Goal: Task Accomplishment & Management: Manage account settings

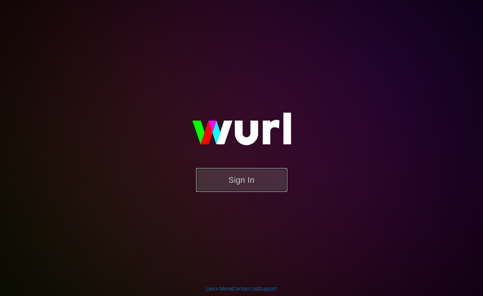
click at [241, 172] on button "Sign In" at bounding box center [241, 180] width 91 height 24
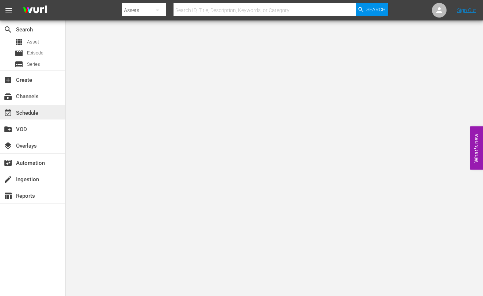
click at [36, 110] on div "event_available Schedule" at bounding box center [20, 111] width 41 height 7
click at [41, 98] on div "subscriptions Channels" at bounding box center [20, 95] width 41 height 7
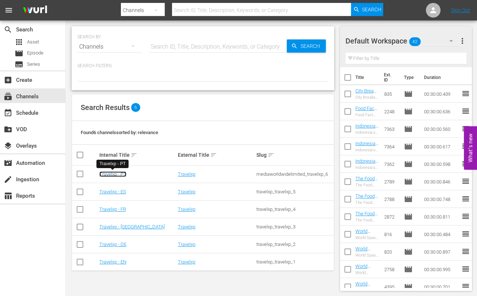
click at [115, 173] on link "Travelxp - PT" at bounding box center [112, 173] width 27 height 5
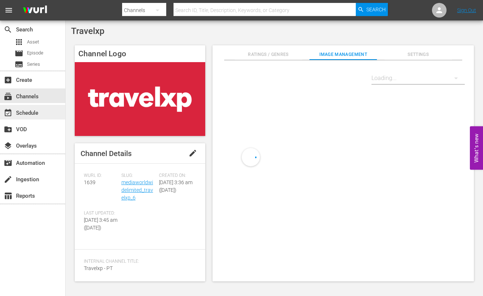
click at [32, 111] on div "event_available Schedule" at bounding box center [20, 111] width 41 height 7
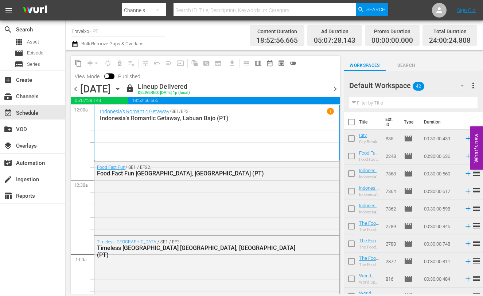
click at [338, 88] on span "chevron_right" at bounding box center [335, 88] width 9 height 9
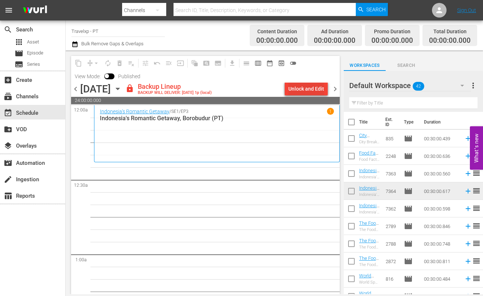
click at [312, 82] on div "Unlock and Edit" at bounding box center [307, 88] width 36 height 13
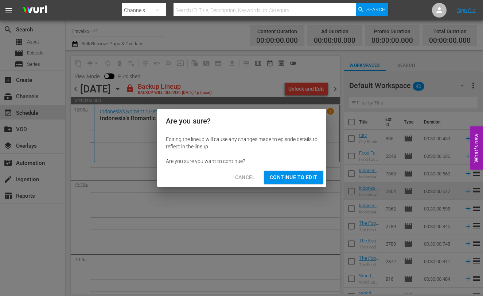
click at [308, 180] on span "Continue to Edit" at bounding box center [293, 177] width 47 height 9
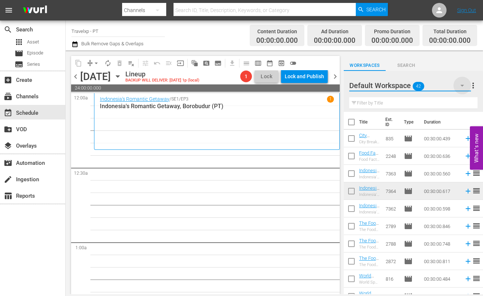
click at [462, 85] on icon "button" at bounding box center [463, 86] width 4 height 2
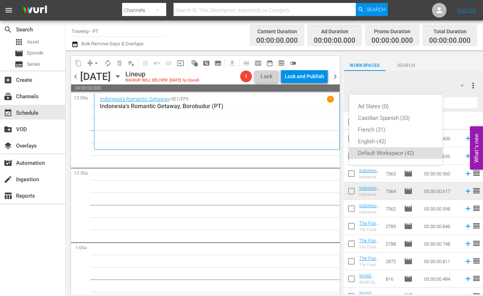
click at [425, 81] on div "Ad Slates (0) Castilian Spanish (33) French (31) English (42) Default Workspace…" at bounding box center [241, 148] width 483 height 296
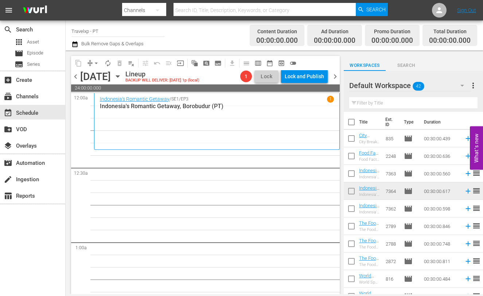
click at [352, 123] on input "checkbox" at bounding box center [351, 123] width 15 height 15
checkbox input "true"
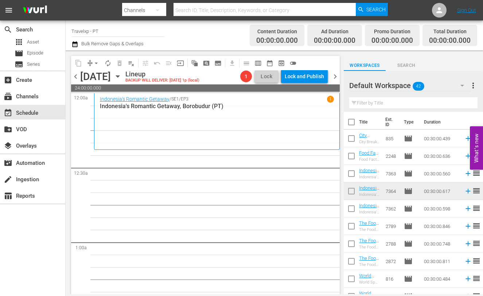
checkbox input "true"
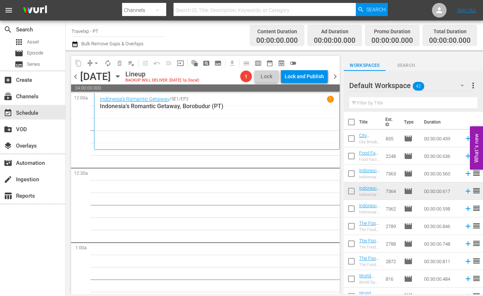
checkbox input "true"
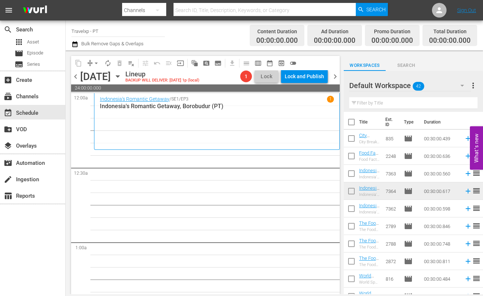
checkbox input "true"
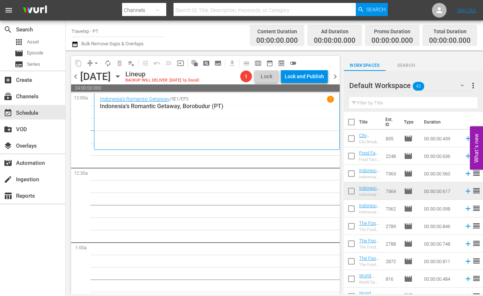
checkbox input "true"
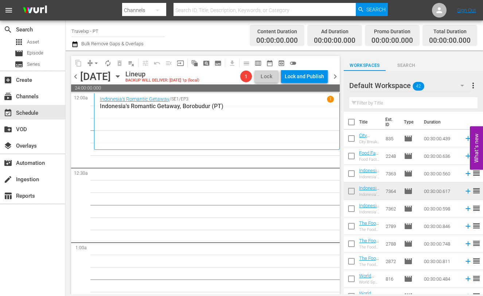
checkbox input "true"
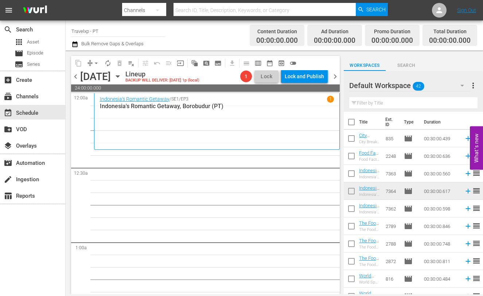
checkbox input "true"
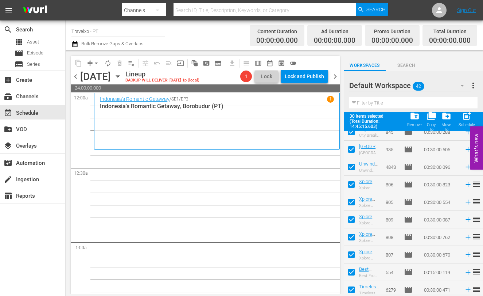
scroll to position [396, 0]
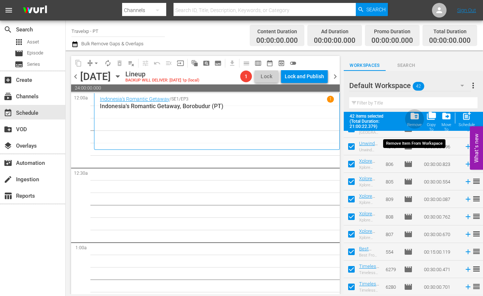
click at [415, 118] on span "folder_delete" at bounding box center [415, 116] width 10 height 10
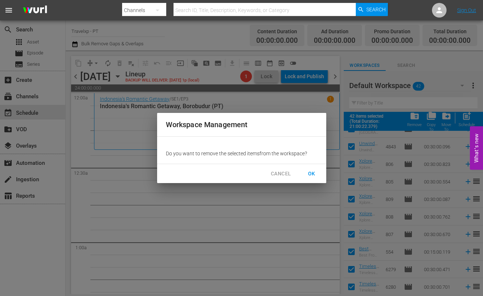
click at [312, 173] on span "OK" at bounding box center [312, 173] width 12 height 9
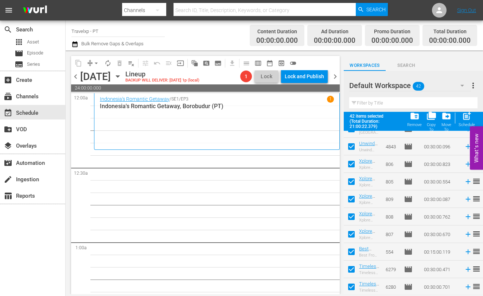
checkbox input "false"
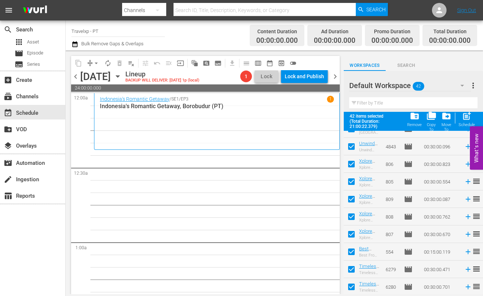
checkbox input "false"
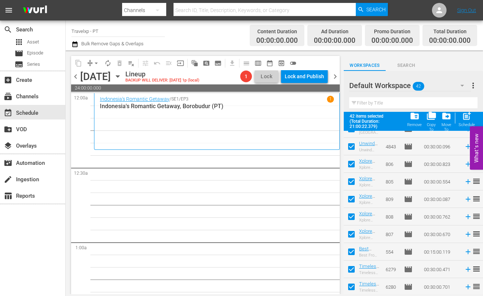
checkbox input "false"
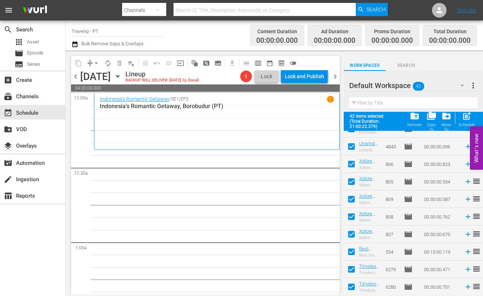
checkbox input "false"
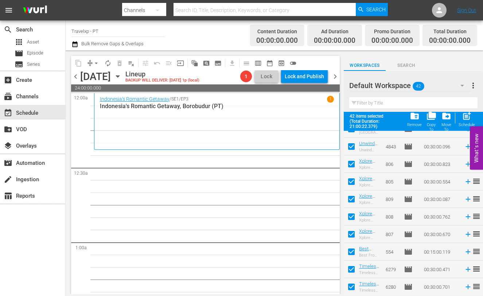
checkbox input "false"
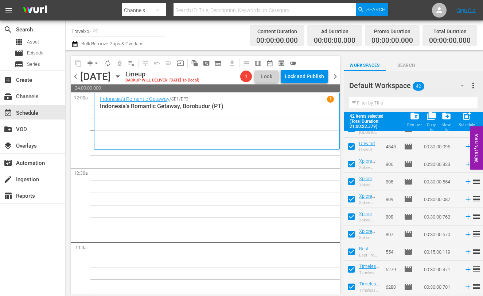
checkbox input "false"
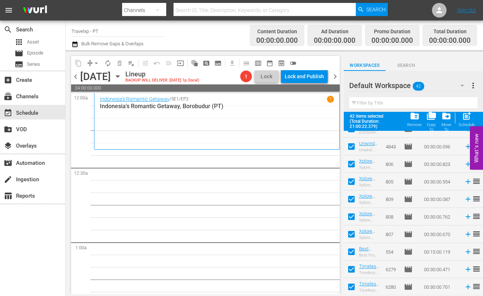
checkbox input "false"
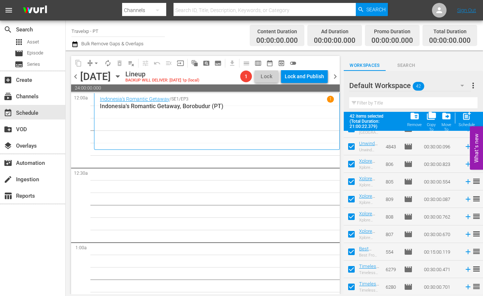
checkbox input "false"
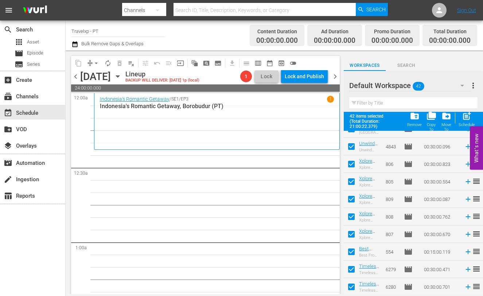
checkbox input "false"
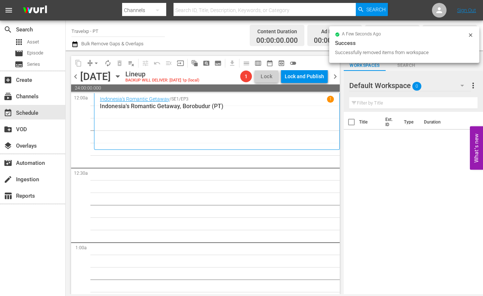
scroll to position [0, 0]
click at [462, 83] on icon "button" at bounding box center [462, 85] width 9 height 9
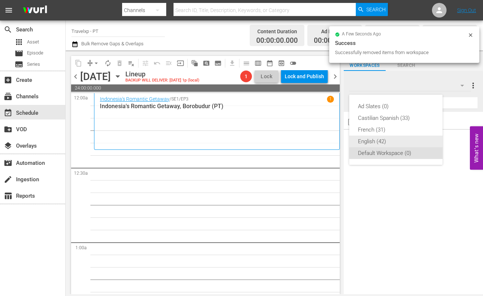
click at [389, 139] on div "English (42)" at bounding box center [396, 141] width 76 height 12
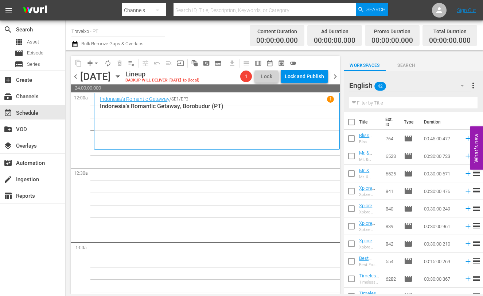
click at [354, 126] on input "checkbox" at bounding box center [351, 123] width 15 height 15
checkbox input "true"
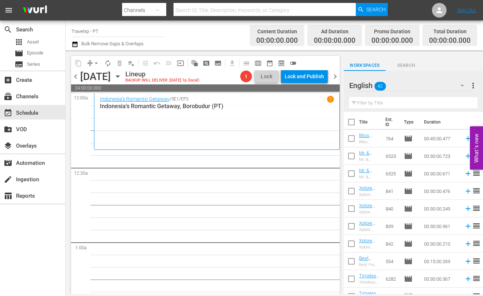
checkbox input "true"
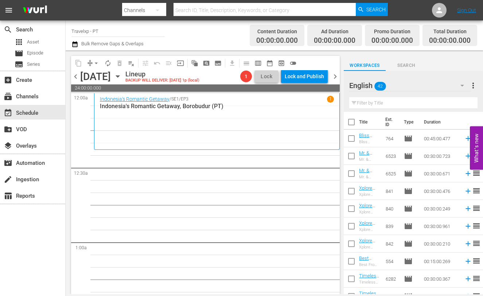
checkbox input "true"
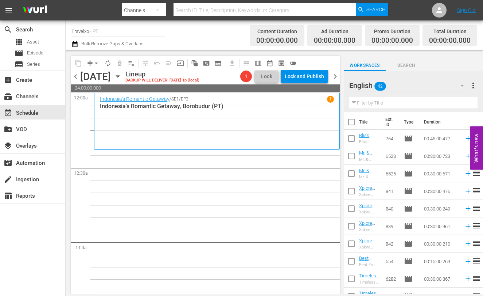
checkbox input "true"
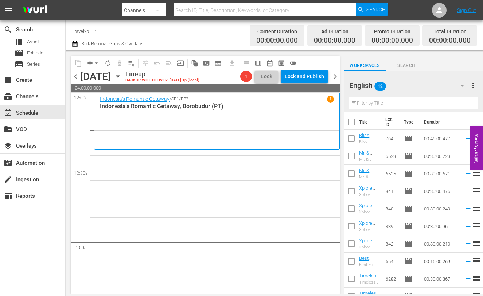
checkbox input "true"
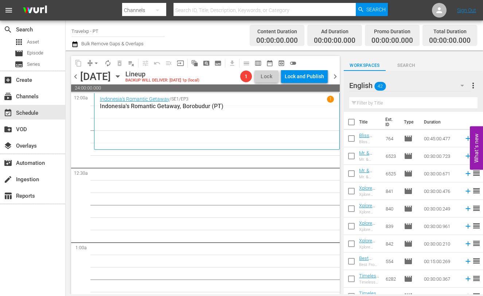
checkbox input "true"
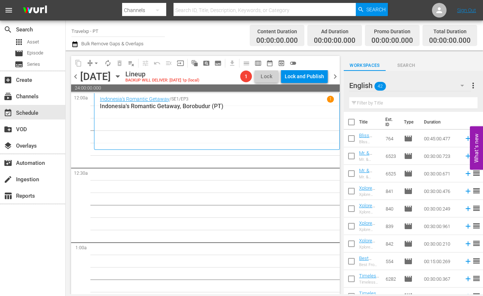
checkbox input "true"
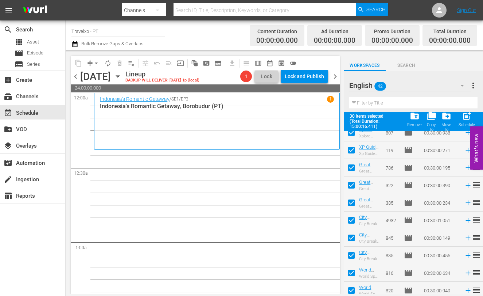
scroll to position [396, 0]
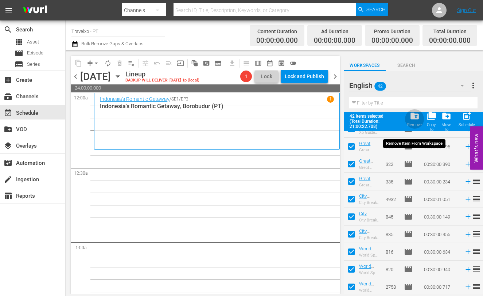
click at [416, 117] on span "folder_delete" at bounding box center [415, 116] width 10 height 10
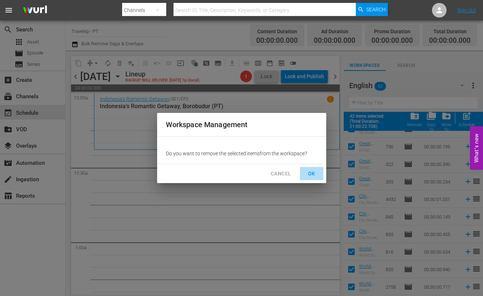
click at [311, 174] on span "OK" at bounding box center [312, 173] width 12 height 9
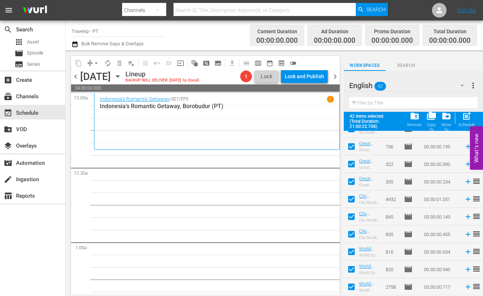
checkbox input "false"
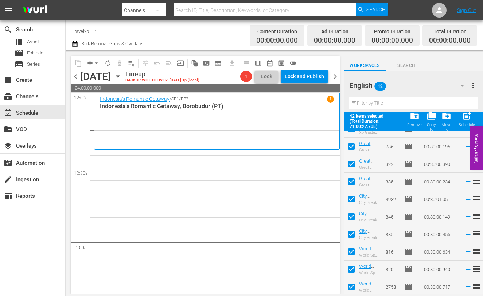
checkbox input "false"
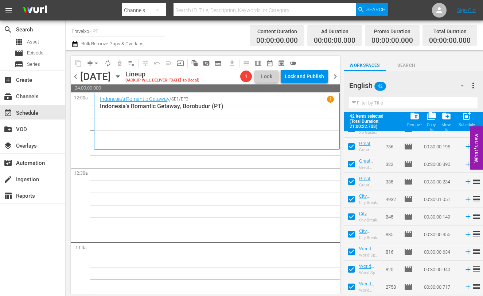
checkbox input "false"
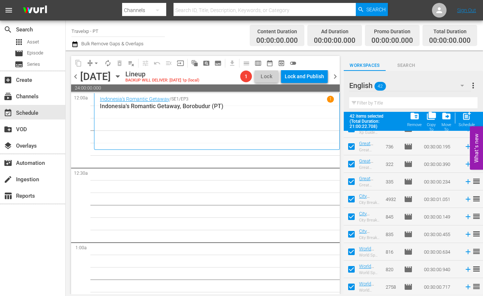
checkbox input "false"
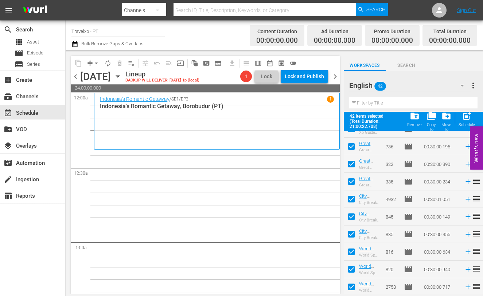
checkbox input "false"
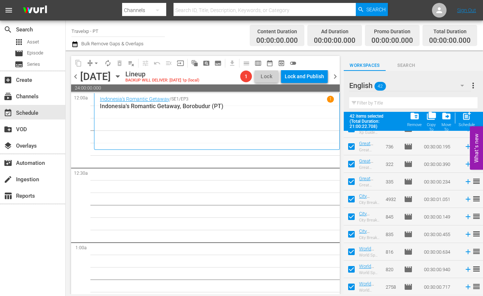
checkbox input "false"
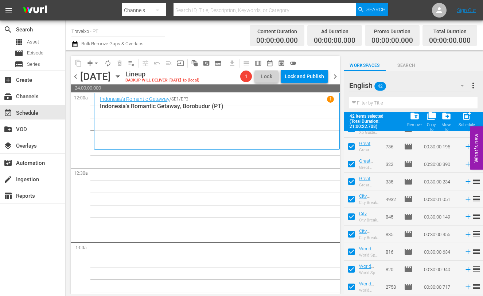
checkbox input "false"
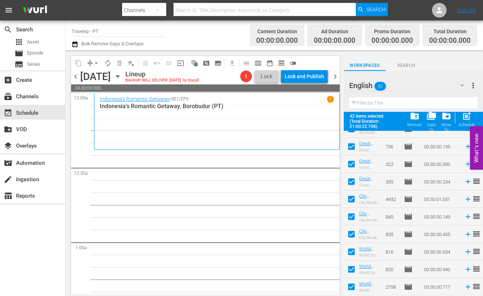
checkbox input "false"
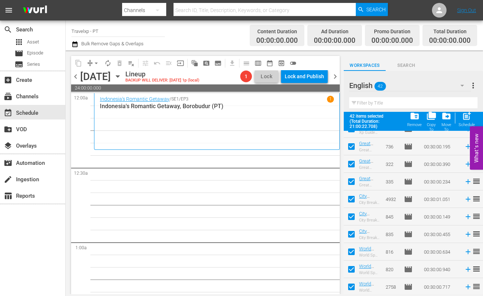
checkbox input "false"
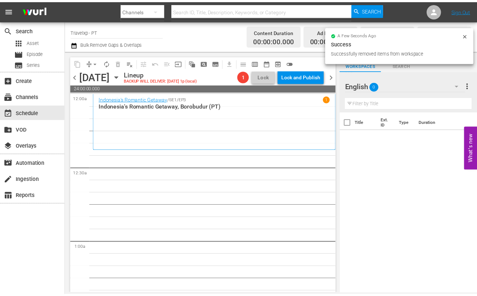
scroll to position [0, 0]
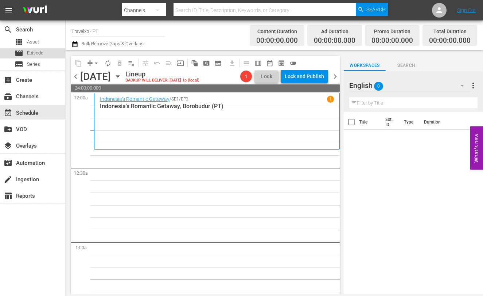
click at [32, 54] on span "Episode" at bounding box center [35, 52] width 16 height 7
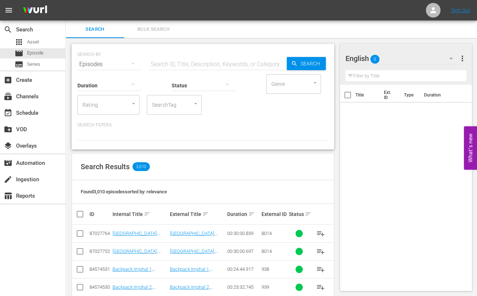
click at [188, 64] on input "text" at bounding box center [218, 64] width 138 height 18
type input "quest ENG"
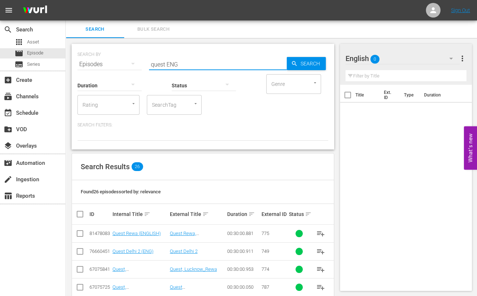
click at [162, 66] on input "quest ENG" at bounding box center [218, 64] width 138 height 18
click at [244, 63] on input "quest ENG" at bounding box center [218, 64] width 138 height 18
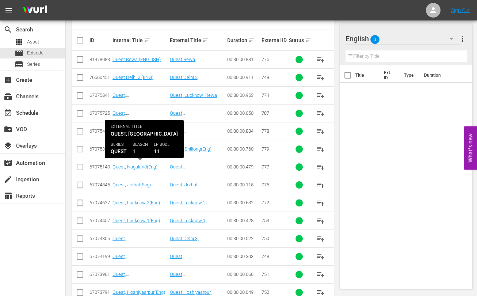
scroll to position [182, 0]
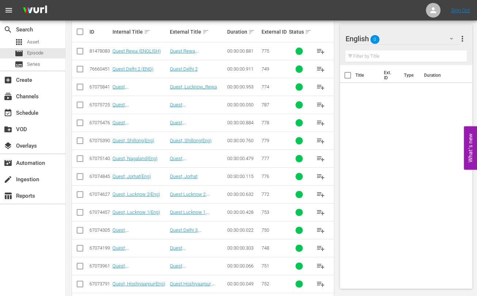
drag, startPoint x: 82, startPoint y: 249, endPoint x: 80, endPoint y: 238, distance: 11.5
click at [82, 249] on input "checkbox" at bounding box center [80, 249] width 9 height 9
checkbox input "true"
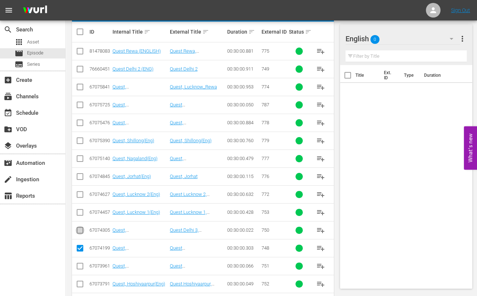
click at [78, 229] on input "checkbox" at bounding box center [80, 231] width 9 height 9
checkbox input "true"
click at [77, 69] on input "checkbox" at bounding box center [80, 70] width 9 height 9
checkbox input "true"
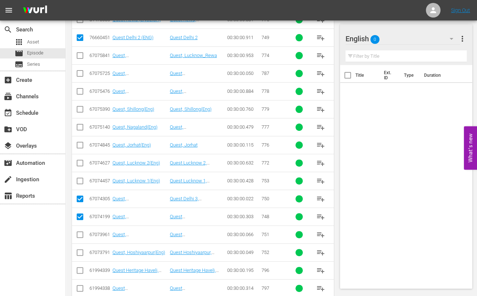
scroll to position [228, 0]
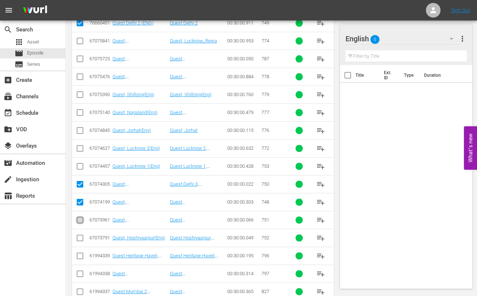
click at [80, 221] on input "checkbox" at bounding box center [80, 221] width 9 height 9
checkbox input "true"
click at [79, 238] on input "checkbox" at bounding box center [80, 239] width 9 height 9
checkbox input "true"
click at [82, 164] on input "checkbox" at bounding box center [80, 167] width 9 height 9
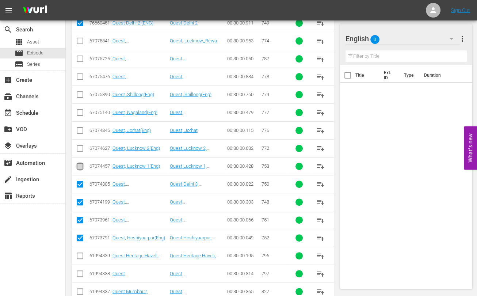
checkbox input "true"
click at [81, 150] on input "checkbox" at bounding box center [80, 149] width 9 height 9
checkbox input "true"
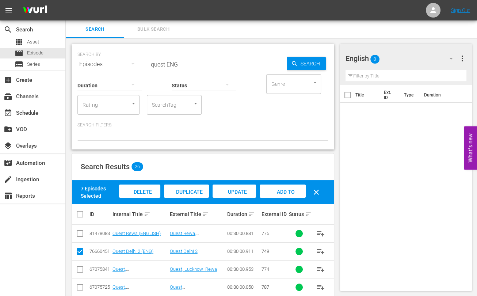
click at [293, 189] on span "Add to Workspace" at bounding box center [283, 199] width 36 height 20
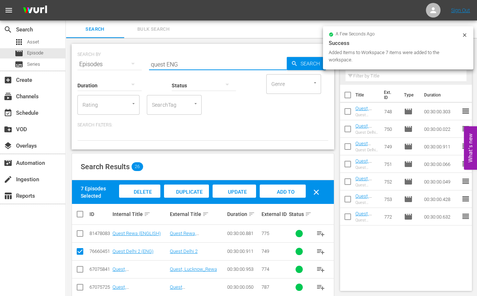
click at [163, 64] on input "quest ENG" at bounding box center [218, 64] width 138 height 18
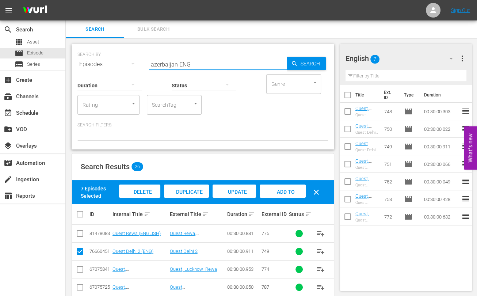
type input "azerbaijan ENG"
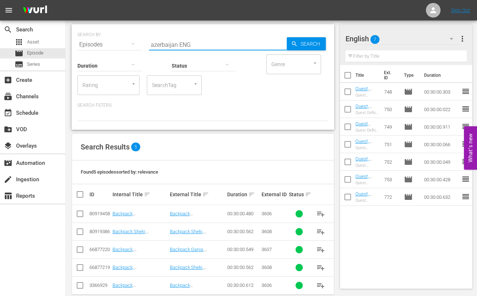
scroll to position [31, 0]
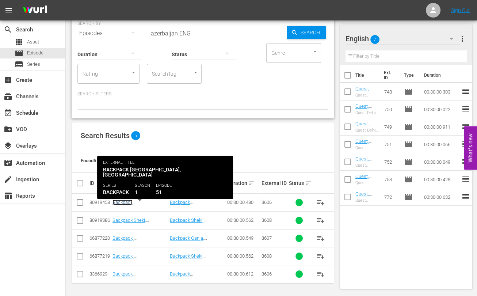
click at [132, 199] on link "Backpack [GEOGRAPHIC_DATA], [GEOGRAPHIC_DATA] (ENGLISH)" at bounding box center [134, 210] width 45 height 22
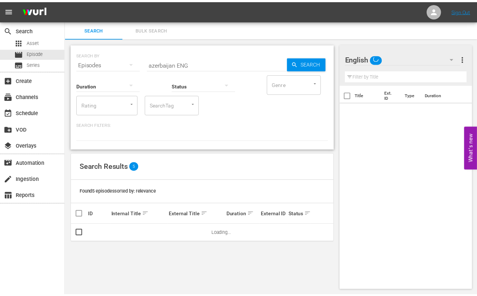
scroll to position [0, 0]
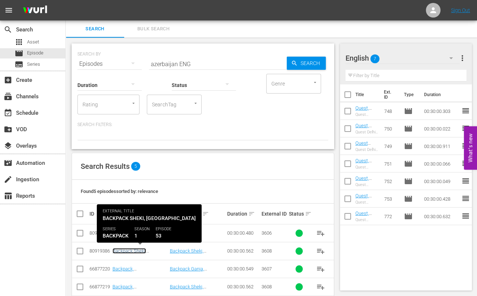
click at [125, 249] on link "Backpack Sheki, [GEOGRAPHIC_DATA] (ENGLISH)" at bounding box center [134, 256] width 44 height 16
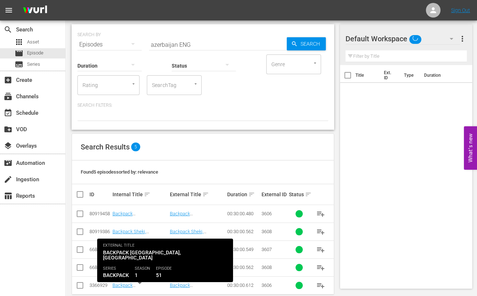
scroll to position [31, 0]
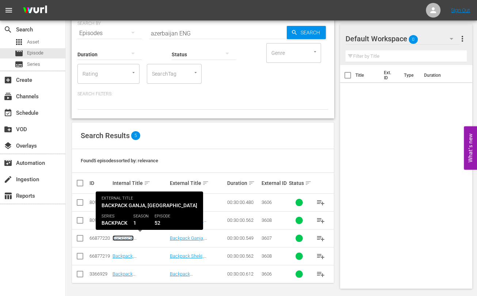
click at [137, 238] on link "Backpack, [PERSON_NAME](Eng)" at bounding box center [135, 240] width 46 height 11
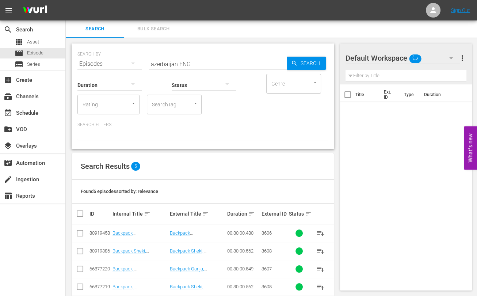
scroll to position [31, 0]
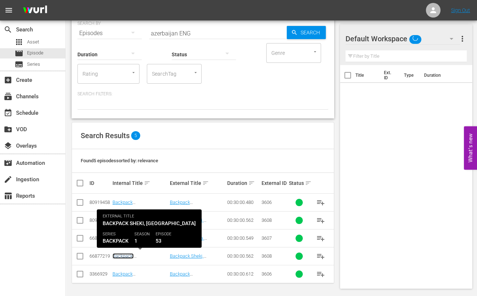
click at [138, 256] on link "Backpack, Sheki Azerbhaijan(Eng)" at bounding box center [135, 258] width 46 height 11
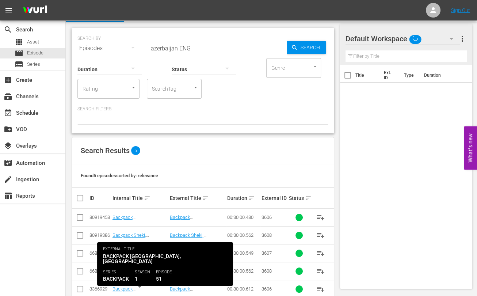
scroll to position [31, 0]
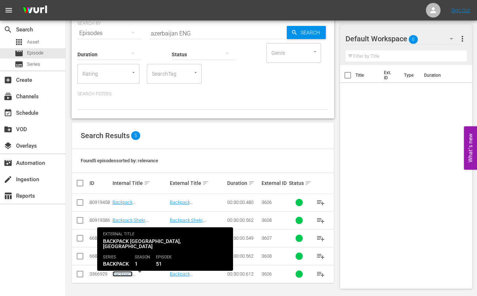
click at [123, 274] on link "Backpack Baku, Azerbaijan(Eng)" at bounding box center [139, 279] width 55 height 16
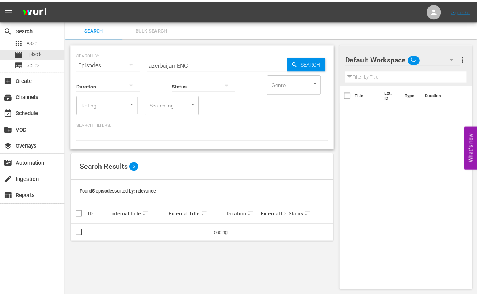
scroll to position [0, 0]
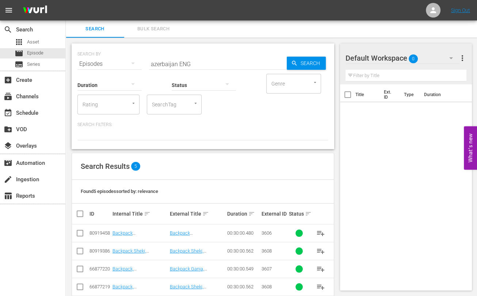
click at [79, 289] on input "checkbox" at bounding box center [80, 288] width 9 height 9
checkbox input "true"
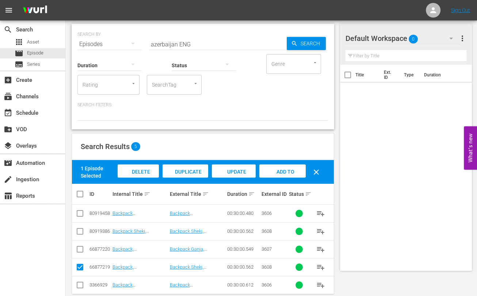
scroll to position [31, 0]
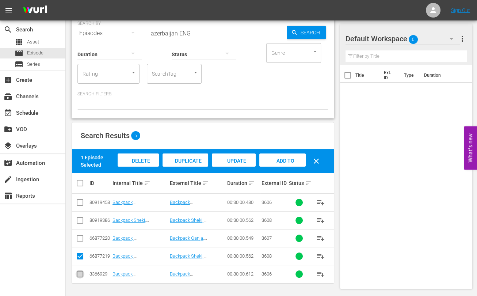
click at [81, 274] on input "checkbox" at bounding box center [80, 275] width 9 height 9
checkbox input "true"
click at [147, 156] on div "Delete Episodes" at bounding box center [139, 166] width 41 height 27
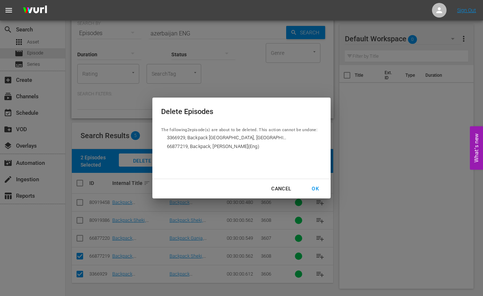
click at [321, 185] on div "OK" at bounding box center [315, 188] width 19 height 9
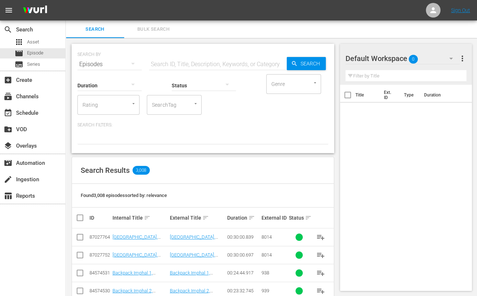
click at [167, 66] on input "text" at bounding box center [218, 64] width 138 height 18
type input "azerbaijan ENG"
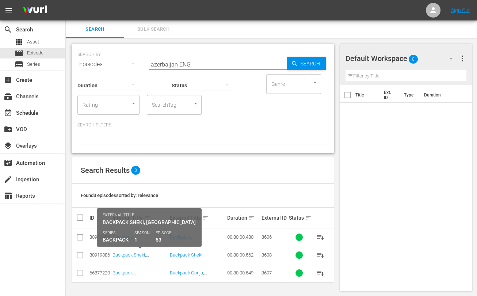
scroll to position [0, 0]
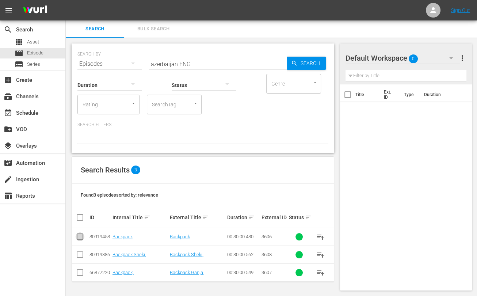
click at [78, 238] on input "checkbox" at bounding box center [80, 238] width 9 height 9
checkbox input "true"
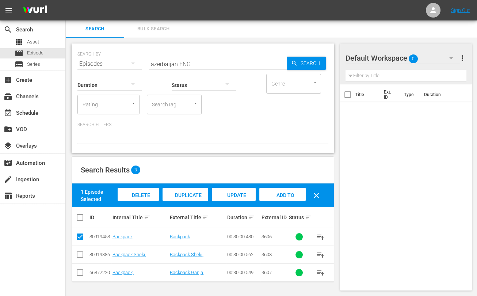
click at [79, 253] on input "checkbox" at bounding box center [80, 255] width 9 height 9
checkbox input "true"
click at [80, 271] on input "checkbox" at bounding box center [80, 273] width 9 height 9
checkbox input "true"
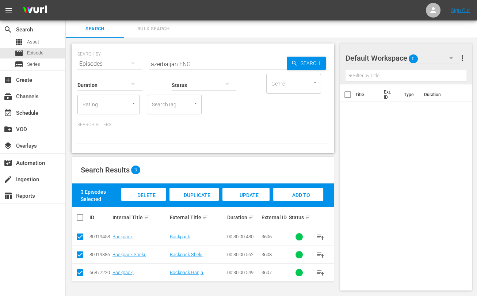
click at [449, 55] on icon "button" at bounding box center [450, 58] width 9 height 9
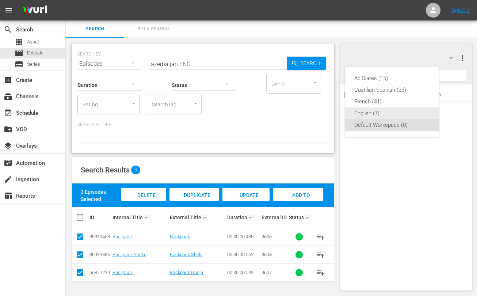
click at [372, 112] on div "English (7)" at bounding box center [392, 113] width 76 height 12
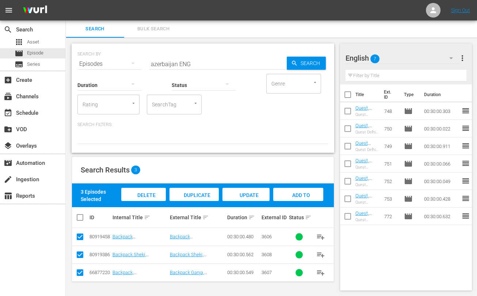
click at [297, 192] on span "Add to Workspace" at bounding box center [298, 202] width 36 height 20
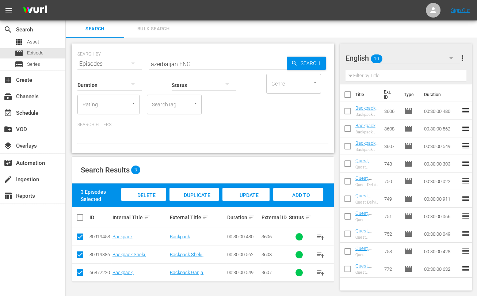
click at [162, 61] on input "azerbaijan ENG" at bounding box center [218, 64] width 138 height 18
type input "kissed ENG"
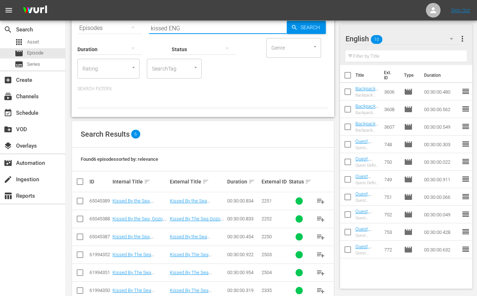
scroll to position [53, 0]
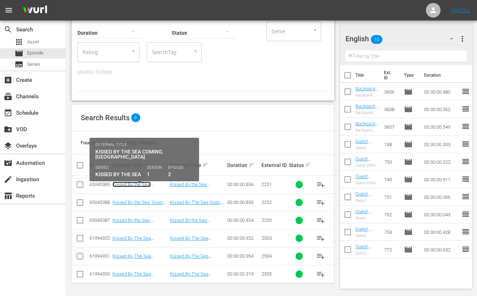
click at [128, 183] on link "Kissed By the Sea, Comino,[GEOGRAPHIC_DATA](eng)" at bounding box center [139, 189] width 55 height 16
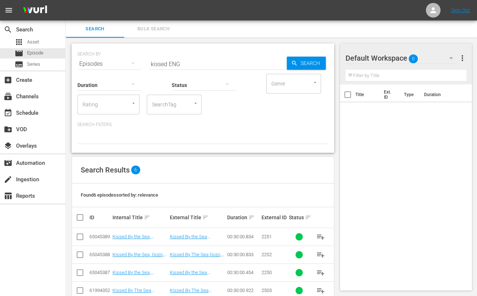
scroll to position [53, 0]
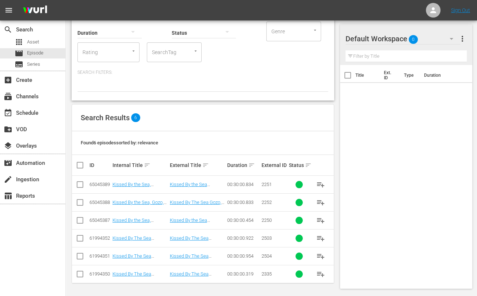
click at [138, 206] on td "Kissed By the Sea, Gozo,[GEOGRAPHIC_DATA](eng)" at bounding box center [139, 202] width 57 height 18
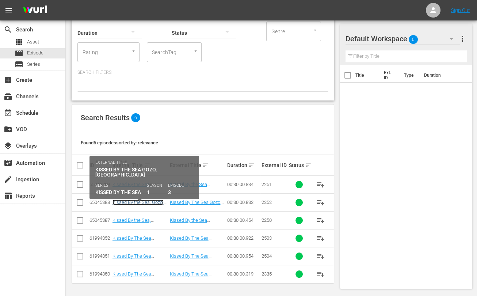
click at [139, 203] on link "Kissed By the Sea, Gozo,[GEOGRAPHIC_DATA](eng)" at bounding box center [139, 204] width 55 height 11
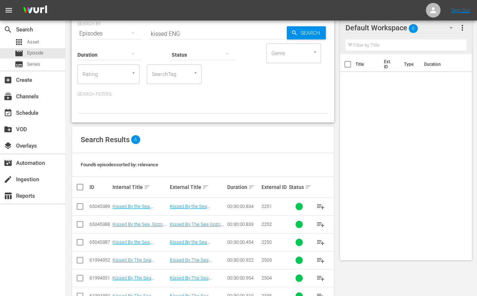
scroll to position [53, 0]
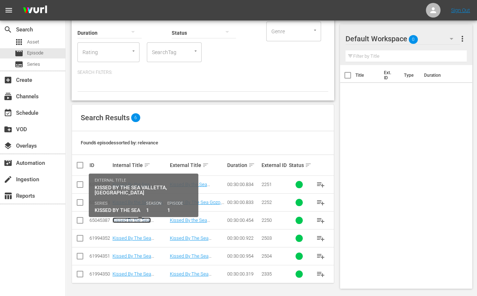
click at [138, 219] on link "Kissed By the Sea, Valetta,[GEOGRAPHIC_DATA](eng)" at bounding box center [139, 225] width 55 height 16
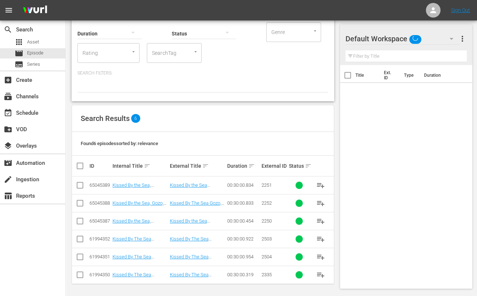
scroll to position [53, 0]
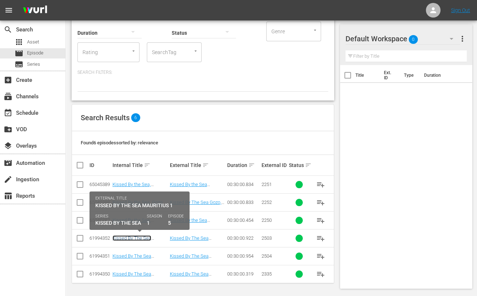
click at [131, 235] on link "Kissed By The Sea Mauritius 1 (ENG)" at bounding box center [131, 240] width 39 height 11
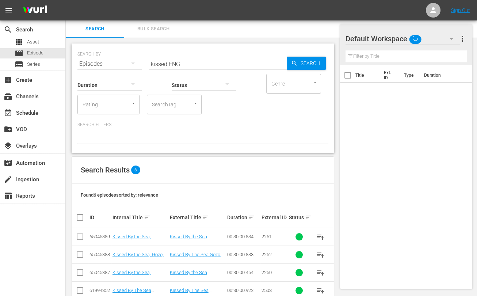
scroll to position [53, 0]
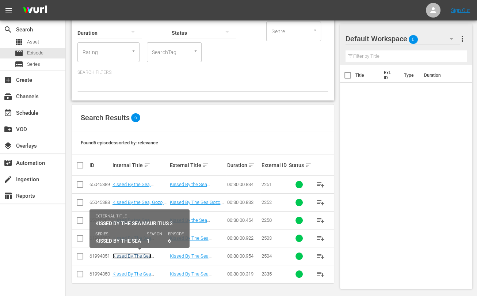
click at [139, 254] on link "Kissed By The Sea Mauritius 2 (ENG)" at bounding box center [131, 258] width 39 height 11
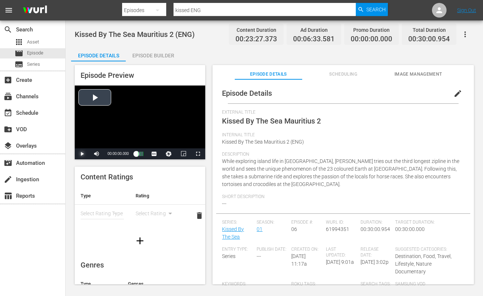
click at [82, 154] on span "Video Player" at bounding box center [82, 154] width 0 height 0
click at [97, 154] on span "Video Player" at bounding box center [97, 154] width 0 height 0
click at [110, 154] on div "32%" at bounding box center [112, 153] width 15 height 1
click at [107, 154] on div "Volume Level" at bounding box center [107, 153] width 5 height 1
click at [97, 154] on span "Video Player" at bounding box center [97, 154] width 0 height 0
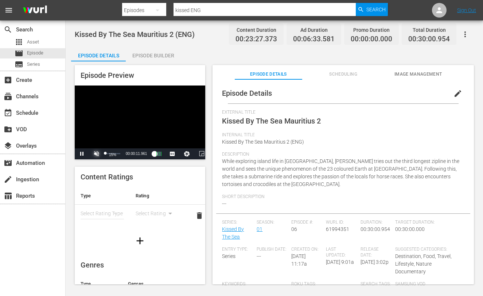
click at [97, 154] on span "Video Player" at bounding box center [97, 154] width 0 height 0
click at [109, 153] on div "27%" at bounding box center [112, 153] width 15 height 1
click at [113, 153] on div "51%" at bounding box center [112, 153] width 15 height 1
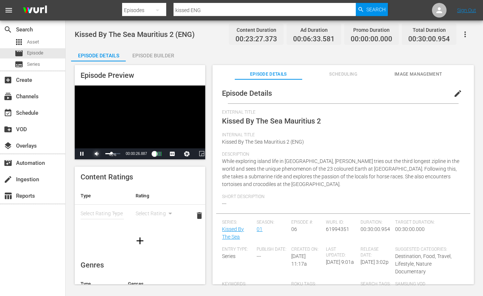
click at [111, 153] on div "Volume Level" at bounding box center [108, 153] width 6 height 1
click at [82, 154] on span "Video Player" at bounding box center [82, 154] width 0 height 0
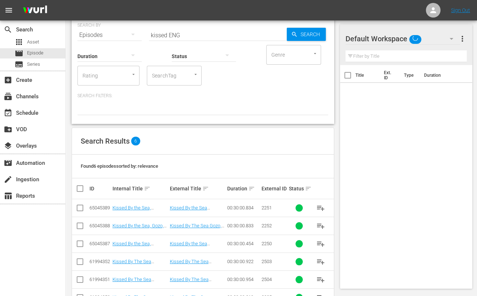
scroll to position [53, 0]
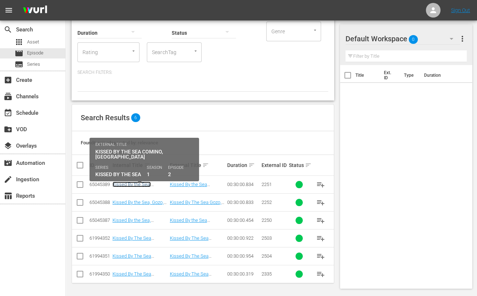
click at [138, 184] on link "Kissed By the Sea, Comino,[GEOGRAPHIC_DATA](eng)" at bounding box center [139, 189] width 55 height 16
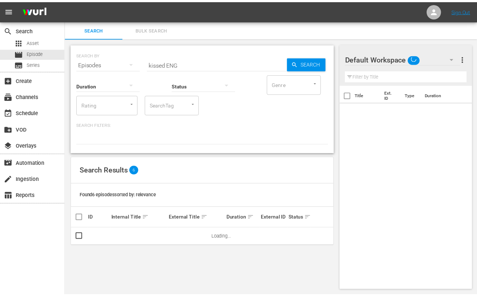
scroll to position [0, 0]
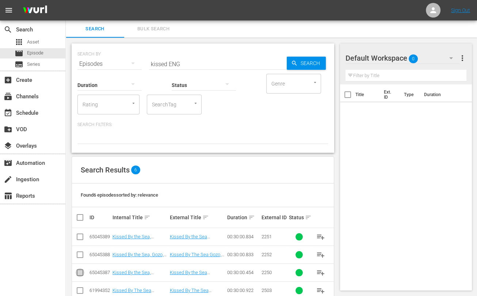
click at [78, 274] on input "checkbox" at bounding box center [80, 273] width 9 height 9
checkbox input "true"
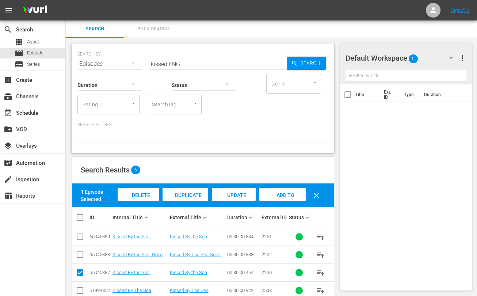
click at [81, 255] on input "checkbox" at bounding box center [80, 255] width 9 height 9
checkbox input "true"
click at [80, 237] on input "checkbox" at bounding box center [80, 238] width 9 height 9
checkbox input "true"
click at [275, 192] on span "Add to Workspace" at bounding box center [283, 202] width 36 height 20
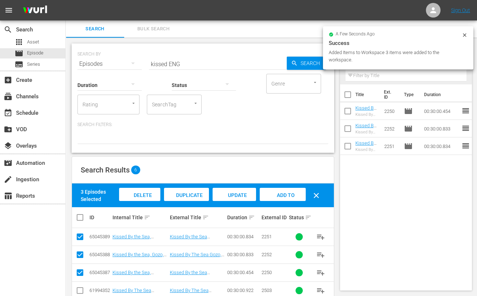
click at [349, 112] on input "checkbox" at bounding box center [347, 112] width 15 height 15
checkbox input "true"
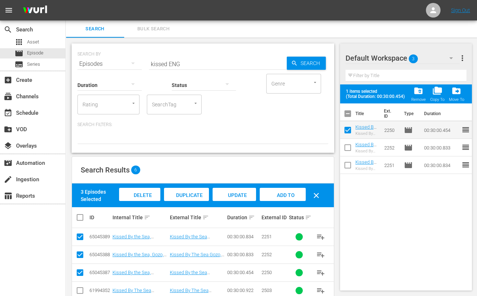
click at [347, 163] on input "checkbox" at bounding box center [347, 166] width 15 height 15
checkbox input "true"
click at [348, 147] on input "checkbox" at bounding box center [347, 148] width 15 height 15
checkbox input "true"
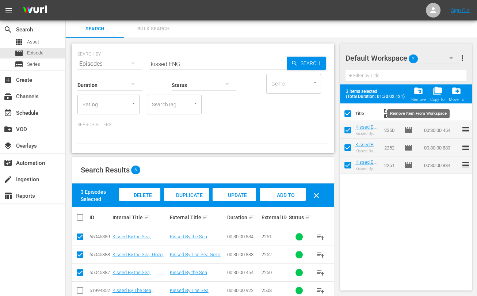
click at [416, 95] on span "folder_delete" at bounding box center [418, 91] width 10 height 10
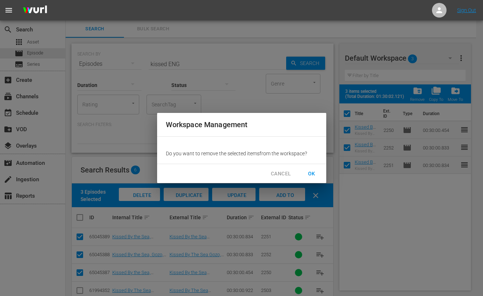
click at [310, 170] on span "OK" at bounding box center [312, 173] width 12 height 9
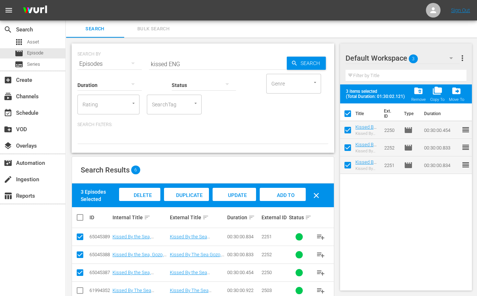
checkbox input "false"
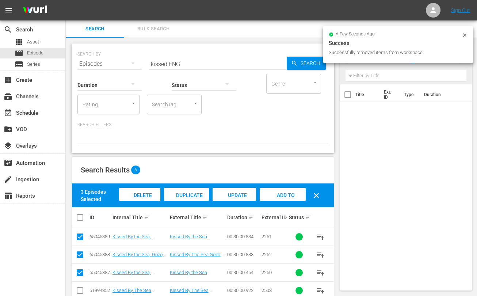
click at [413, 189] on div "Title Ext. ID Type Duration" at bounding box center [406, 185] width 132 height 203
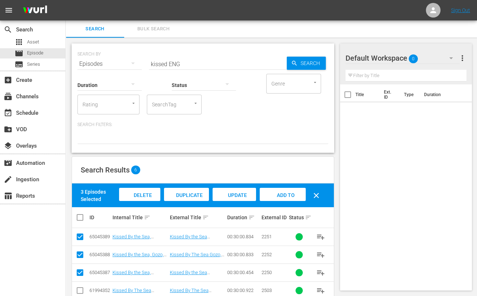
click at [450, 58] on icon "button" at bounding box center [450, 58] width 9 height 9
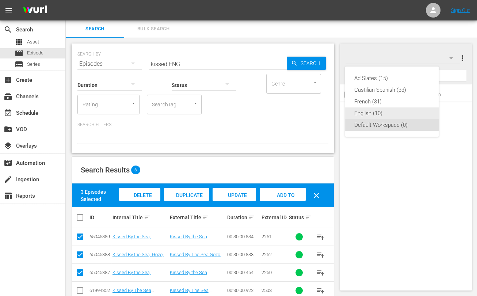
click at [375, 114] on div "English (10)" at bounding box center [392, 113] width 76 height 12
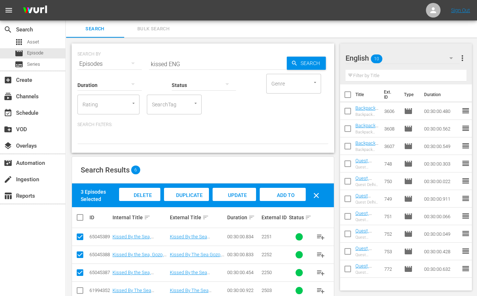
click at [291, 194] on span "Add to Workspace" at bounding box center [283, 202] width 36 height 20
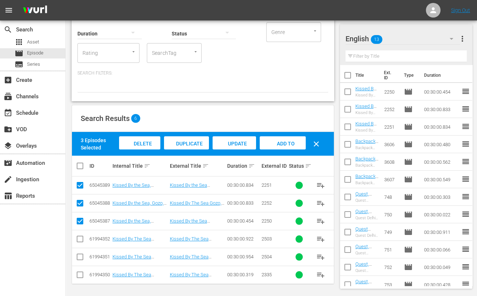
scroll to position [53, 0]
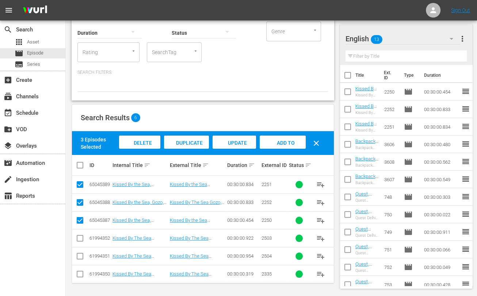
click at [79, 274] on input "checkbox" at bounding box center [80, 275] width 9 height 9
checkbox input "true"
click at [80, 221] on input "checkbox" at bounding box center [80, 221] width 9 height 9
checkbox input "false"
click at [78, 201] on input "checkbox" at bounding box center [80, 203] width 9 height 9
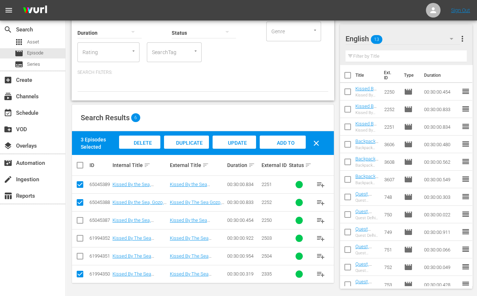
checkbox input "false"
click at [84, 182] on input "checkbox" at bounding box center [80, 185] width 9 height 9
checkbox input "false"
click at [280, 141] on span "Add to Workspace" at bounding box center [282, 150] width 36 height 20
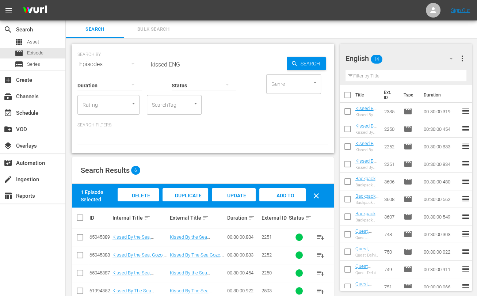
click at [158, 65] on input "kissed ENG" at bounding box center [218, 64] width 138 height 18
type input "cyprus ENG"
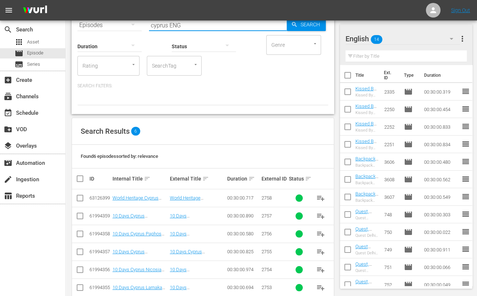
scroll to position [53, 0]
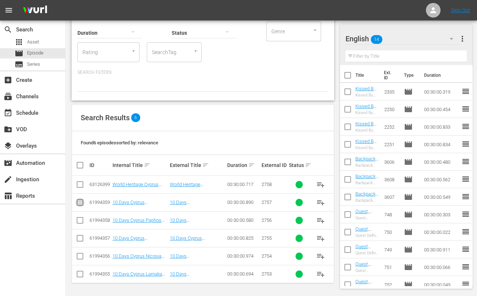
click at [80, 203] on input "checkbox" at bounding box center [80, 203] width 9 height 9
checkbox input "true"
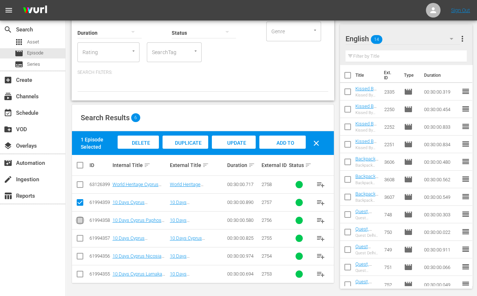
click at [82, 219] on input "checkbox" at bounding box center [80, 221] width 9 height 9
checkbox input "true"
click at [79, 239] on input "checkbox" at bounding box center [80, 239] width 9 height 9
checkbox input "true"
click at [79, 255] on input "checkbox" at bounding box center [80, 257] width 9 height 9
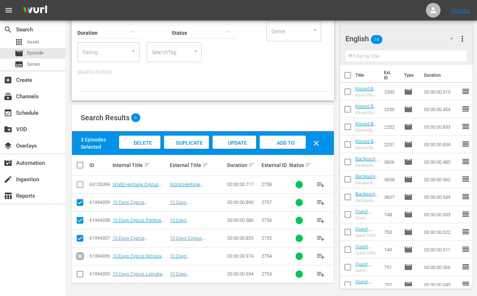
checkbox input "true"
click at [80, 274] on input "checkbox" at bounding box center [80, 275] width 9 height 9
checkbox input "true"
click at [285, 139] on div "Add to Workspace" at bounding box center [282, 148] width 46 height 27
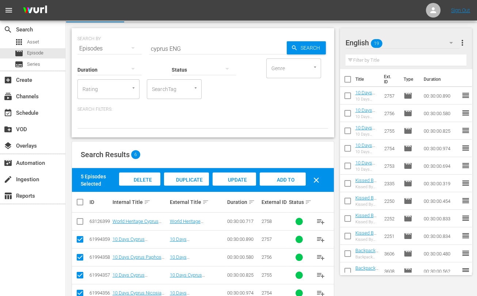
scroll to position [0, 0]
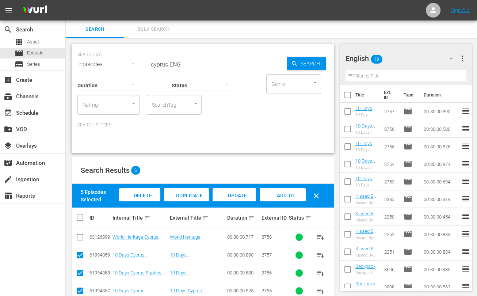
click at [162, 65] on input "cyprus ENG" at bounding box center [218, 64] width 138 height 18
type input "amankora ENG"
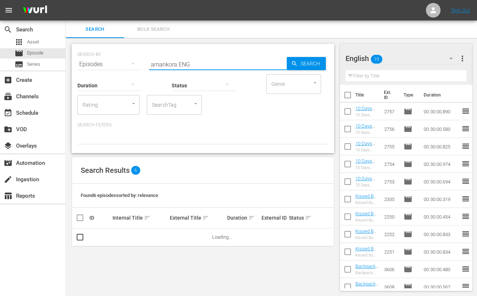
scroll to position [0, 0]
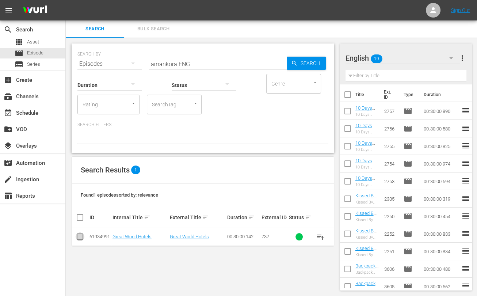
click at [80, 238] on input "checkbox" at bounding box center [80, 238] width 9 height 9
checkbox input "true"
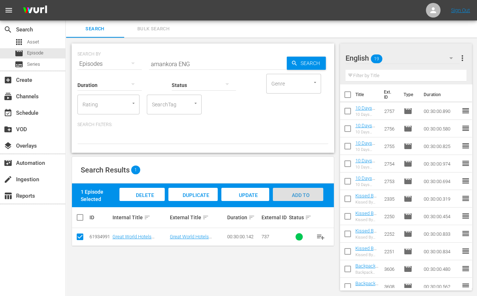
click at [297, 192] on span "Add to Workspace" at bounding box center [298, 202] width 36 height 20
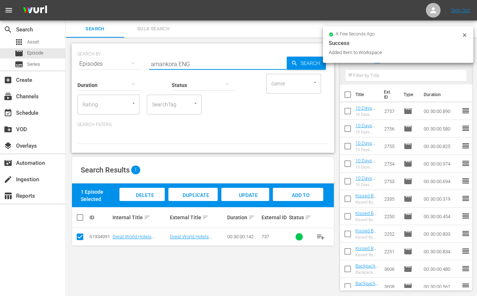
click at [165, 65] on input "amankora ENG" at bounding box center [218, 64] width 138 height 18
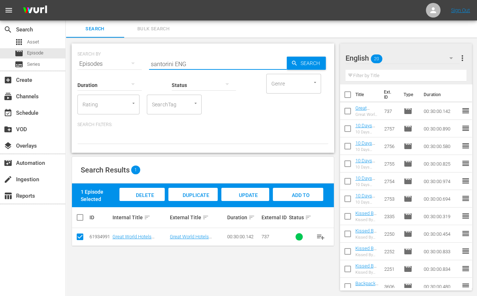
type input "santorini ENG"
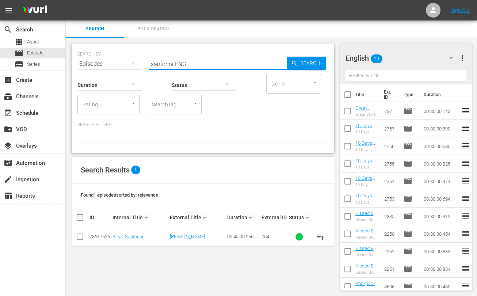
click at [82, 236] on input "checkbox" at bounding box center [80, 238] width 9 height 9
checkbox input "true"
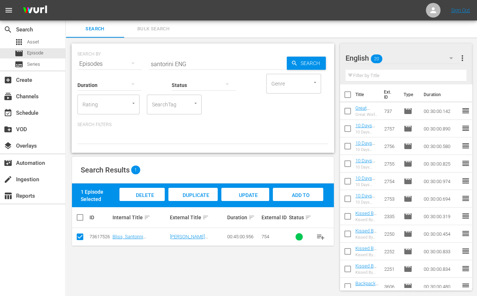
click at [305, 197] on div "Add to Workspace" at bounding box center [298, 201] width 50 height 27
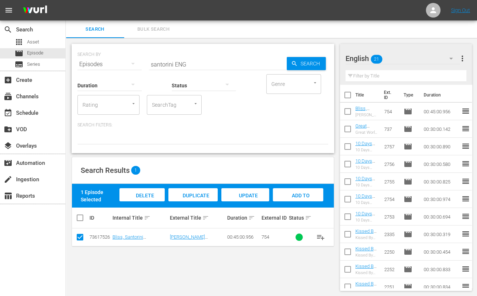
click at [160, 61] on input "santorini ENG" at bounding box center [218, 64] width 138 height 18
type input "belgium ENG"
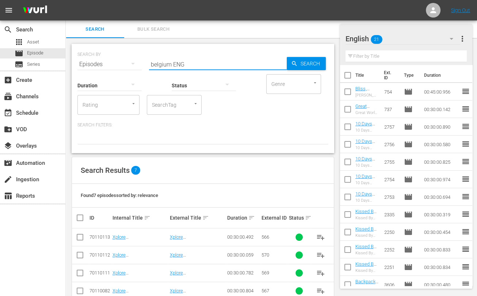
scroll to position [70, 0]
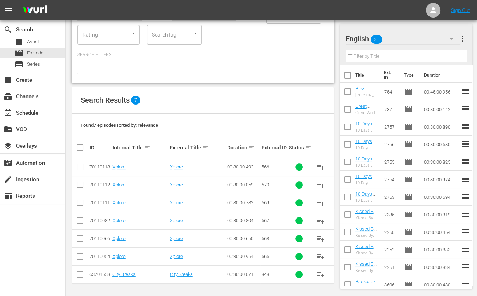
drag, startPoint x: 79, startPoint y: 168, endPoint x: 80, endPoint y: 172, distance: 3.7
click at [79, 168] on input "checkbox" at bounding box center [80, 168] width 9 height 9
checkbox input "true"
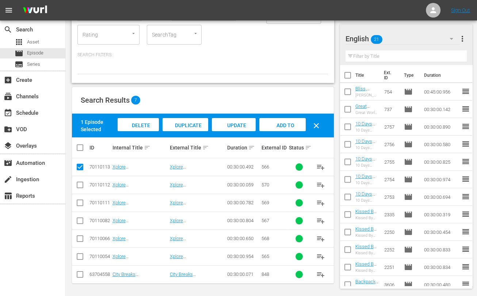
click at [80, 187] on input "checkbox" at bounding box center [80, 186] width 9 height 9
checkbox input "true"
click at [80, 202] on input "checkbox" at bounding box center [80, 204] width 9 height 9
checkbox input "true"
click at [78, 218] on input "checkbox" at bounding box center [80, 221] width 9 height 9
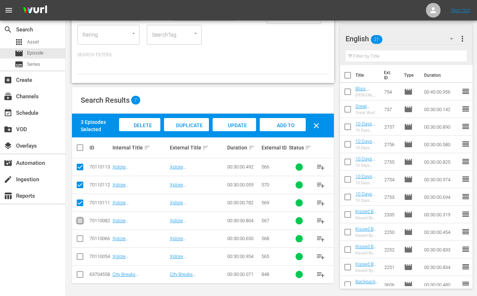
checkbox input "true"
click at [81, 237] on input "checkbox" at bounding box center [80, 239] width 9 height 9
checkbox input "true"
click at [80, 254] on input "checkbox" at bounding box center [80, 257] width 9 height 9
checkbox input "true"
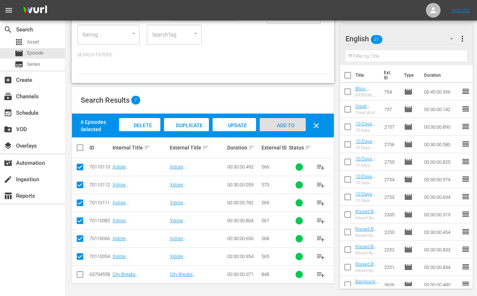
click at [290, 125] on span "Add to Workspace" at bounding box center [283, 132] width 36 height 20
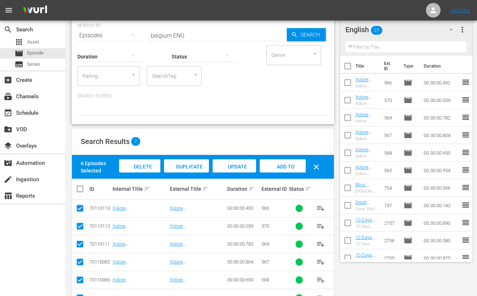
scroll to position [0, 0]
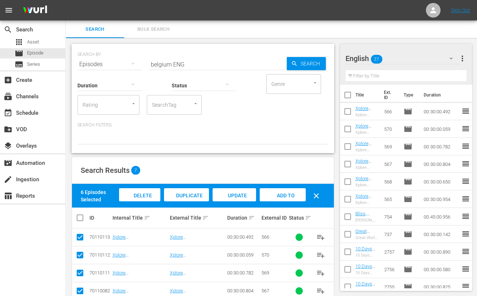
click at [164, 58] on input "belgium ENG" at bounding box center [218, 64] width 138 height 18
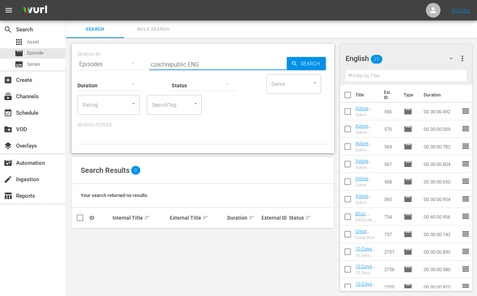
click at [165, 65] on input "czechrepublic ENG" at bounding box center [218, 64] width 138 height 18
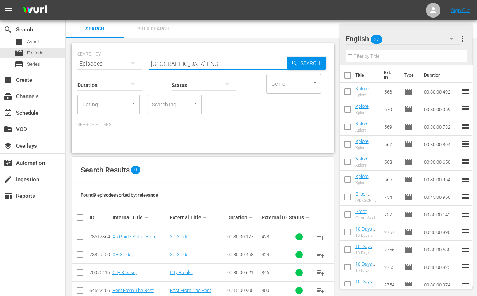
scroll to position [106, 0]
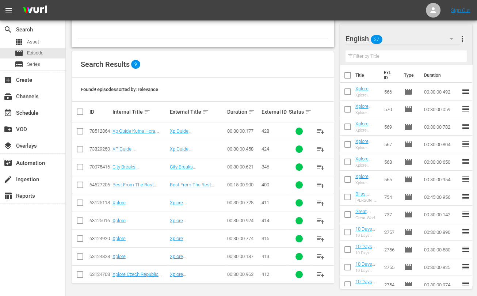
type input "czech republic ENG"
click at [80, 182] on input "checkbox" at bounding box center [80, 186] width 9 height 9
checkbox input "true"
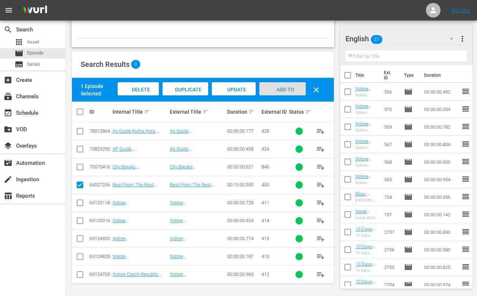
click at [288, 89] on span "Add to Workspace" at bounding box center [282, 96] width 36 height 20
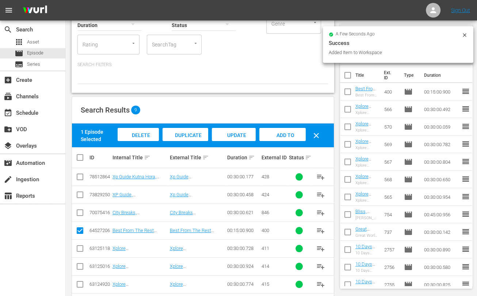
scroll to position [0, 0]
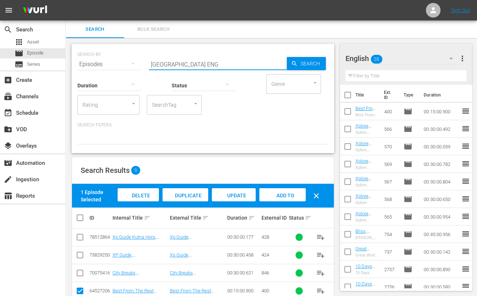
drag, startPoint x: 187, startPoint y: 65, endPoint x: 132, endPoint y: 63, distance: 55.2
click at [132, 63] on div "SEARCH BY Search By Episodes Search ID, Title, Description, Keywords, or Catego…" at bounding box center [202, 60] width 251 height 26
type input "bucket list ENG"
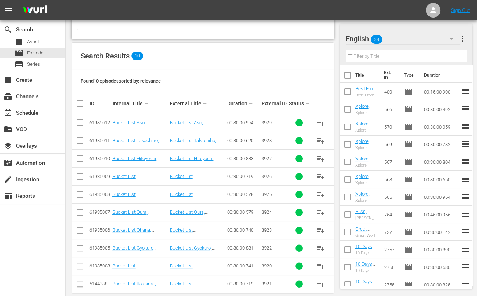
scroll to position [124, 0]
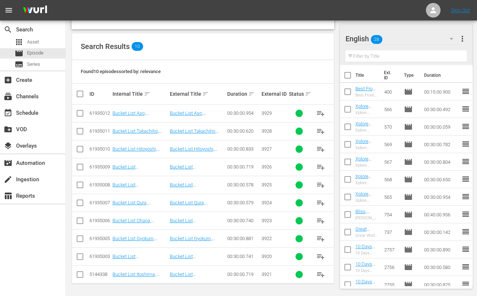
click at [78, 258] on input "checkbox" at bounding box center [80, 257] width 9 height 9
checkbox input "true"
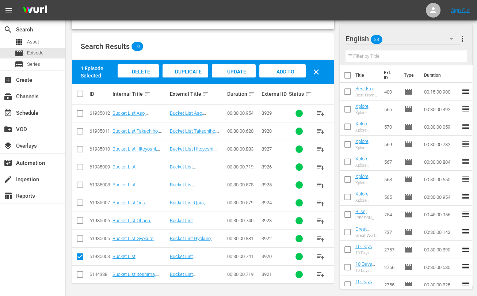
click at [81, 274] on input "checkbox" at bounding box center [80, 275] width 9 height 9
checkbox input "true"
click at [79, 239] on input "checkbox" at bounding box center [80, 239] width 9 height 9
checkbox input "true"
click at [80, 220] on input "checkbox" at bounding box center [80, 221] width 9 height 9
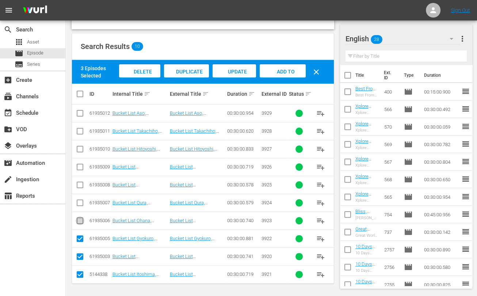
checkbox input "true"
click at [81, 205] on input "checkbox" at bounding box center [80, 204] width 9 height 9
checkbox input "true"
click at [81, 185] on input "checkbox" at bounding box center [80, 186] width 9 height 9
checkbox input "true"
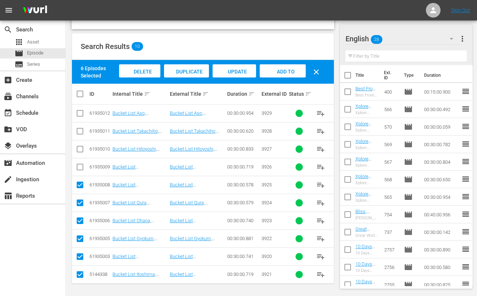
click at [81, 167] on input "checkbox" at bounding box center [80, 168] width 9 height 9
checkbox input "true"
click at [277, 69] on span "Add to Workspace" at bounding box center [283, 79] width 36 height 20
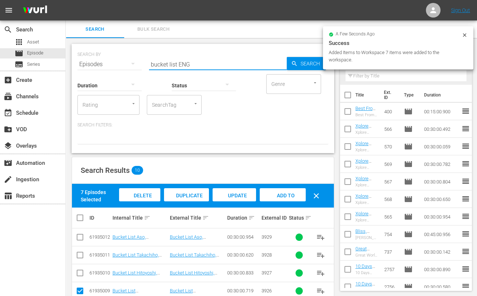
drag, startPoint x: 154, startPoint y: 63, endPoint x: 128, endPoint y: 61, distance: 25.6
click at [128, 61] on div "SEARCH BY Search By Episodes Search ID, Title, Description, Keywords, or Catego…" at bounding box center [202, 60] width 251 height 26
type input "mexico ENG"
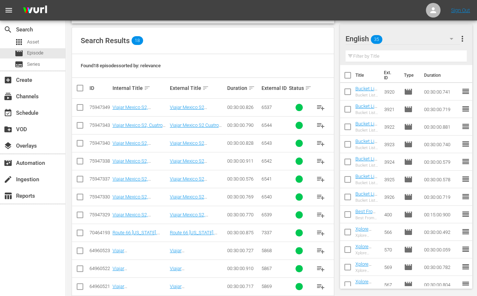
scroll to position [266, 0]
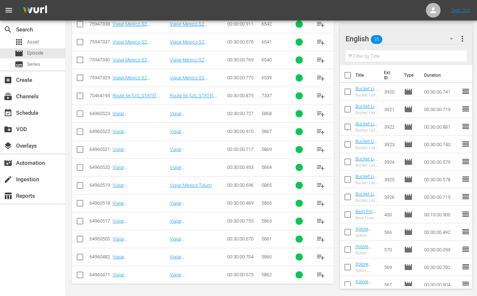
click at [78, 256] on input "checkbox" at bounding box center [80, 258] width 9 height 9
checkbox input "true"
click at [80, 239] on input "checkbox" at bounding box center [80, 240] width 9 height 9
checkbox input "true"
click at [80, 274] on input "checkbox" at bounding box center [80, 275] width 9 height 9
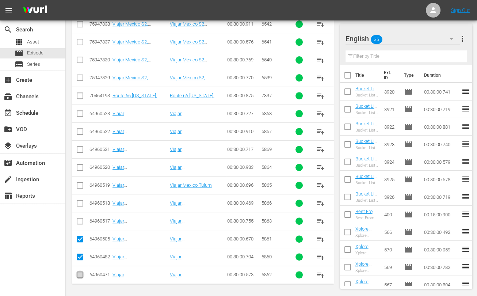
checkbox input "true"
click at [81, 222] on input "checkbox" at bounding box center [80, 222] width 9 height 9
checkbox input "true"
click at [80, 166] on input "checkbox" at bounding box center [80, 168] width 9 height 9
checkbox input "true"
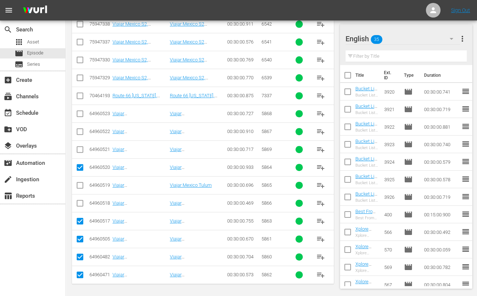
click at [82, 185] on input "checkbox" at bounding box center [80, 186] width 9 height 9
checkbox input "true"
click at [81, 201] on input "checkbox" at bounding box center [80, 204] width 9 height 9
checkbox input "true"
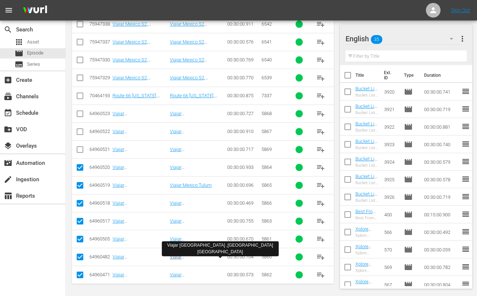
scroll to position [38, 0]
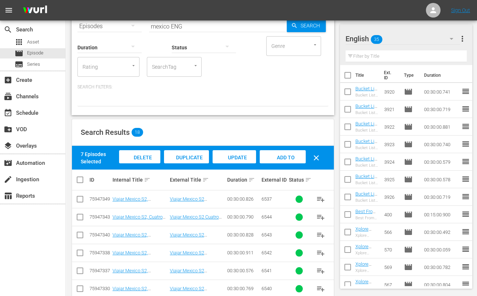
click at [280, 156] on span "Add to Workspace" at bounding box center [283, 164] width 36 height 20
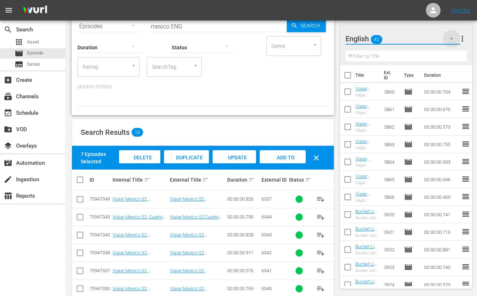
click at [450, 36] on icon "button" at bounding box center [451, 38] width 9 height 9
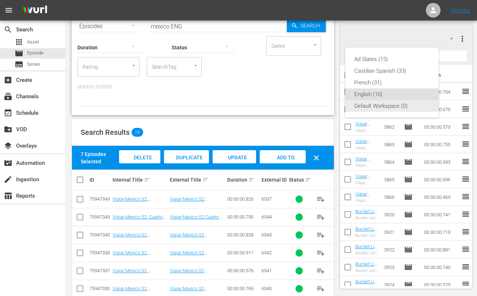
click at [378, 104] on div "Default Workspace (0)" at bounding box center [392, 106] width 76 height 12
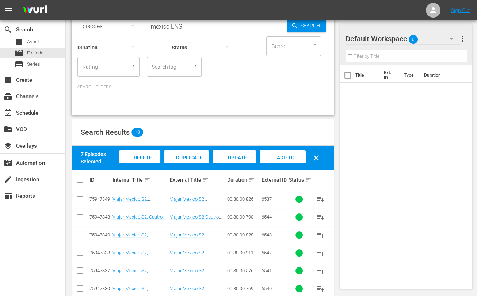
click at [177, 27] on input "mexico ENG" at bounding box center [218, 27] width 138 height 18
type input "mexico pt"
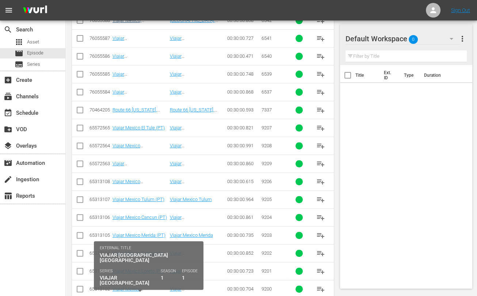
scroll to position [266, 0]
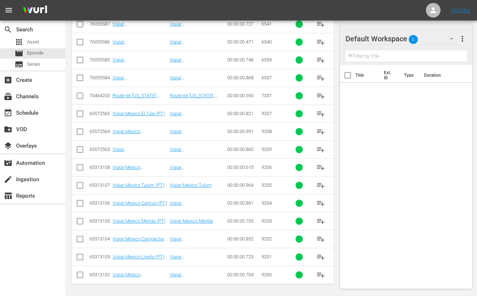
drag, startPoint x: 77, startPoint y: 274, endPoint x: 78, endPoint y: 258, distance: 16.1
click at [78, 274] on input "checkbox" at bounding box center [80, 275] width 9 height 9
checkbox input "true"
click at [80, 254] on input "checkbox" at bounding box center [80, 258] width 9 height 9
checkbox input "true"
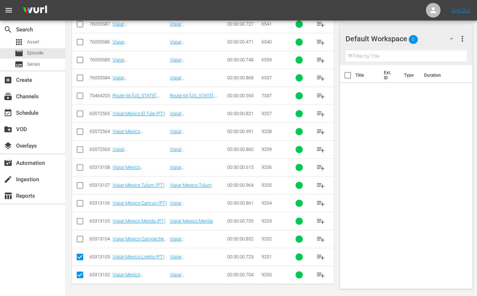
click at [80, 236] on input "checkbox" at bounding box center [80, 240] width 9 height 9
checkbox input "true"
click at [78, 220] on input "checkbox" at bounding box center [80, 222] width 9 height 9
checkbox input "true"
click at [78, 203] on input "checkbox" at bounding box center [80, 204] width 9 height 9
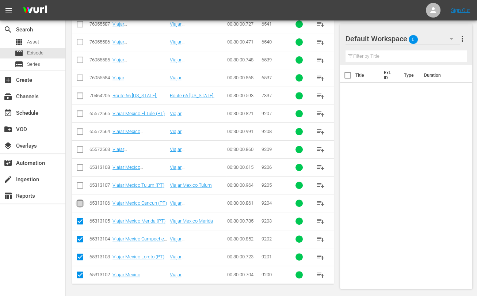
checkbox input "true"
click at [81, 183] on input "checkbox" at bounding box center [80, 186] width 9 height 9
checkbox input "true"
click at [82, 164] on input "checkbox" at bounding box center [80, 168] width 9 height 9
checkbox input "true"
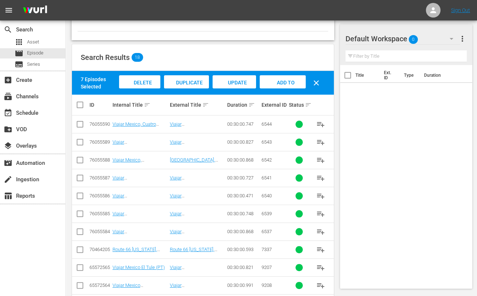
scroll to position [84, 0]
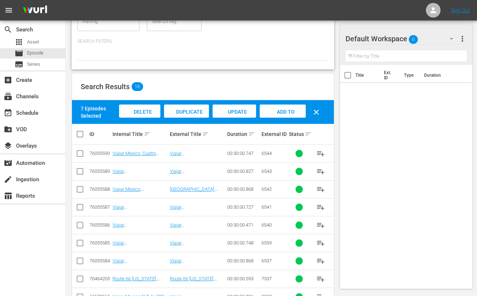
click at [282, 114] on div "Add to Workspace" at bounding box center [282, 117] width 46 height 27
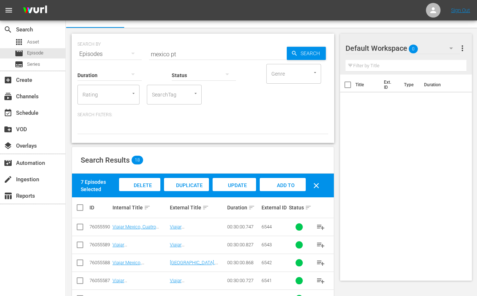
scroll to position [0, 0]
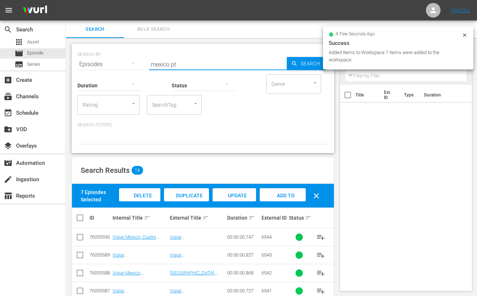
click at [160, 65] on input "mexico pt" at bounding box center [218, 64] width 138 height 18
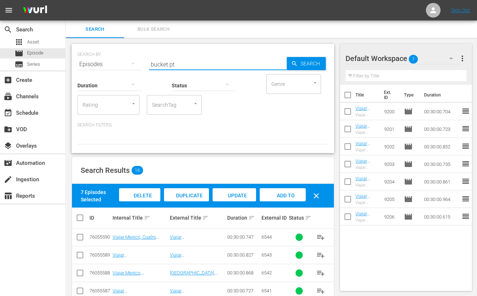
type input "bucket pt"
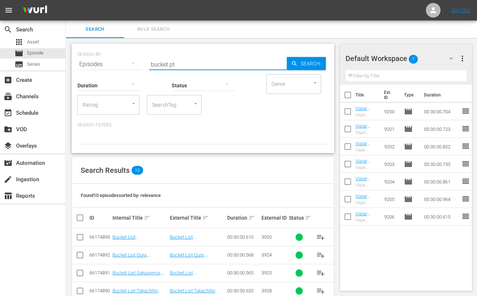
scroll to position [124, 0]
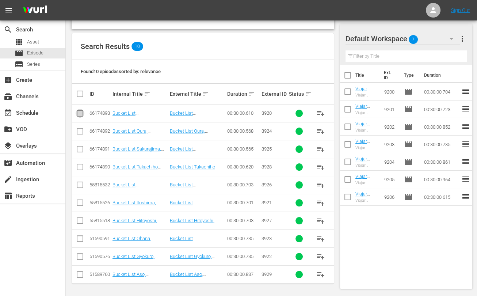
click at [78, 113] on input "checkbox" at bounding box center [80, 114] width 9 height 9
checkbox input "true"
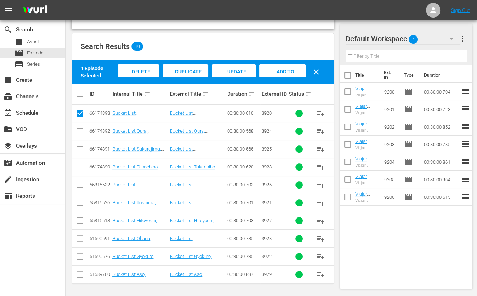
click at [79, 203] on input "checkbox" at bounding box center [80, 204] width 9 height 9
checkbox input "true"
click at [81, 255] on input "checkbox" at bounding box center [80, 257] width 9 height 9
checkbox input "true"
click at [82, 240] on input "checkbox" at bounding box center [80, 239] width 9 height 9
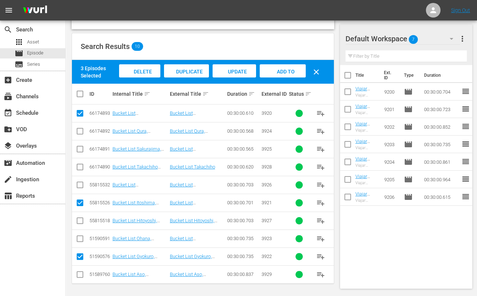
checkbox input "true"
click at [80, 132] on input "checkbox" at bounding box center [80, 132] width 9 height 9
checkbox input "true"
click at [80, 149] on input "checkbox" at bounding box center [80, 150] width 9 height 9
checkbox input "true"
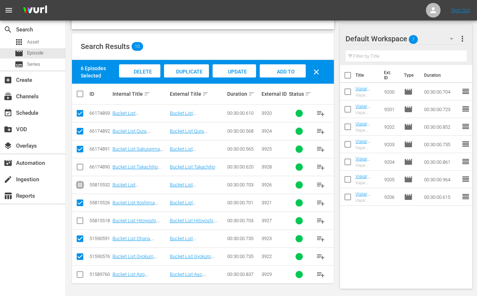
click at [80, 183] on input "checkbox" at bounding box center [80, 186] width 9 height 9
checkbox input "true"
click at [279, 73] on span "Add to Workspace" at bounding box center [283, 79] width 36 height 20
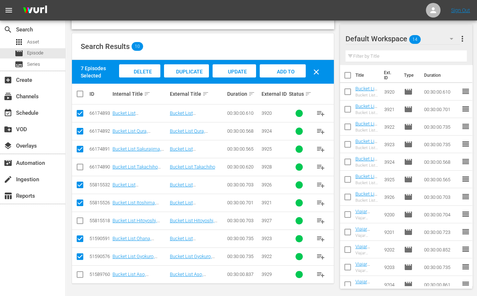
scroll to position [0, 0]
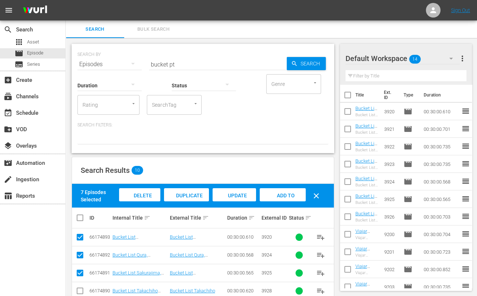
click at [155, 66] on input "bucket pt" at bounding box center [218, 64] width 138 height 18
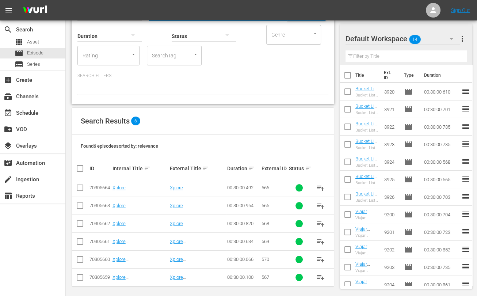
scroll to position [53, 0]
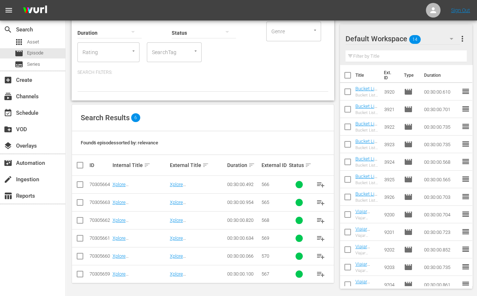
type input "xplore belgium pt"
click at [78, 183] on input "checkbox" at bounding box center [80, 185] width 9 height 9
checkbox input "true"
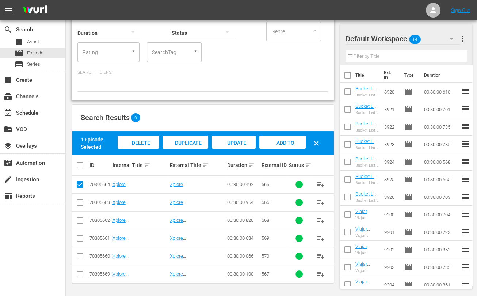
click at [81, 202] on input "checkbox" at bounding box center [80, 203] width 9 height 9
checkbox input "true"
click at [81, 222] on input "checkbox" at bounding box center [80, 221] width 9 height 9
checkbox input "true"
click at [80, 236] on input "checkbox" at bounding box center [80, 239] width 9 height 9
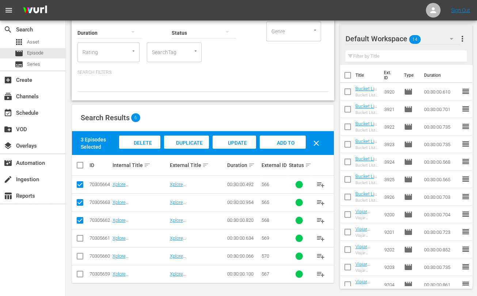
checkbox input "true"
click at [80, 257] on input "checkbox" at bounding box center [80, 257] width 9 height 9
checkbox input "true"
click at [80, 275] on input "checkbox" at bounding box center [80, 275] width 9 height 9
checkbox input "true"
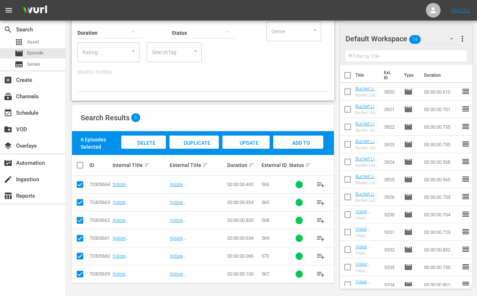
click at [288, 145] on span "Add to Workspace" at bounding box center [298, 150] width 36 height 20
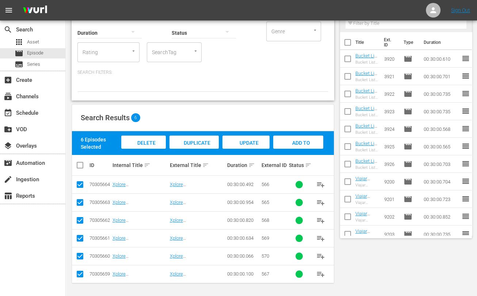
scroll to position [0, 0]
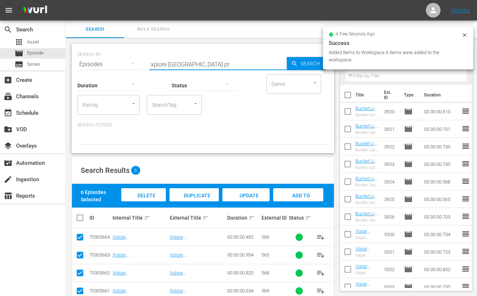
drag, startPoint x: 188, startPoint y: 65, endPoint x: 104, endPoint y: 55, distance: 84.8
click at [104, 55] on div "SEARCH BY Search By Episodes Search ID, Title, Description, Keywords, or Catego…" at bounding box center [202, 60] width 251 height 26
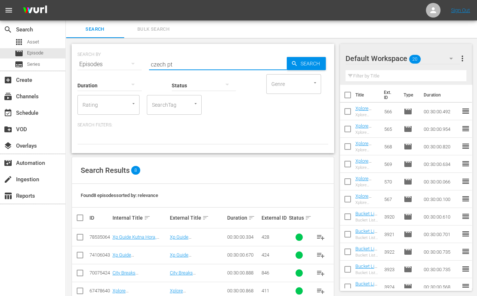
click at [160, 62] on input "czech pt" at bounding box center [218, 64] width 138 height 18
type input "best pt"
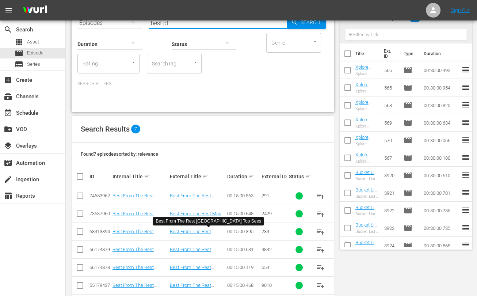
scroll to position [70, 0]
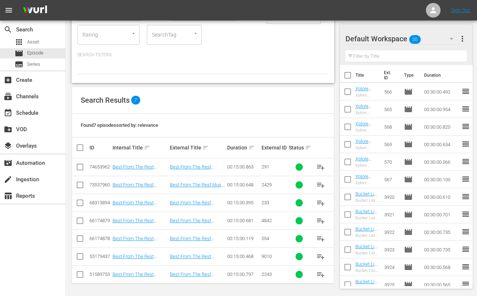
click at [80, 203] on input "checkbox" at bounding box center [80, 204] width 9 height 9
checkbox input "true"
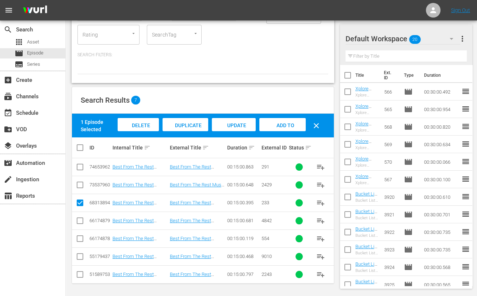
click at [293, 123] on span "Add to Workspace" at bounding box center [282, 132] width 36 height 20
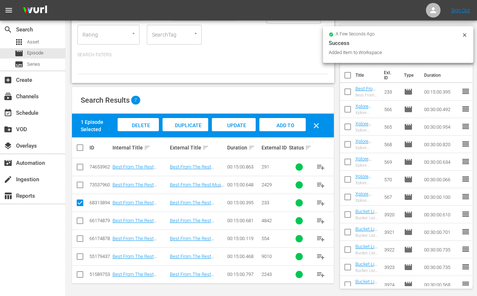
scroll to position [0, 0]
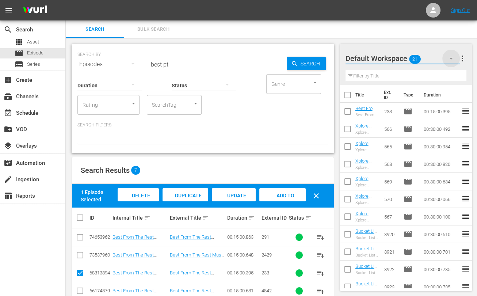
click at [449, 58] on icon "button" at bounding box center [450, 58] width 9 height 9
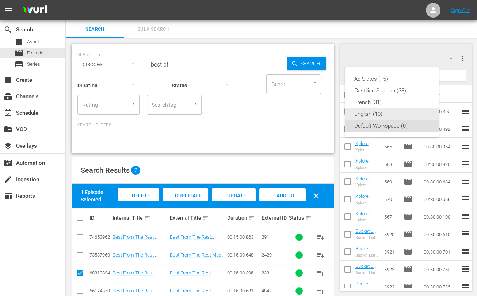
click at [373, 114] on div "English (10)" at bounding box center [392, 114] width 76 height 12
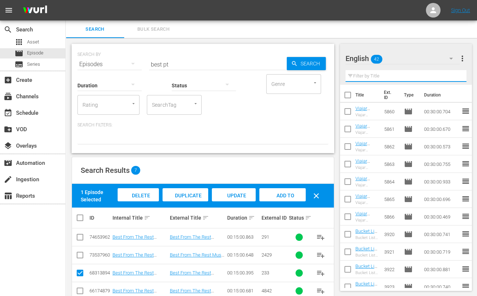
click at [390, 74] on input "text" at bounding box center [405, 76] width 121 height 12
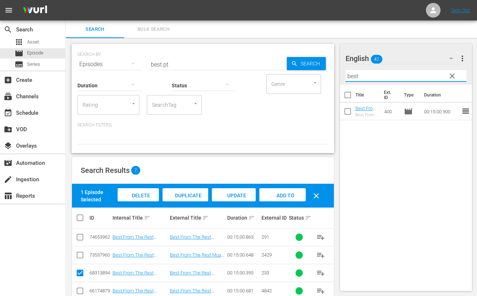
type input "best"
click at [348, 113] on input "checkbox" at bounding box center [347, 112] width 15 height 15
checkbox input "true"
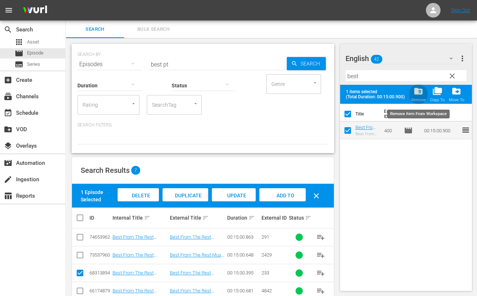
click at [419, 90] on span "folder_delete" at bounding box center [418, 91] width 10 height 10
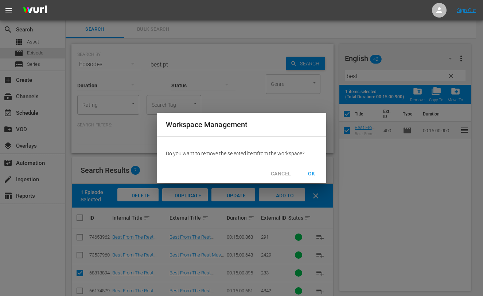
click at [312, 173] on span "OK" at bounding box center [312, 173] width 12 height 9
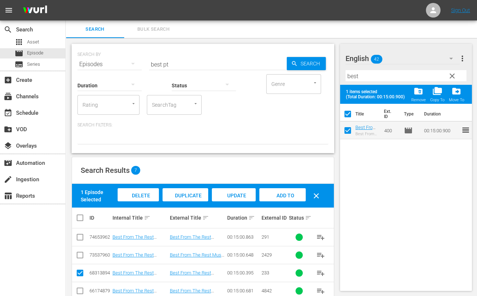
checkbox input "false"
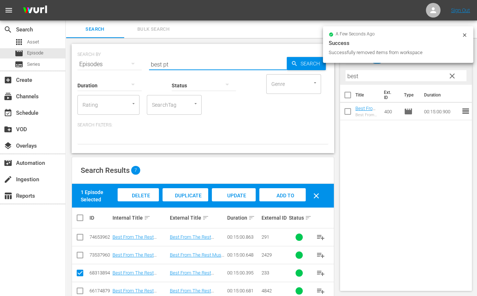
click at [165, 64] on input "best pt" at bounding box center [218, 64] width 138 height 18
type input "best eng"
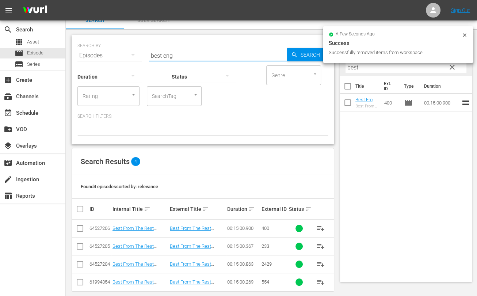
scroll to position [17, 0]
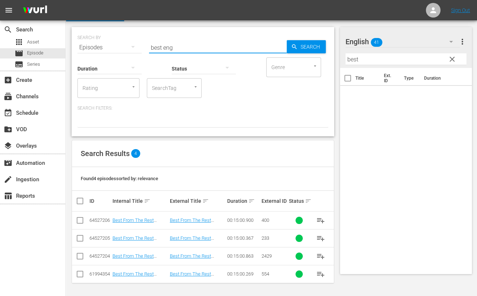
click at [80, 239] on input "checkbox" at bounding box center [80, 239] width 9 height 9
checkbox input "true"
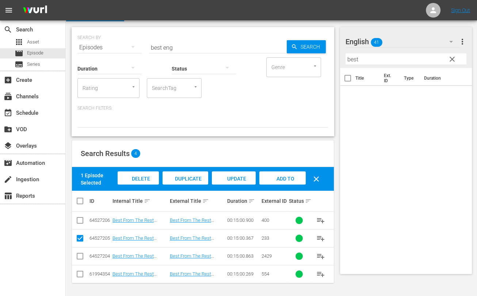
click at [280, 177] on span "Add to Workspace" at bounding box center [282, 186] width 36 height 20
click at [452, 42] on icon "button" at bounding box center [450, 41] width 9 height 9
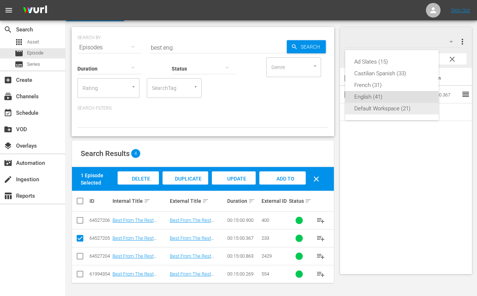
click at [385, 108] on div "Default Workspace (21)" at bounding box center [392, 109] width 76 height 12
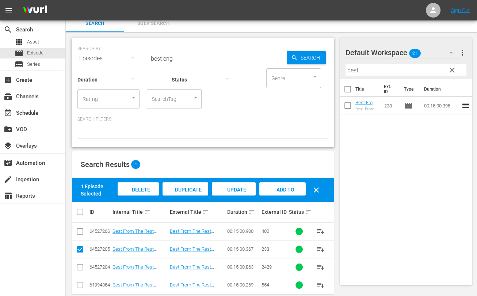
scroll to position [0, 0]
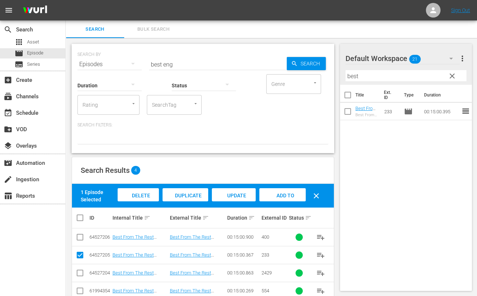
click at [168, 63] on input "best eng" at bounding box center [218, 64] width 138 height 18
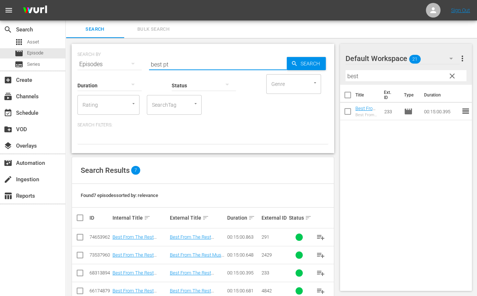
click at [159, 62] on input "best pt" at bounding box center [218, 64] width 138 height 18
type input "cyprus pt"
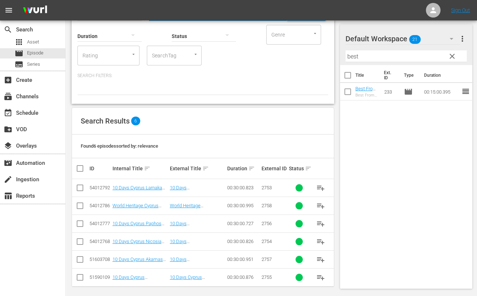
scroll to position [53, 0]
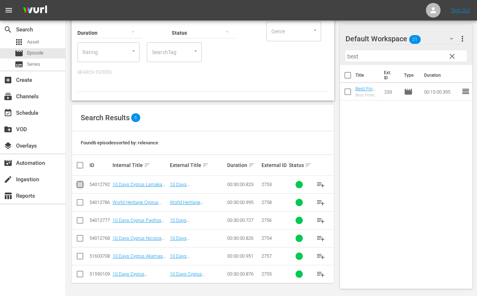
click at [79, 185] on input "checkbox" at bounding box center [80, 185] width 9 height 9
checkbox input "true"
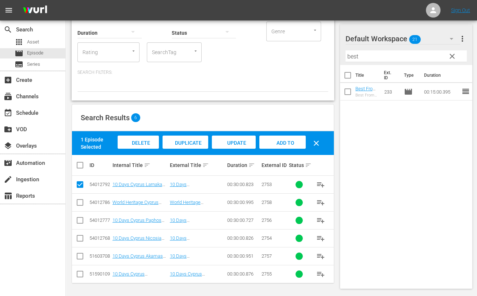
click at [80, 219] on input "checkbox" at bounding box center [80, 221] width 9 height 9
checkbox input "true"
click at [80, 237] on input "checkbox" at bounding box center [80, 239] width 9 height 9
checkbox input "true"
drag, startPoint x: 81, startPoint y: 252, endPoint x: 80, endPoint y: 257, distance: 4.4
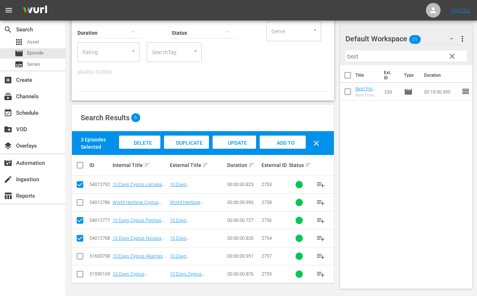
click at [81, 253] on input "checkbox" at bounding box center [80, 257] width 9 height 9
checkbox input "true"
click at [80, 276] on input "checkbox" at bounding box center [80, 275] width 9 height 9
checkbox input "true"
click at [454, 57] on span "clear" at bounding box center [451, 56] width 9 height 9
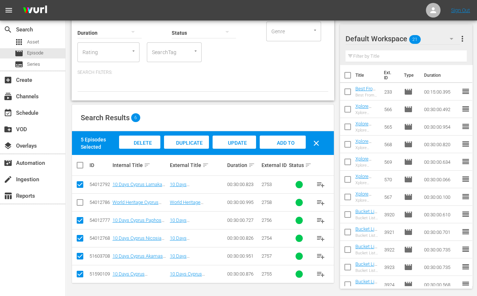
click at [286, 143] on span "Add to Workspace" at bounding box center [283, 150] width 36 height 20
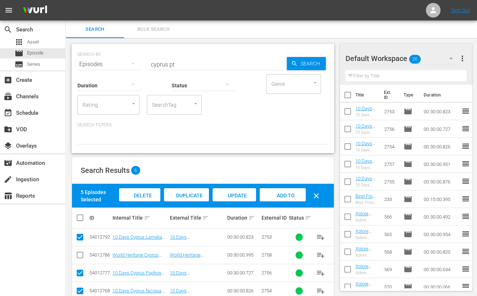
scroll to position [0, 0]
click at [161, 63] on input "cyprus pt" at bounding box center [218, 64] width 138 height 18
type input "amankora pt"
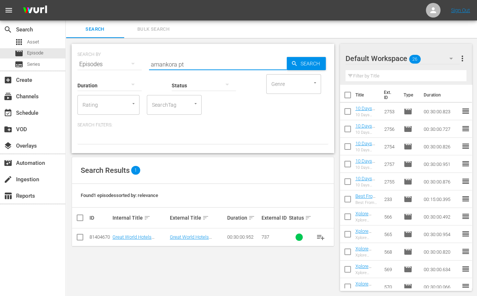
scroll to position [0, 0]
click at [79, 235] on input "checkbox" at bounding box center [80, 238] width 9 height 9
checkbox input "true"
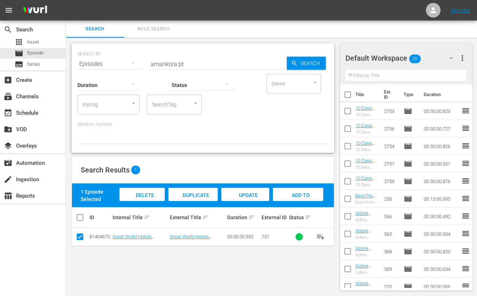
click at [302, 197] on div "Add to Workspace" at bounding box center [298, 201] width 50 height 27
click at [166, 63] on input "amankora pt" at bounding box center [218, 64] width 138 height 18
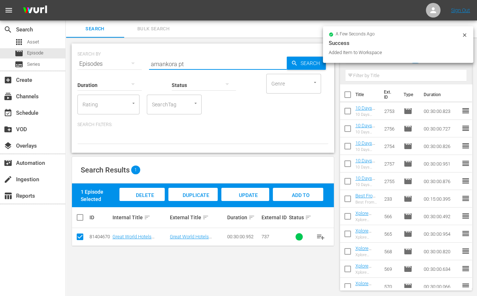
click at [166, 63] on input "amankora pt" at bounding box center [218, 64] width 138 height 18
type input "santorini pt"
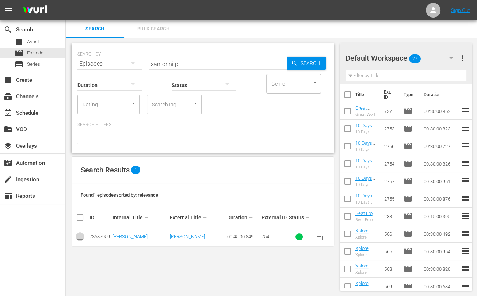
click at [78, 237] on input "checkbox" at bounding box center [80, 238] width 9 height 9
checkbox input "true"
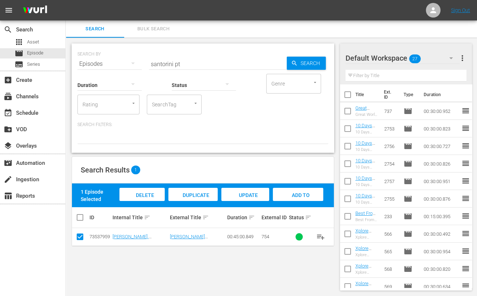
click at [288, 198] on div "Add to Workspace" at bounding box center [298, 201] width 50 height 27
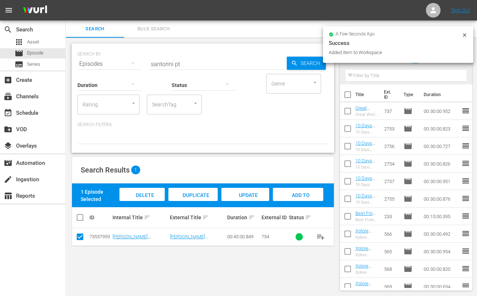
scroll to position [0, 0]
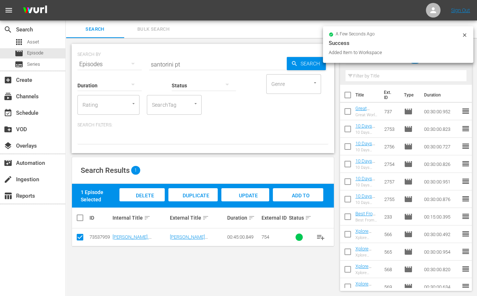
click at [162, 63] on input "santorini pt" at bounding box center [218, 64] width 138 height 18
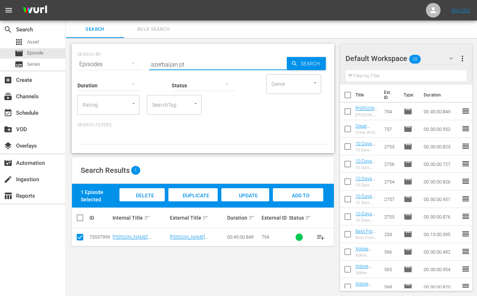
type input "azerbaijan pt"
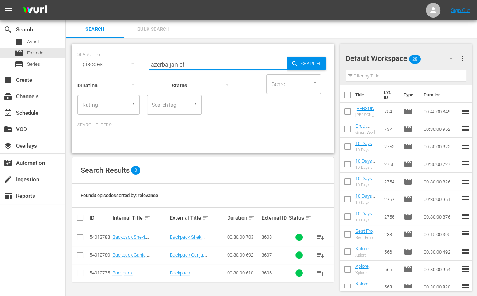
click at [80, 238] on input "checkbox" at bounding box center [80, 238] width 9 height 9
checkbox input "true"
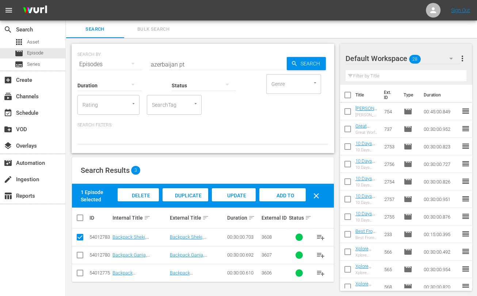
drag, startPoint x: 76, startPoint y: 256, endPoint x: 84, endPoint y: 273, distance: 18.8
click at [77, 256] on input "checkbox" at bounding box center [80, 256] width 9 height 9
checkbox input "true"
click at [78, 273] on input "checkbox" at bounding box center [80, 274] width 9 height 9
checkbox input "true"
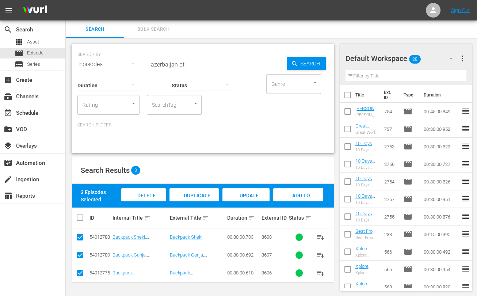
click at [279, 196] on div "Add to Workspace" at bounding box center [298, 201] width 50 height 27
click at [158, 65] on input "azerbaijan pt" at bounding box center [218, 64] width 138 height 18
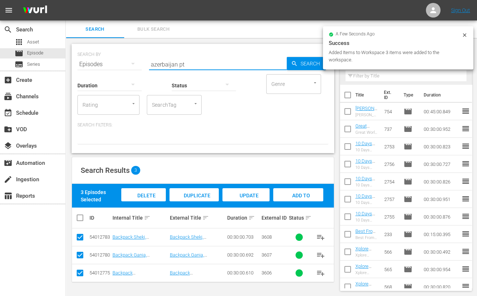
click at [158, 65] on input "azerbaijan pt" at bounding box center [218, 64] width 138 height 18
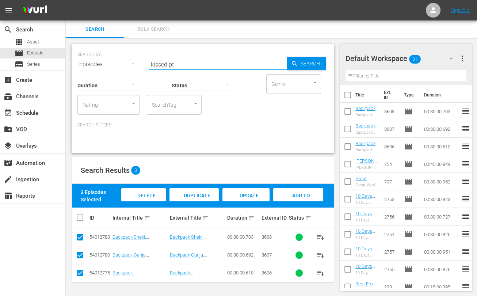
type input "kissed pt"
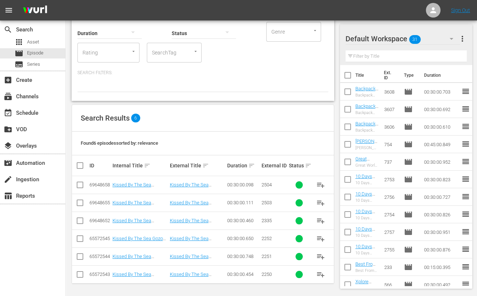
scroll to position [53, 0]
click at [81, 219] on input "checkbox" at bounding box center [80, 221] width 9 height 9
checkbox input "true"
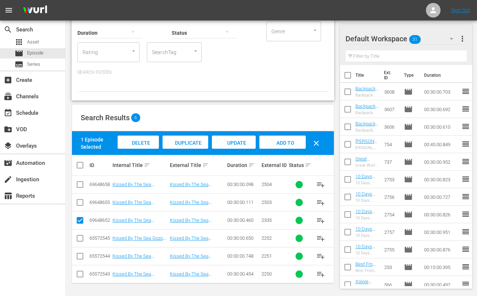
click at [78, 242] on input "checkbox" at bounding box center [80, 239] width 9 height 9
checkbox input "true"
click at [79, 257] on input "checkbox" at bounding box center [80, 257] width 9 height 9
checkbox input "true"
click at [78, 274] on input "checkbox" at bounding box center [80, 275] width 9 height 9
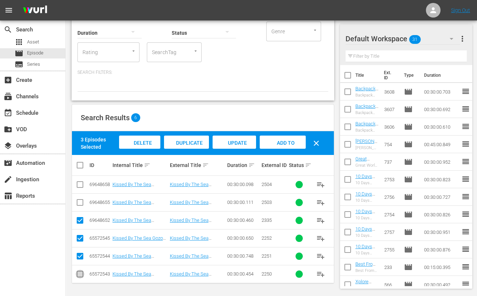
checkbox input "true"
click at [291, 145] on span "Add to Workspace" at bounding box center [283, 150] width 36 height 20
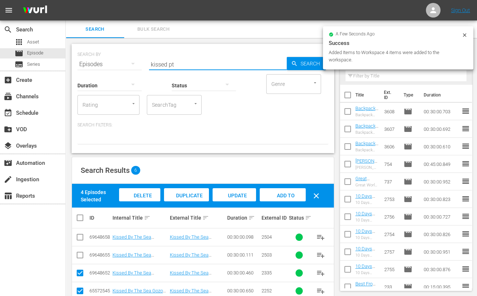
click at [155, 64] on input "kissed pt" at bounding box center [218, 64] width 138 height 18
type input "quest pt"
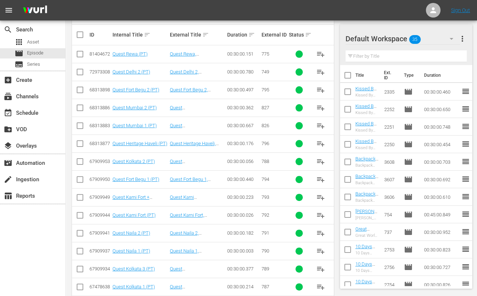
scroll to position [319, 0]
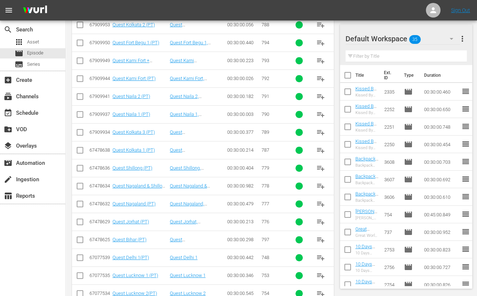
click at [82, 256] on input "checkbox" at bounding box center [80, 258] width 9 height 9
checkbox input "true"
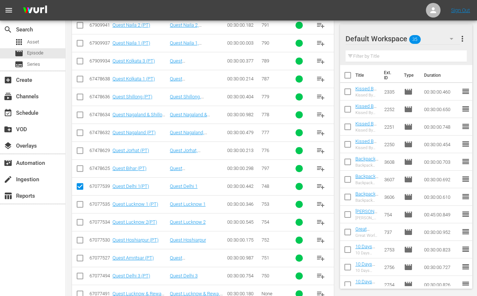
scroll to position [409, 0]
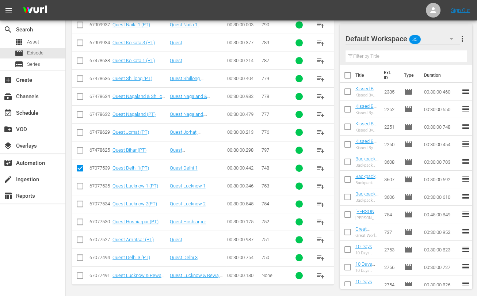
click at [81, 258] on input "checkbox" at bounding box center [80, 258] width 9 height 9
checkbox input "true"
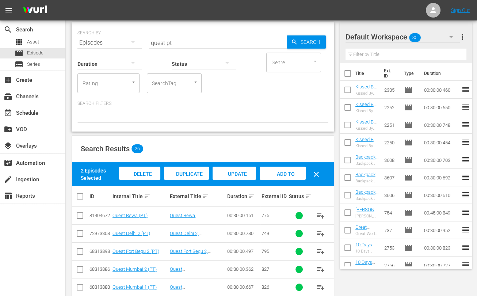
scroll to position [0, 0]
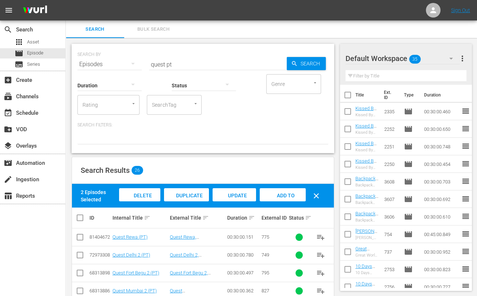
click at [81, 256] on input "checkbox" at bounding box center [80, 256] width 9 height 9
checkbox input "true"
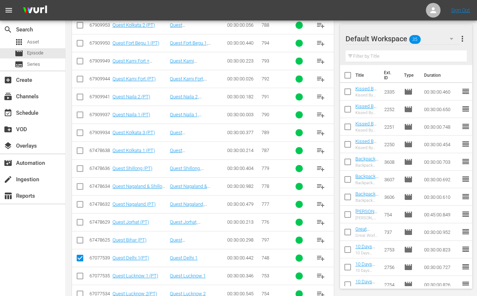
scroll to position [365, 0]
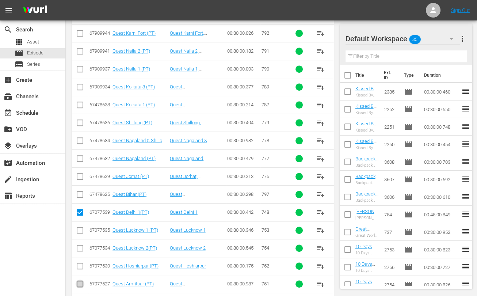
click at [78, 285] on input "checkbox" at bounding box center [80, 285] width 9 height 9
checkbox input "true"
click at [80, 263] on input "checkbox" at bounding box center [80, 267] width 9 height 9
checkbox input "true"
click at [80, 230] on input "checkbox" at bounding box center [80, 231] width 9 height 9
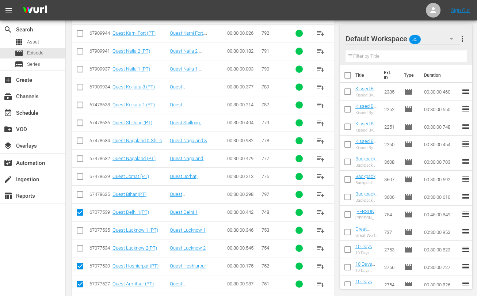
checkbox input "true"
click at [79, 245] on input "checkbox" at bounding box center [80, 249] width 9 height 9
checkbox input "true"
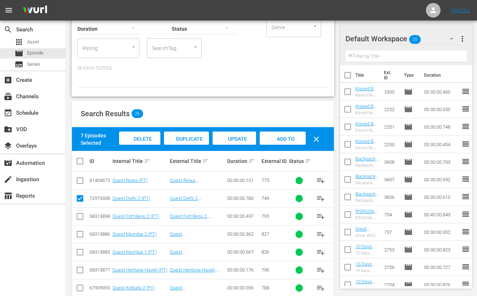
scroll to position [45, 0]
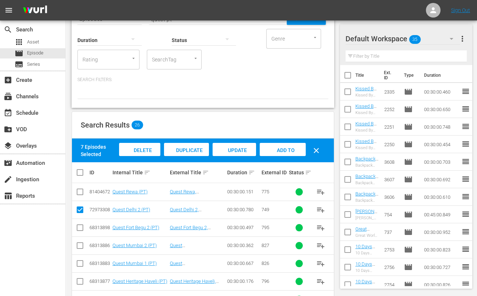
click at [281, 152] on span "Add to Workspace" at bounding box center [283, 157] width 36 height 20
click at [31, 110] on div "event_available Schedule" at bounding box center [20, 111] width 41 height 7
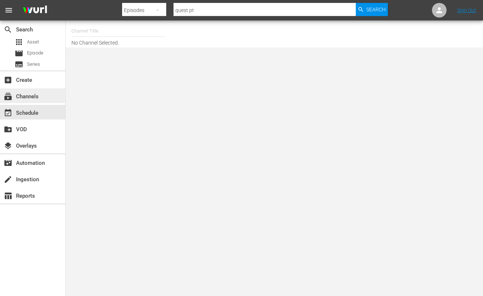
click at [38, 91] on div "subscriptions Channels" at bounding box center [32, 95] width 65 height 15
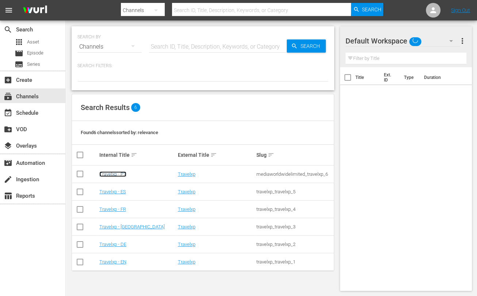
click at [113, 171] on link "Travelxp - PT" at bounding box center [112, 173] width 27 height 5
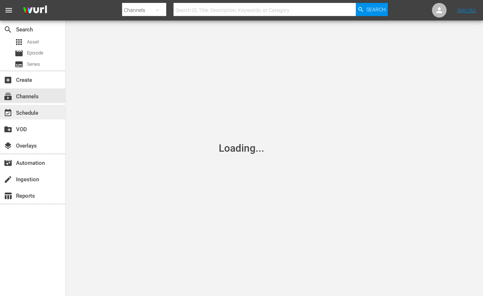
click at [26, 111] on div "event_available Schedule" at bounding box center [20, 111] width 41 height 7
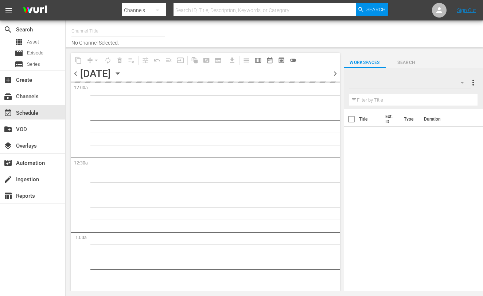
type input "Travelxp - PT (1639)"
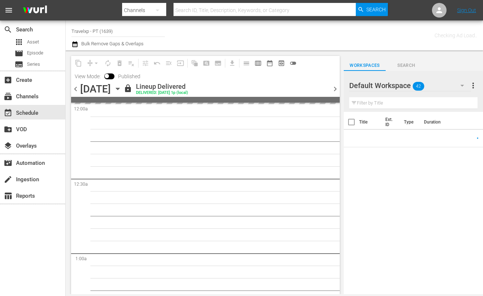
click at [336, 76] on div "content_copy compress arrow_drop_down autorenew_outlined delete_forever_outline…" at bounding box center [205, 76] width 269 height 41
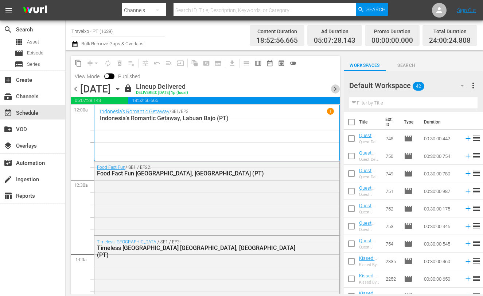
click at [333, 88] on span "chevron_right" at bounding box center [335, 88] width 9 height 9
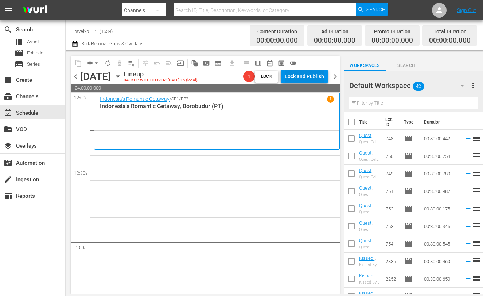
click at [307, 79] on div "Lock and Publish" at bounding box center [304, 76] width 39 height 13
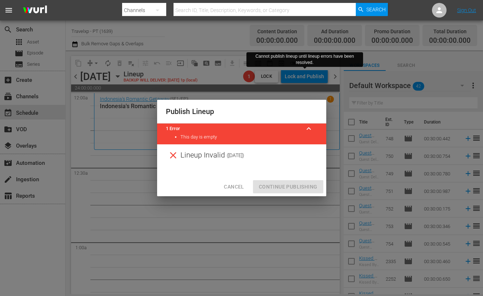
click at [235, 184] on span "Cancel" at bounding box center [234, 186] width 20 height 9
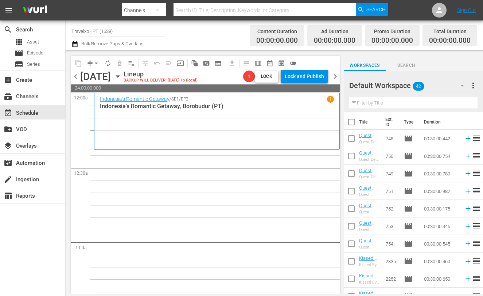
click at [385, 110] on div "Filter by Title" at bounding box center [414, 103] width 128 height 18
click at [387, 105] on input "text" at bounding box center [414, 103] width 128 height 12
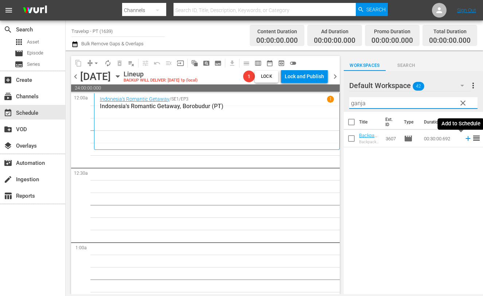
click at [464, 139] on icon at bounding box center [468, 138] width 8 height 8
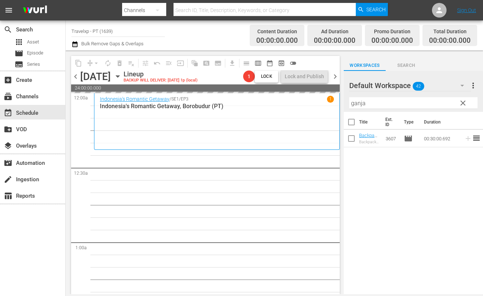
click at [356, 105] on input "ganja" at bounding box center [414, 103] width 128 height 12
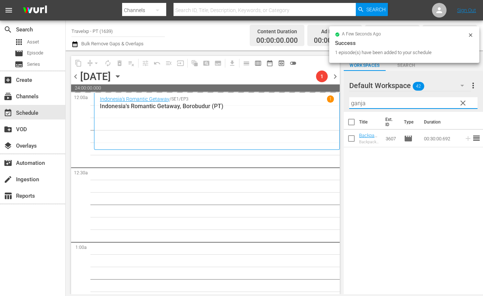
click at [356, 105] on input "ganja" at bounding box center [414, 103] width 128 height 12
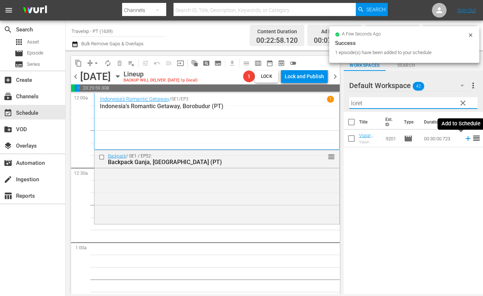
click at [464, 139] on icon at bounding box center [468, 138] width 8 height 8
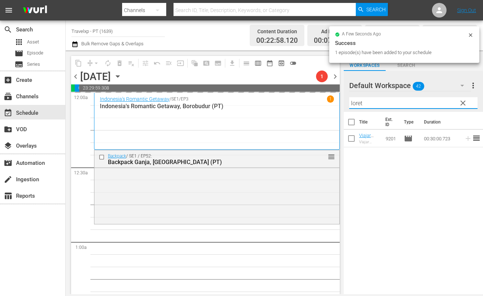
click at [352, 105] on input "loret" at bounding box center [414, 103] width 128 height 12
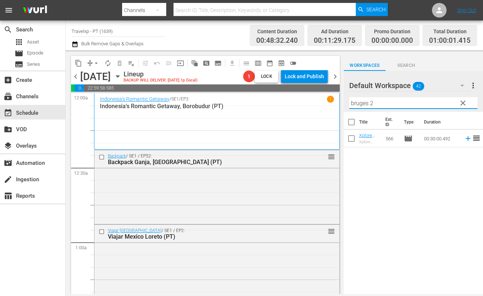
click at [466, 139] on icon at bounding box center [468, 138] width 5 height 5
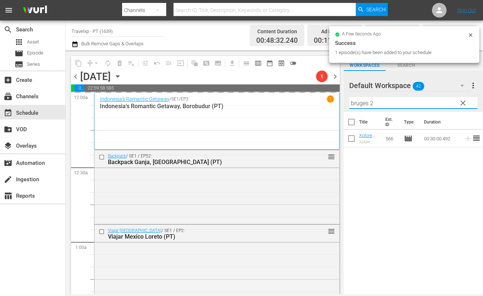
drag, startPoint x: 379, startPoint y: 102, endPoint x: 318, endPoint y: 96, distance: 61.6
click at [318, 96] on div "content_copy compress arrow_drop_down autorenew_outlined delete_forever_outline…" at bounding box center [275, 171] width 418 height 243
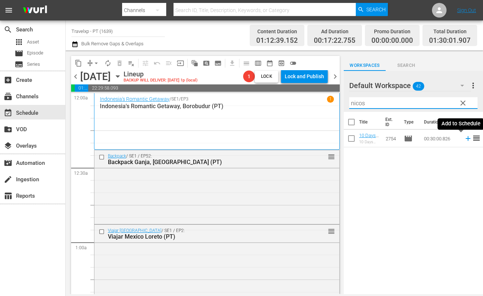
click at [464, 139] on icon at bounding box center [468, 138] width 8 height 8
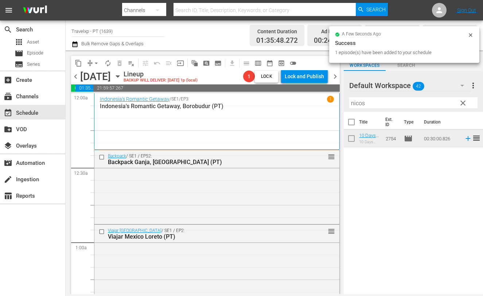
click at [357, 101] on input "nicos" at bounding box center [414, 103] width 128 height 12
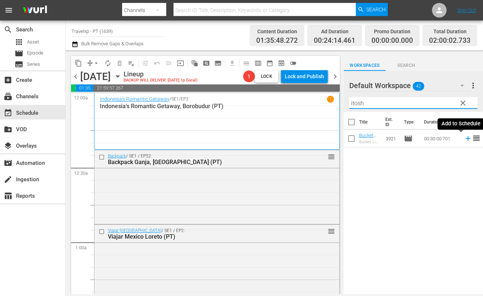
click at [464, 139] on icon at bounding box center [468, 138] width 8 height 8
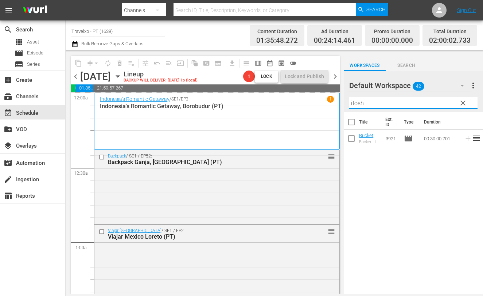
click at [359, 102] on input "itosh" at bounding box center [414, 103] width 128 height 12
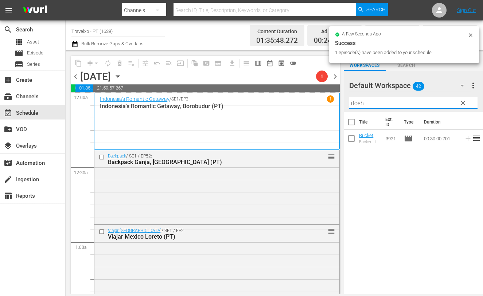
click at [359, 102] on input "itosh" at bounding box center [414, 103] width 128 height 12
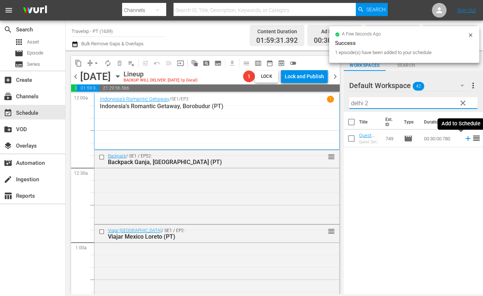
click at [464, 139] on icon at bounding box center [468, 138] width 8 height 8
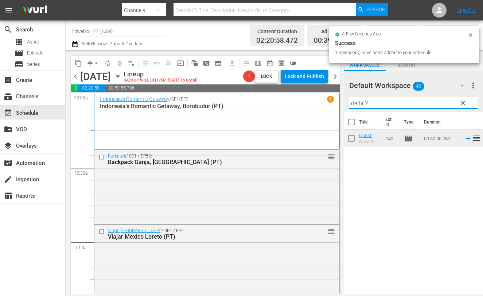
drag, startPoint x: 375, startPoint y: 101, endPoint x: 340, endPoint y: 100, distance: 34.7
click at [340, 100] on div "content_copy compress arrow_drop_down autorenew_outlined delete_forever_outline…" at bounding box center [275, 171] width 418 height 243
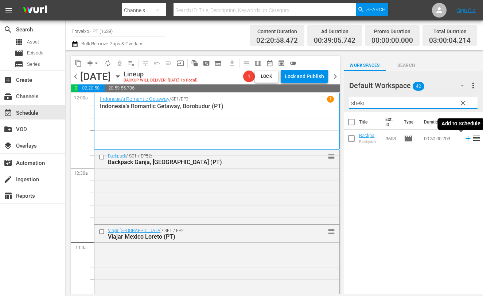
click at [464, 137] on icon at bounding box center [468, 138] width 8 height 8
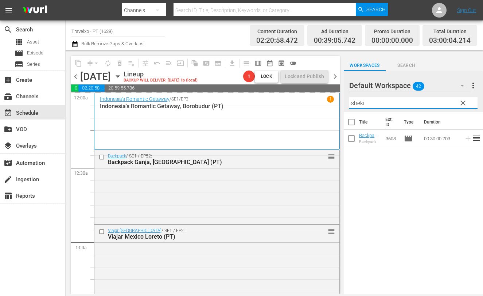
click at [360, 103] on input "sheki" at bounding box center [414, 103] width 128 height 12
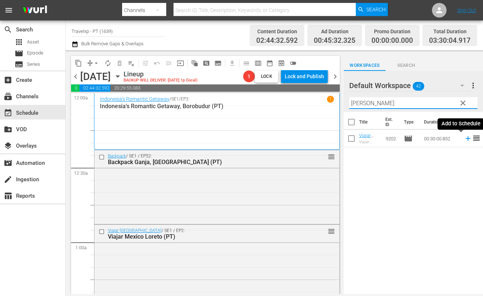
click at [466, 138] on icon at bounding box center [468, 138] width 5 height 5
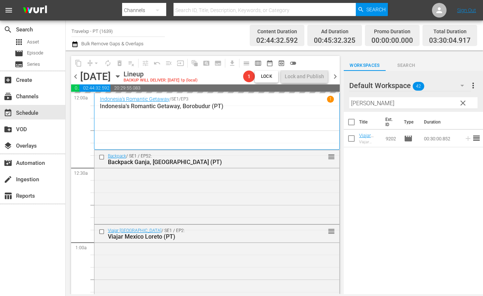
click at [357, 101] on input "[PERSON_NAME]" at bounding box center [414, 103] width 128 height 12
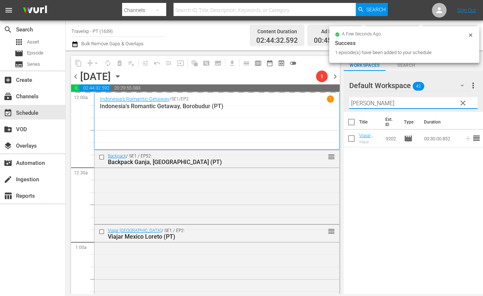
click at [357, 101] on input "[PERSON_NAME]" at bounding box center [414, 103] width 128 height 12
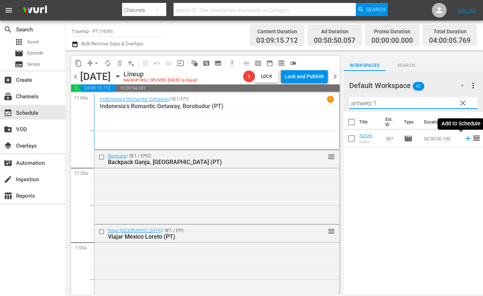
click at [466, 138] on icon at bounding box center [468, 138] width 5 height 5
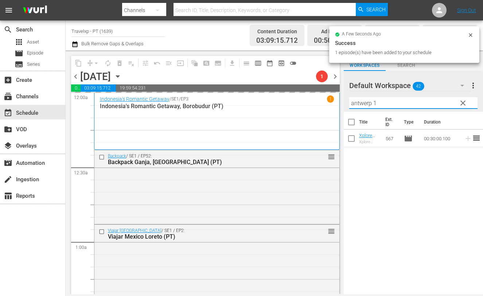
drag, startPoint x: 385, startPoint y: 101, endPoint x: 331, endPoint y: 99, distance: 54.0
click at [331, 99] on div "content_copy compress arrow_drop_down autorenew_outlined delete_forever_outline…" at bounding box center [275, 171] width 418 height 243
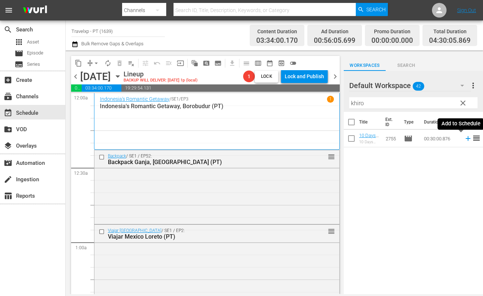
click at [466, 138] on icon at bounding box center [468, 138] width 5 height 5
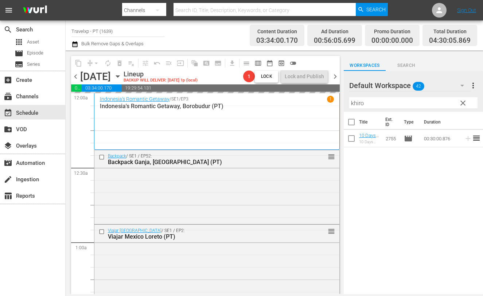
click at [357, 102] on input "khiro" at bounding box center [414, 103] width 128 height 12
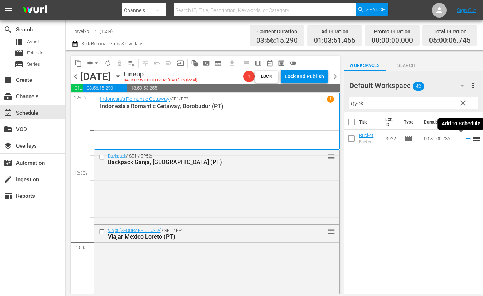
click at [464, 139] on icon at bounding box center [468, 138] width 8 height 8
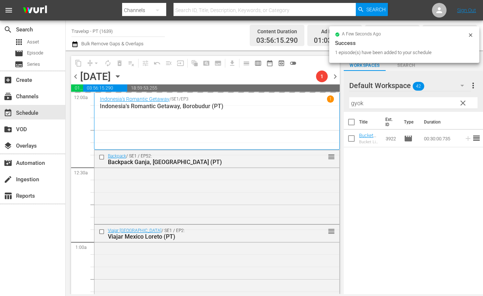
click at [355, 103] on input "gyok" at bounding box center [414, 103] width 128 height 12
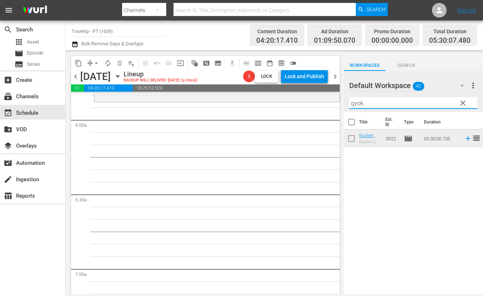
scroll to position [729, 0]
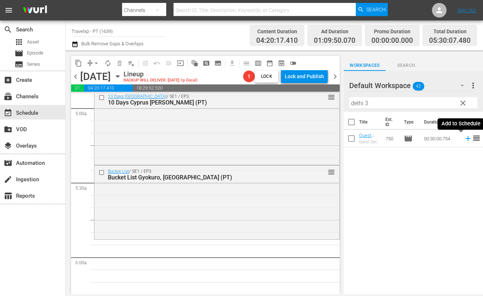
click at [464, 138] on icon at bounding box center [468, 138] width 8 height 8
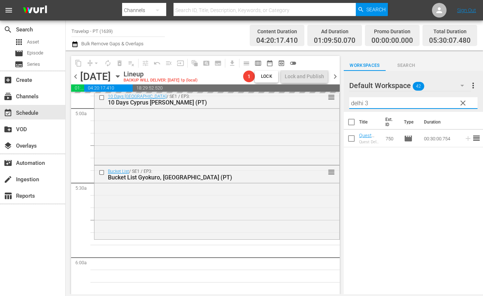
drag, startPoint x: 371, startPoint y: 103, endPoint x: 334, endPoint y: 94, distance: 38.2
click at [334, 94] on div "content_copy compress arrow_drop_down autorenew_outlined delete_forever_outline…" at bounding box center [275, 171] width 418 height 243
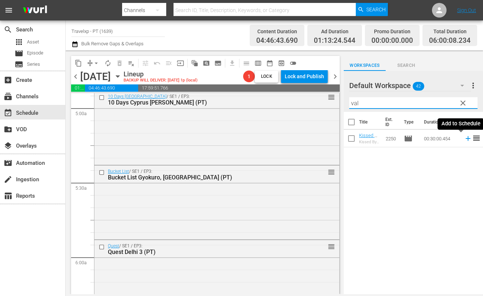
click at [466, 138] on icon at bounding box center [468, 138] width 5 height 5
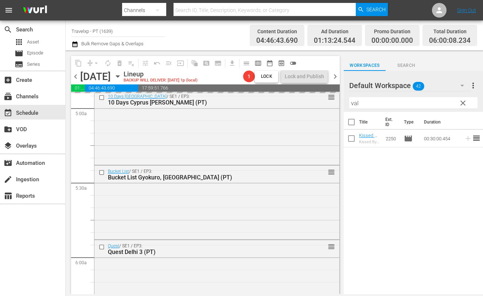
click at [356, 104] on input "val" at bounding box center [414, 103] width 128 height 12
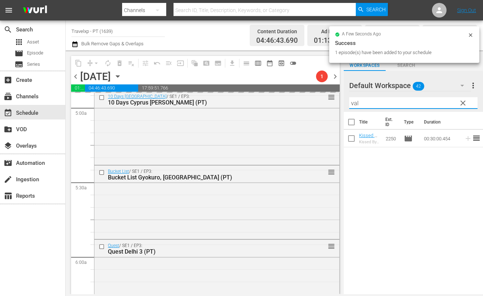
click at [356, 104] on input "val" at bounding box center [414, 103] width 128 height 12
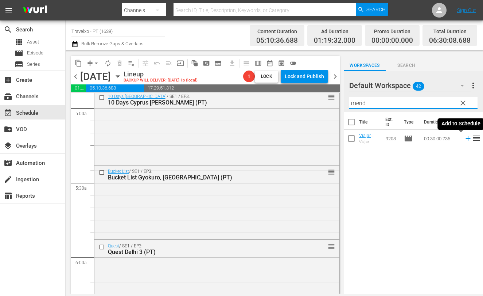
click at [464, 139] on icon at bounding box center [468, 138] width 8 height 8
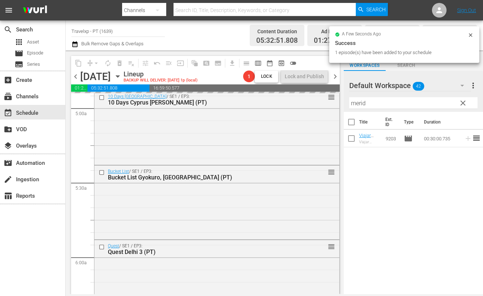
click at [358, 101] on input "merid" at bounding box center [414, 103] width 128 height 12
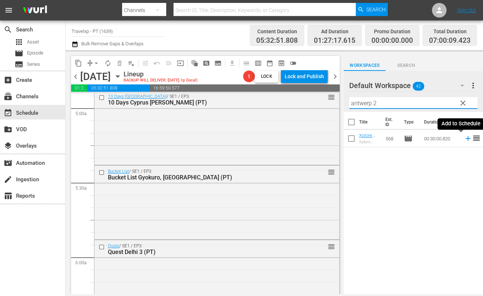
click at [464, 139] on icon at bounding box center [468, 138] width 8 height 8
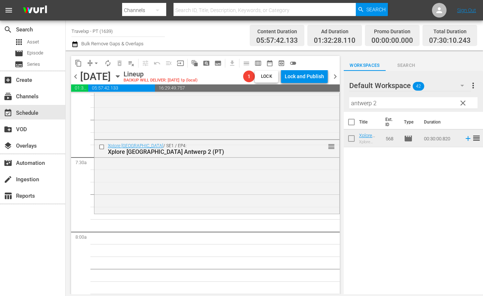
scroll to position [1049, 0]
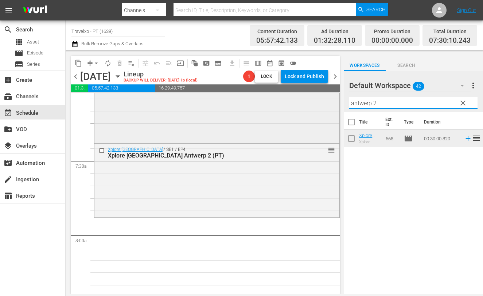
drag, startPoint x: 374, startPoint y: 100, endPoint x: 275, endPoint y: 94, distance: 99.4
click at [275, 94] on div "content_copy compress arrow_drop_down autorenew_outlined delete_forever_outline…" at bounding box center [275, 171] width 418 height 243
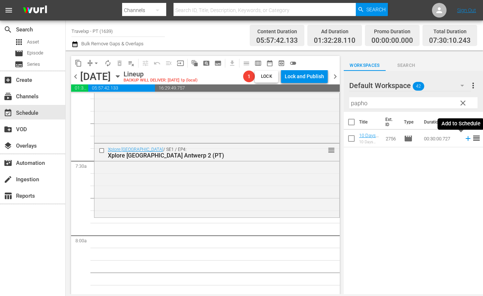
click at [464, 140] on icon at bounding box center [468, 138] width 8 height 8
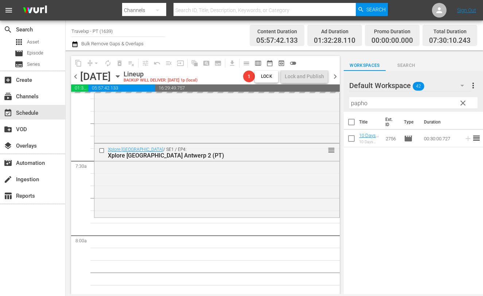
click at [362, 101] on input "papho" at bounding box center [414, 103] width 128 height 12
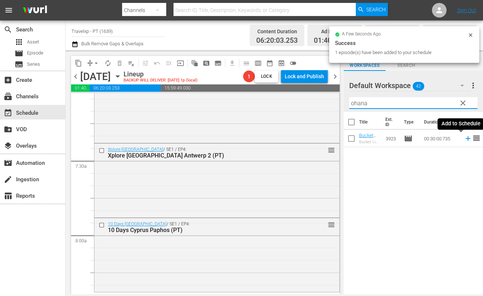
click at [464, 139] on icon at bounding box center [468, 138] width 8 height 8
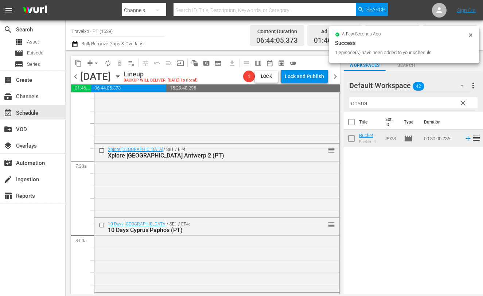
click at [358, 101] on input "ohana" at bounding box center [414, 103] width 128 height 12
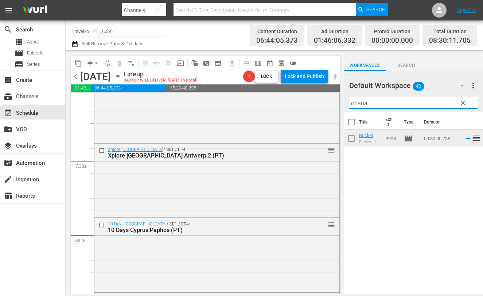
click at [358, 101] on input "ohana" at bounding box center [414, 103] width 128 height 12
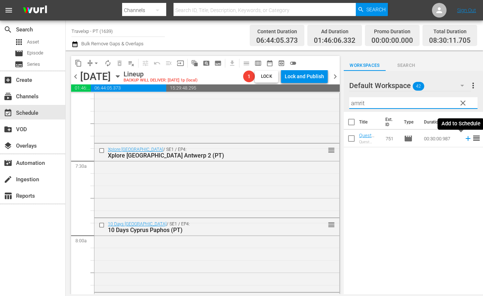
click at [464, 140] on icon at bounding box center [468, 138] width 8 height 8
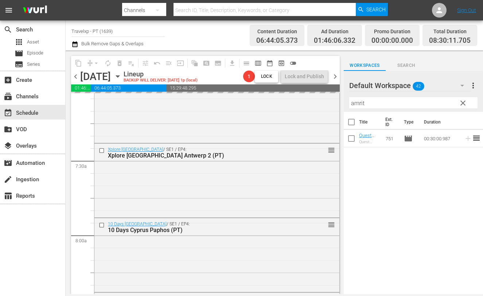
click at [356, 103] on input "amrit" at bounding box center [414, 103] width 128 height 12
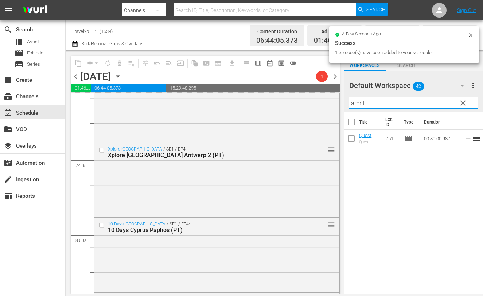
click at [356, 103] on input "amrit" at bounding box center [414, 103] width 128 height 12
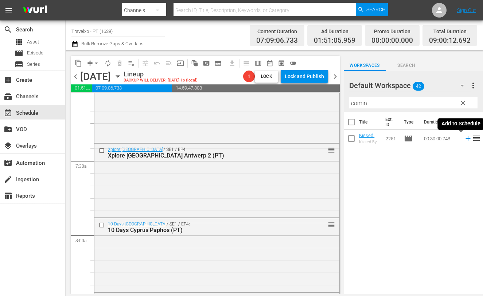
click at [464, 137] on icon at bounding box center [468, 138] width 8 height 8
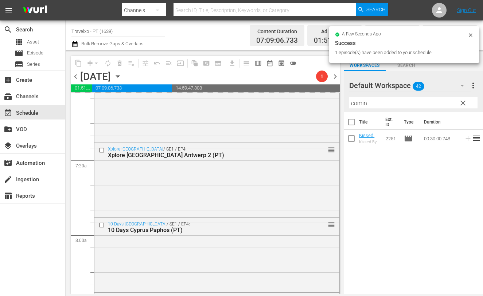
click at [353, 103] on input "comin" at bounding box center [414, 103] width 128 height 12
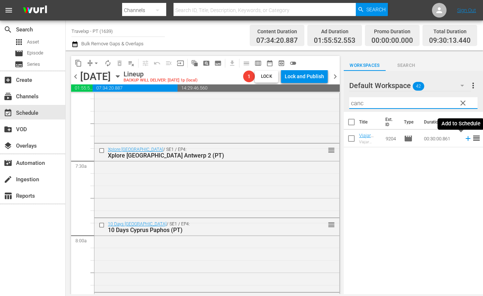
click at [466, 139] on icon at bounding box center [468, 138] width 5 height 5
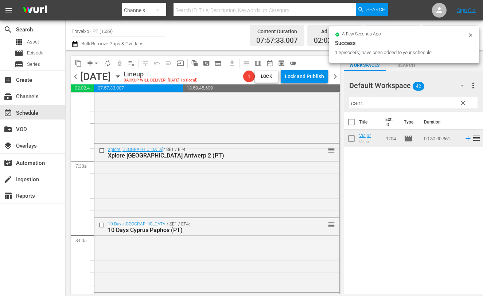
click at [356, 102] on input "canc" at bounding box center [414, 103] width 128 height 12
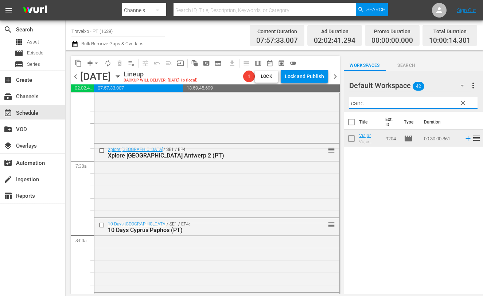
click at [356, 102] on input "canc" at bounding box center [414, 103] width 128 height 12
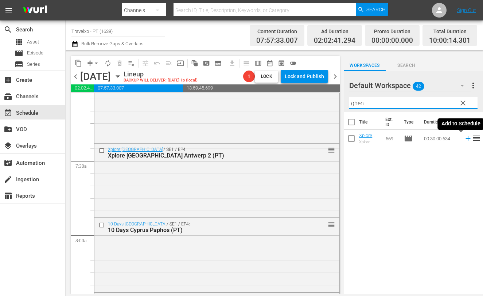
drag, startPoint x: 460, startPoint y: 139, endPoint x: 360, endPoint y: 103, distance: 106.0
click at [464, 138] on icon at bounding box center [468, 138] width 8 height 8
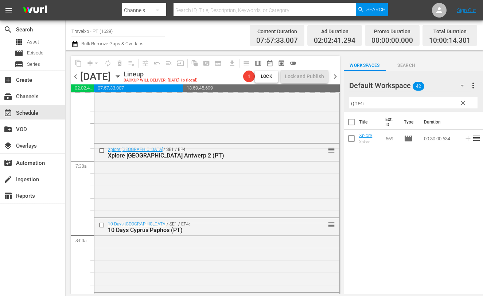
click at [361, 103] on input "ghen" at bounding box center [414, 103] width 128 height 12
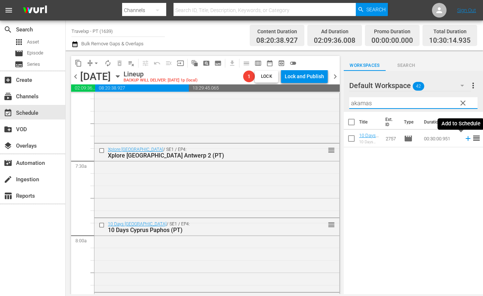
click at [464, 139] on icon at bounding box center [468, 138] width 8 height 8
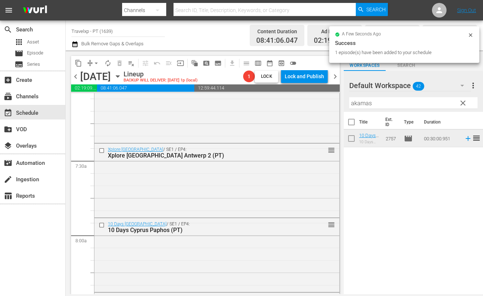
click at [367, 104] on input "akamas" at bounding box center [414, 103] width 128 height 12
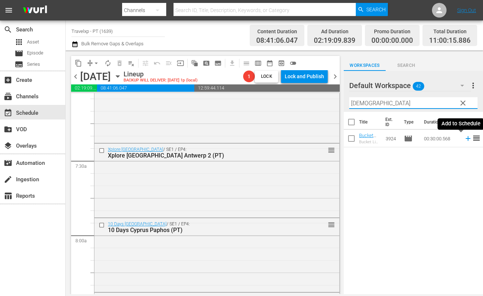
click at [464, 139] on icon at bounding box center [468, 138] width 8 height 8
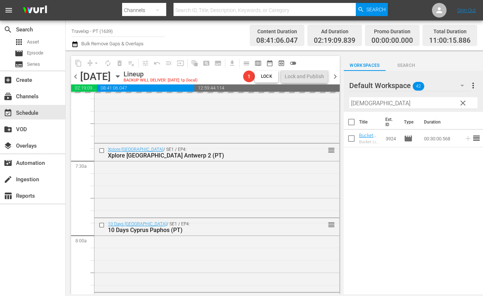
click at [359, 104] on input "qura" at bounding box center [414, 103] width 128 height 12
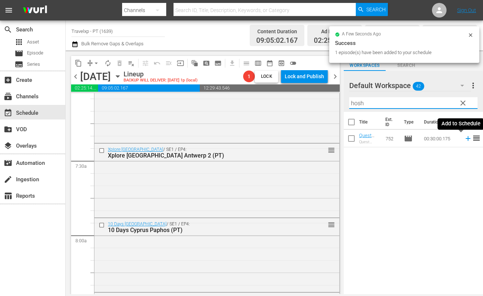
click at [466, 138] on icon at bounding box center [468, 138] width 5 height 5
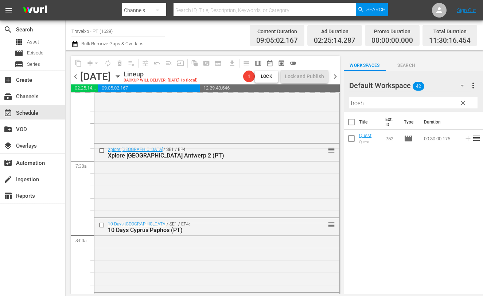
click at [358, 105] on input "hosh" at bounding box center [414, 103] width 128 height 12
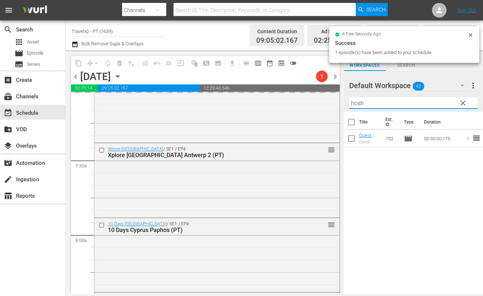
click at [358, 105] on input "hosh" at bounding box center [414, 103] width 128 height 12
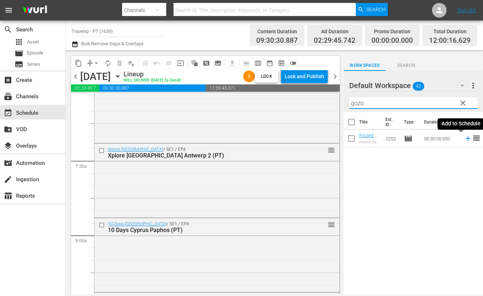
click at [466, 138] on icon at bounding box center [468, 138] width 5 height 5
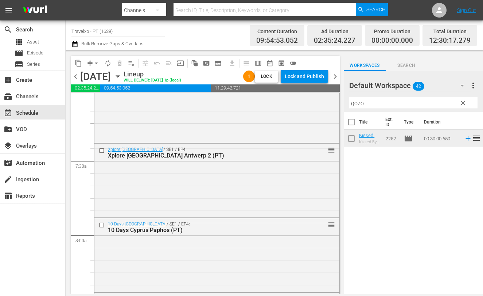
click at [358, 103] on input "gozo" at bounding box center [414, 103] width 128 height 12
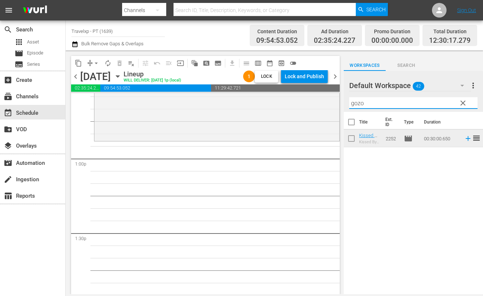
scroll to position [1824, 0]
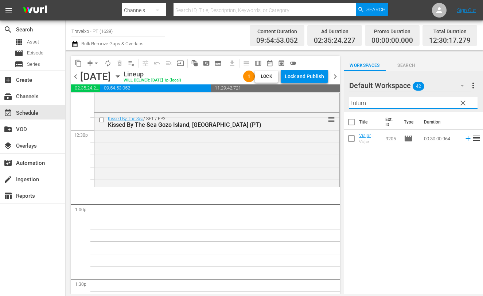
click at [464, 138] on icon at bounding box center [468, 138] width 8 height 8
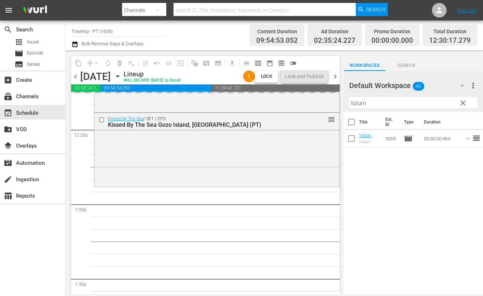
click at [361, 103] on input "tulum" at bounding box center [414, 103] width 128 height 12
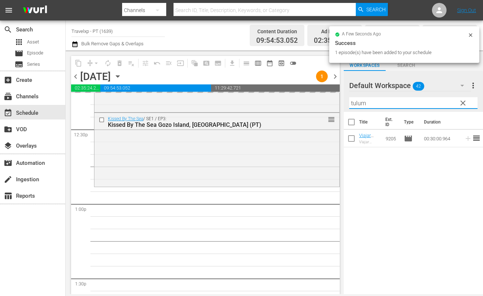
click at [361, 103] on input "tulum" at bounding box center [414, 103] width 128 height 12
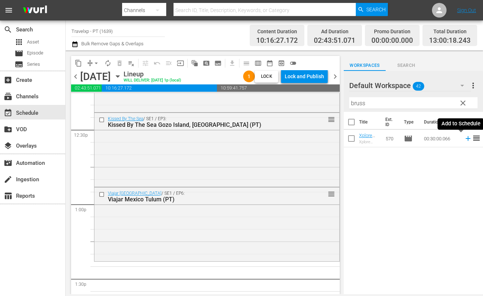
click at [466, 137] on icon at bounding box center [468, 138] width 5 height 5
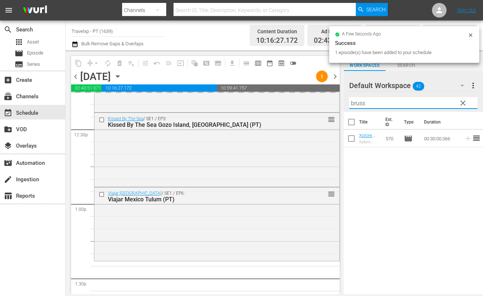
click at [361, 105] on input "bruss" at bounding box center [414, 103] width 128 height 12
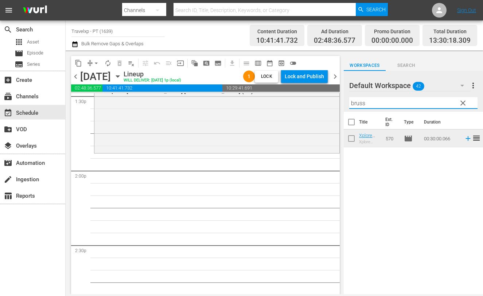
scroll to position [2007, 0]
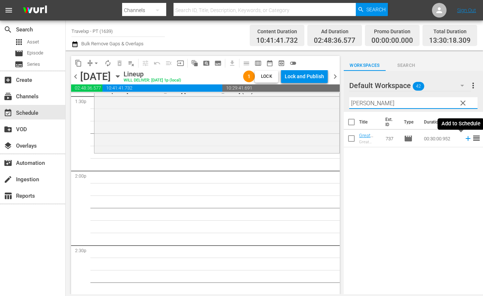
click at [464, 140] on icon at bounding box center [468, 138] width 8 height 8
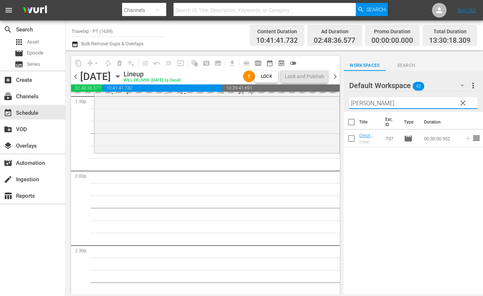
click at [367, 100] on input "amank" at bounding box center [414, 103] width 128 height 12
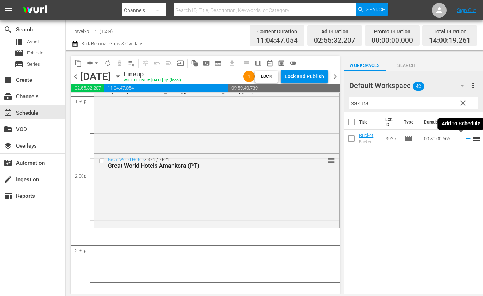
click at [464, 139] on icon at bounding box center [468, 138] width 8 height 8
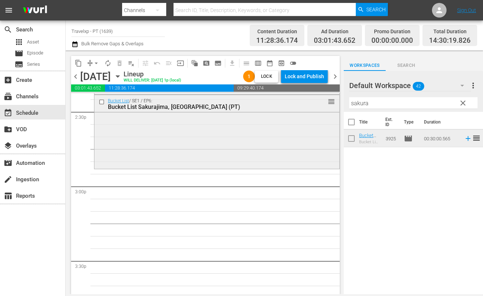
scroll to position [2144, 0]
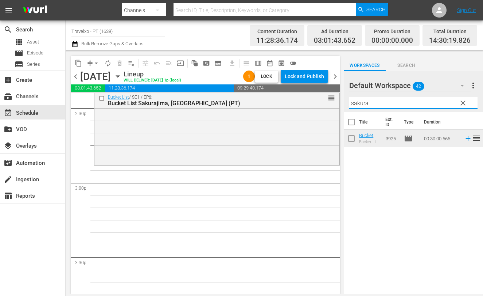
click at [363, 103] on input "sakura" at bounding box center [414, 103] width 128 height 12
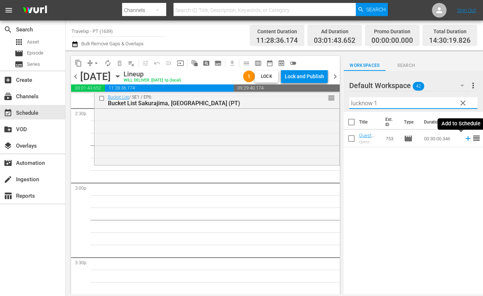
click at [466, 138] on icon at bounding box center [468, 138] width 5 height 5
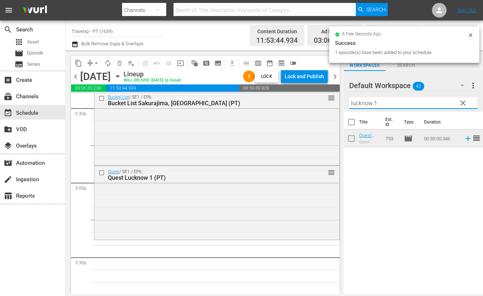
drag, startPoint x: 390, startPoint y: 99, endPoint x: 334, endPoint y: 97, distance: 55.5
click at [334, 97] on div "content_copy compress arrow_drop_down autorenew_outlined delete_forever_outline…" at bounding box center [275, 171] width 418 height 243
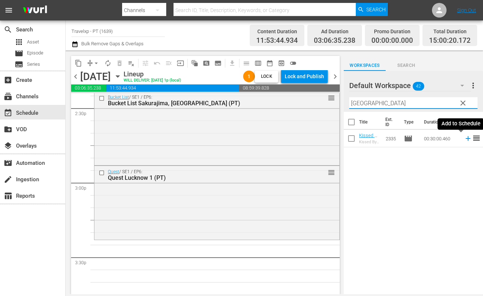
click at [464, 139] on icon at bounding box center [468, 138] width 8 height 8
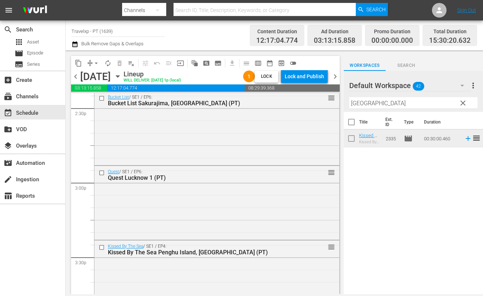
click at [356, 103] on input "taiwan" at bounding box center [414, 103] width 128 height 12
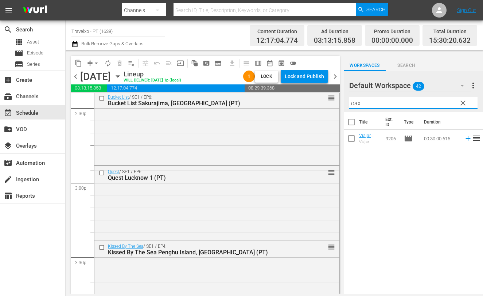
type input "oaxa"
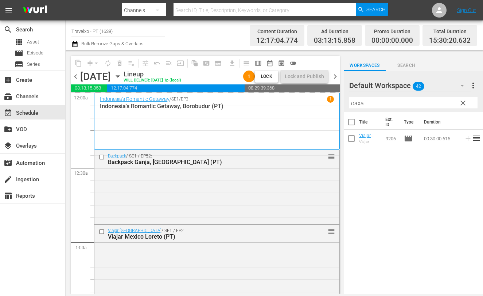
scroll to position [2144, 0]
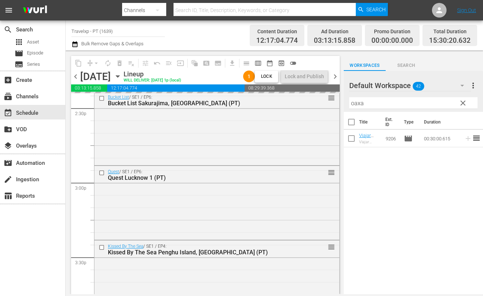
click at [357, 101] on input "oaxa" at bounding box center [414, 103] width 128 height 12
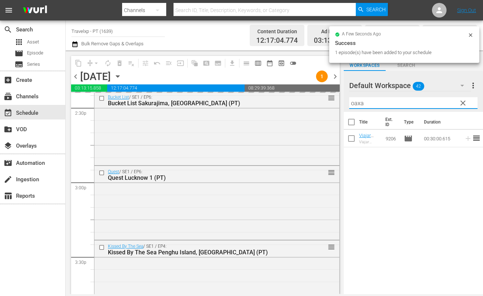
click at [357, 101] on input "oaxa" at bounding box center [414, 103] width 128 height 12
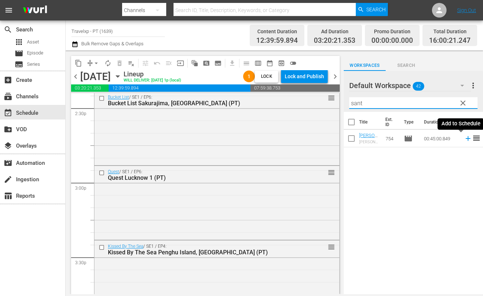
click at [466, 138] on icon at bounding box center [468, 138] width 5 height 5
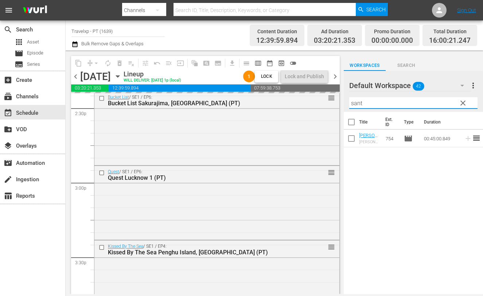
click at [359, 102] on input "sant" at bounding box center [414, 103] width 128 height 12
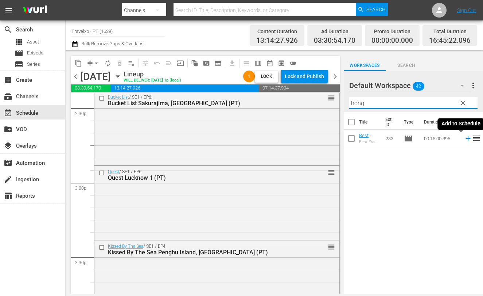
click at [466, 139] on icon at bounding box center [468, 138] width 5 height 5
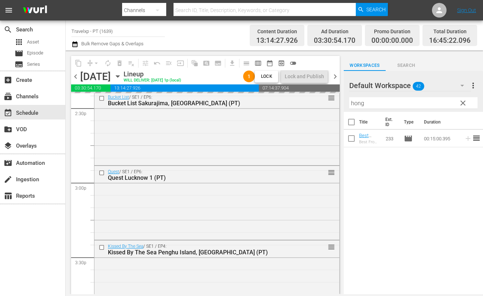
click at [359, 103] on input "hong" at bounding box center [414, 103] width 128 height 12
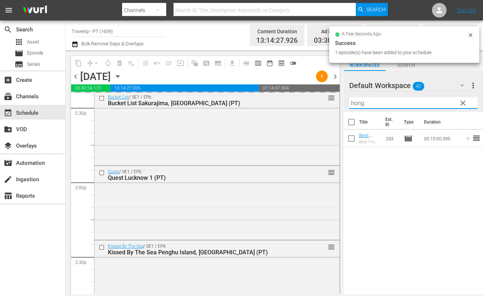
click at [359, 103] on input "hong" at bounding box center [414, 103] width 128 height 12
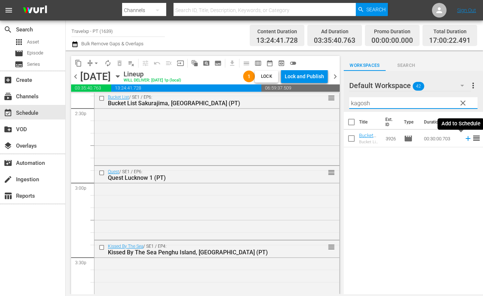
click at [464, 137] on icon at bounding box center [468, 138] width 8 height 8
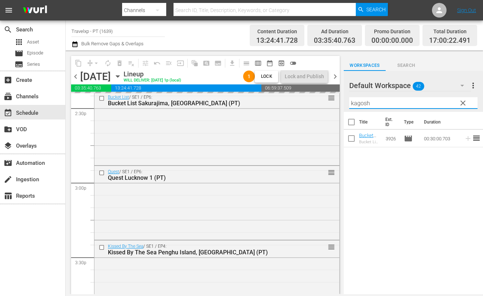
click at [358, 104] on input "kagosh" at bounding box center [414, 103] width 128 height 12
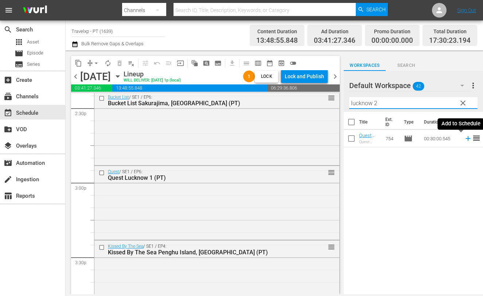
click at [464, 139] on icon at bounding box center [468, 138] width 8 height 8
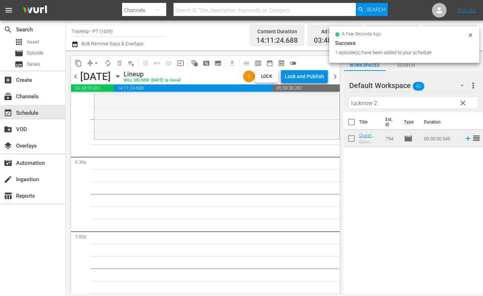
scroll to position [2645, 0]
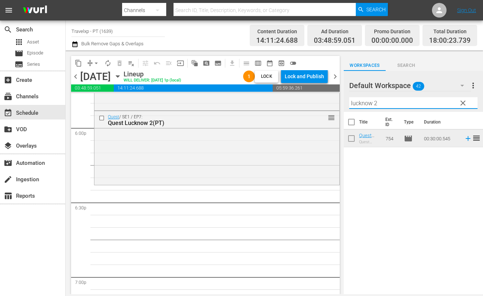
drag, startPoint x: 390, startPoint y: 103, endPoint x: 220, endPoint y: 87, distance: 170.8
click at [220, 87] on div "content_copy compress arrow_drop_down autorenew_outlined delete_forever_outline…" at bounding box center [275, 171] width 418 height 243
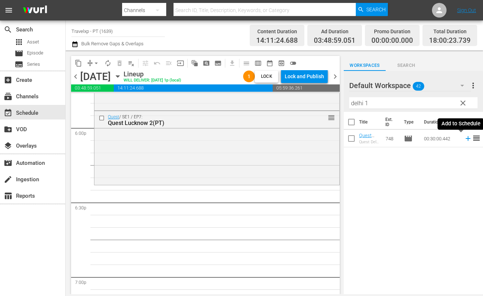
click at [466, 138] on icon at bounding box center [468, 138] width 5 height 5
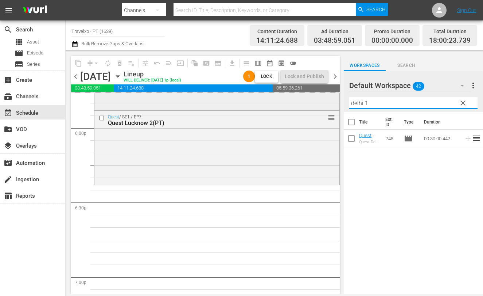
drag, startPoint x: 375, startPoint y: 101, endPoint x: 303, endPoint y: 102, distance: 72.6
click at [303, 102] on div "content_copy compress arrow_drop_down autorenew_outlined delete_forever_outline…" at bounding box center [275, 171] width 418 height 243
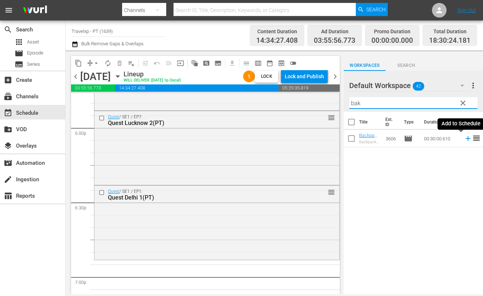
click at [466, 138] on icon at bounding box center [468, 138] width 5 height 5
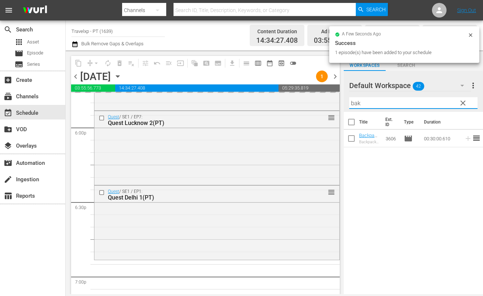
click at [358, 104] on input "bak" at bounding box center [414, 103] width 128 height 12
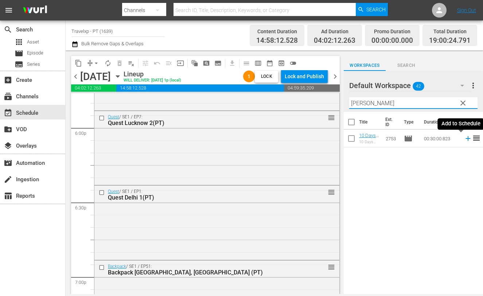
click at [464, 140] on icon at bounding box center [468, 138] width 8 height 8
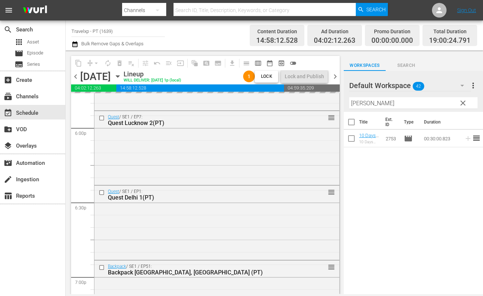
click at [358, 103] on input "[PERSON_NAME]" at bounding box center [414, 103] width 128 height 12
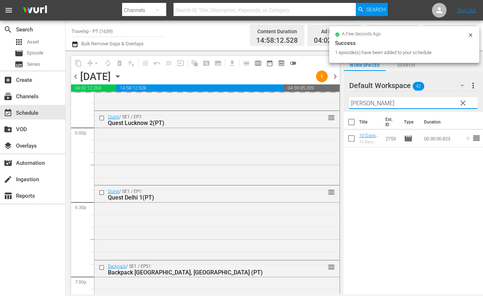
click at [358, 103] on input "[PERSON_NAME]" at bounding box center [414, 103] width 128 height 12
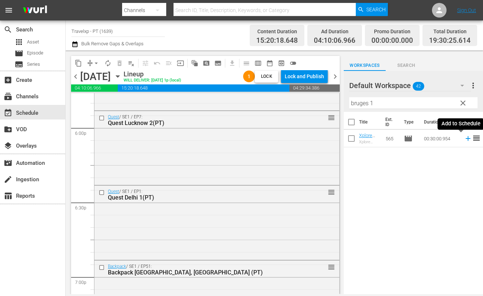
click at [466, 138] on icon at bounding box center [468, 138] width 5 height 5
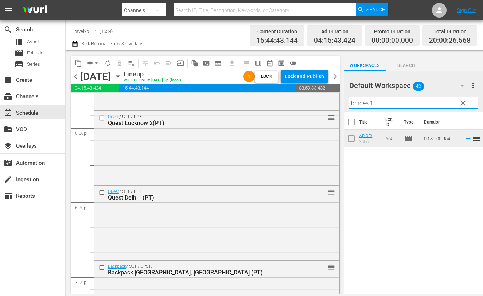
drag, startPoint x: 367, startPoint y: 103, endPoint x: 349, endPoint y: 103, distance: 18.2
click at [350, 103] on input "bruges 1" at bounding box center [414, 103] width 128 height 12
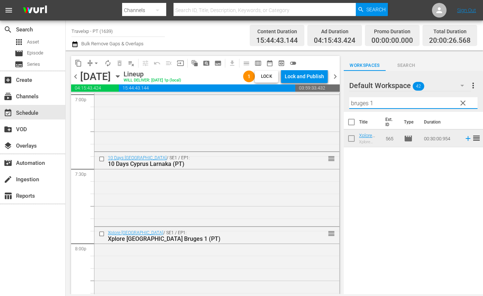
scroll to position [2873, 0]
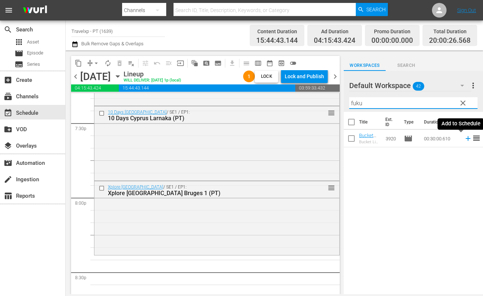
click at [466, 138] on icon at bounding box center [468, 138] width 5 height 5
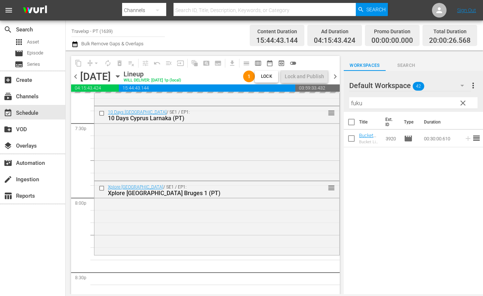
click at [359, 105] on input "fuku" at bounding box center [414, 103] width 128 height 12
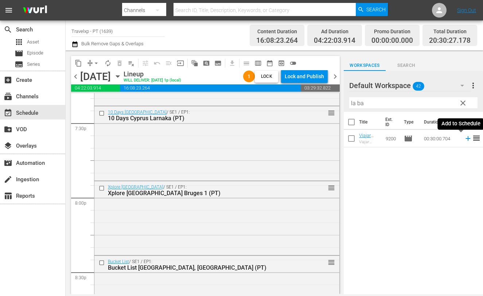
click at [464, 139] on icon at bounding box center [468, 138] width 8 height 8
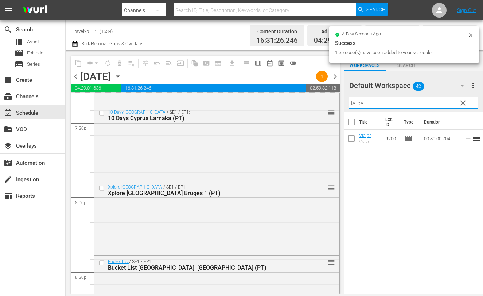
drag, startPoint x: 375, startPoint y: 102, endPoint x: 340, endPoint y: 101, distance: 35.4
click at [340, 101] on div "content_copy compress arrow_drop_down autorenew_outlined delete_forever_outline…" at bounding box center [275, 171] width 418 height 243
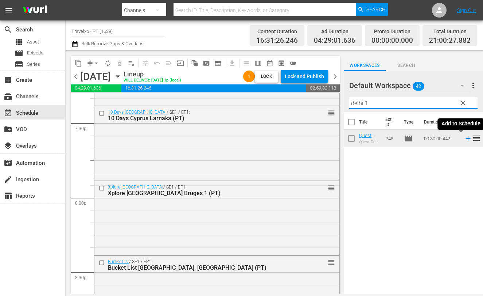
click at [466, 138] on icon at bounding box center [468, 138] width 5 height 5
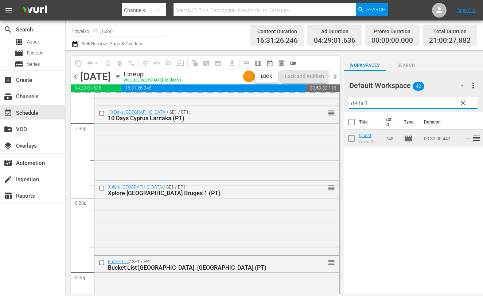
drag, startPoint x: 372, startPoint y: 99, endPoint x: 336, endPoint y: 98, distance: 35.8
click at [336, 98] on div "content_copy compress arrow_drop_down autorenew_outlined delete_forever_outline…" at bounding box center [275, 171] width 418 height 243
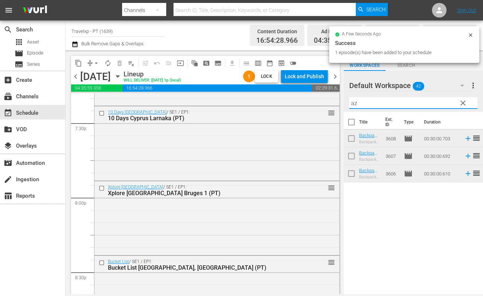
type input "a"
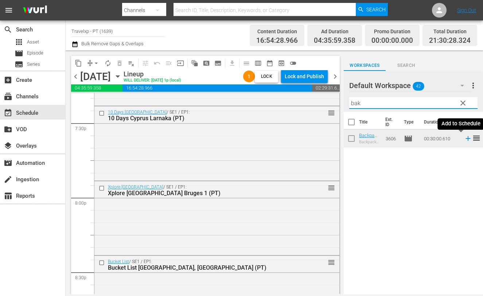
click at [464, 140] on icon at bounding box center [468, 138] width 8 height 8
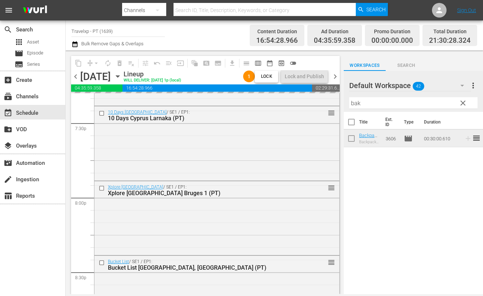
click at [355, 103] on input "bak" at bounding box center [414, 103] width 128 height 12
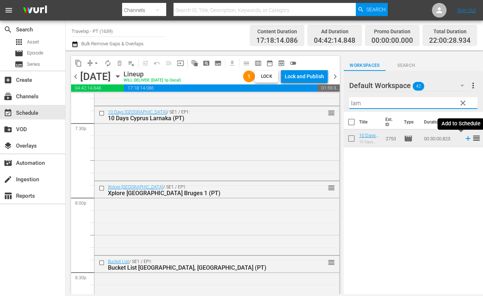
click at [464, 139] on icon at bounding box center [468, 138] width 8 height 8
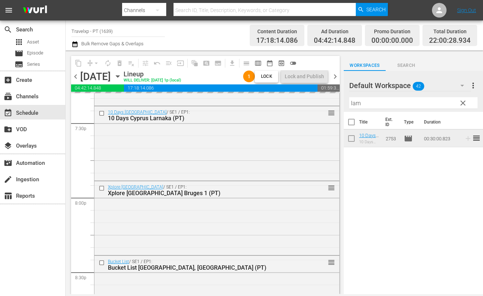
click at [355, 102] on input "larn" at bounding box center [414, 103] width 128 height 12
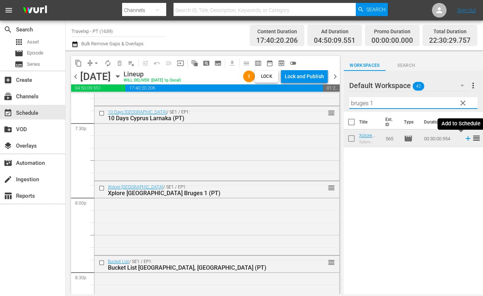
click at [464, 139] on icon at bounding box center [468, 138] width 8 height 8
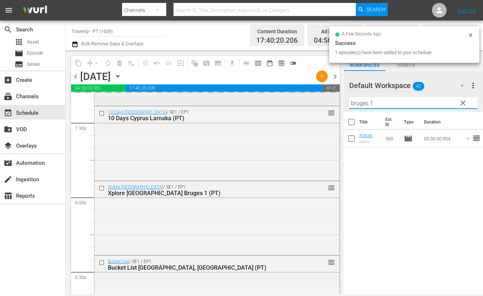
drag, startPoint x: 385, startPoint y: 104, endPoint x: 310, endPoint y: 96, distance: 75.2
click at [310, 96] on div "content_copy compress arrow_drop_down autorenew_outlined delete_forever_outline…" at bounding box center [275, 171] width 418 height 243
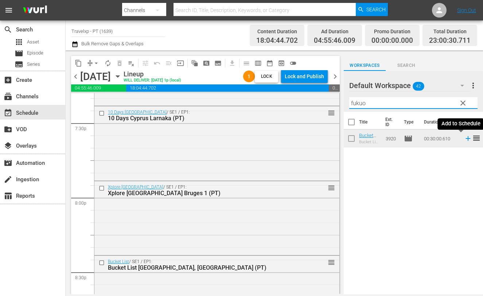
click at [464, 140] on icon at bounding box center [468, 138] width 8 height 8
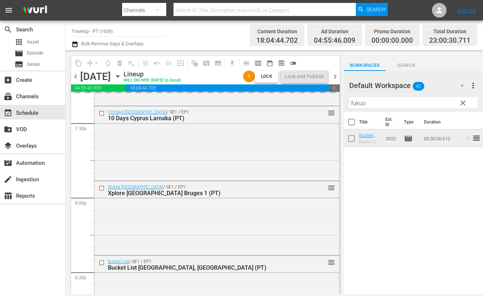
click at [361, 104] on input "fukuo" at bounding box center [414, 103] width 128 height 12
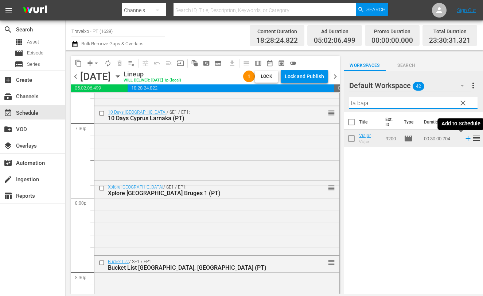
type input "la baja"
click at [464, 139] on icon at bounding box center [468, 138] width 8 height 8
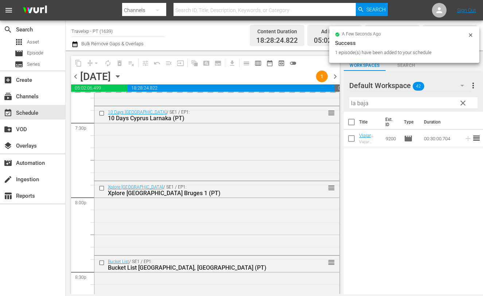
scroll to position [3372, 0]
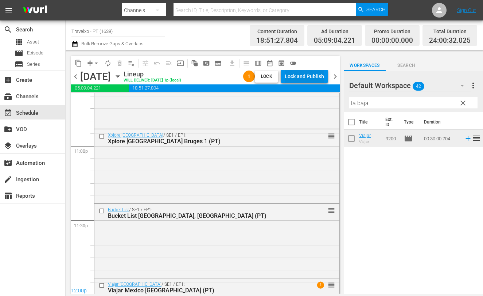
click at [297, 76] on div "Lock and Publish" at bounding box center [304, 76] width 39 height 13
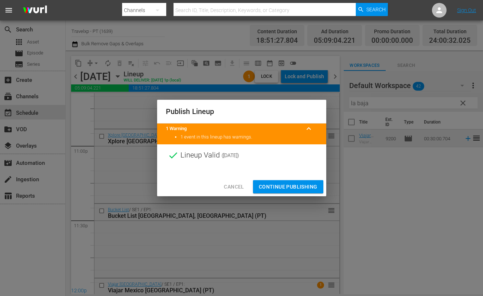
click at [285, 183] on span "Continue Publishing" at bounding box center [288, 186] width 59 height 9
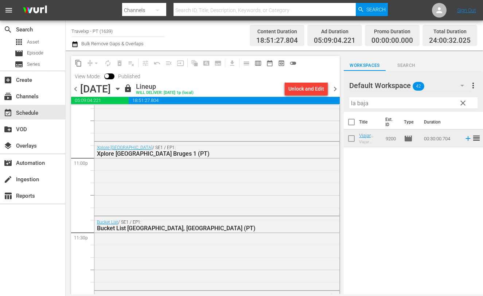
click at [27, 104] on div "event_available Schedule" at bounding box center [32, 112] width 65 height 16
click at [33, 99] on div "subscriptions Channels" at bounding box center [20, 95] width 41 height 7
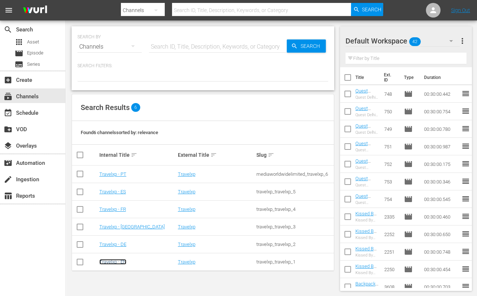
click at [116, 262] on link "Travelxp - EN" at bounding box center [112, 261] width 27 height 5
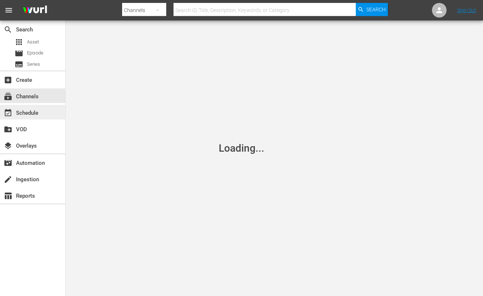
click at [47, 109] on div "event_available Schedule" at bounding box center [32, 112] width 65 height 15
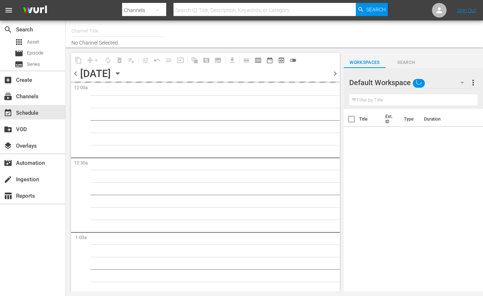
click at [461, 84] on icon "button" at bounding box center [462, 82] width 9 height 9
type input "Travelxp - EN (473)"
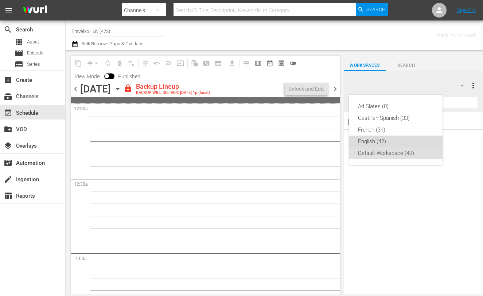
click at [387, 139] on div "English (42)" at bounding box center [396, 141] width 76 height 12
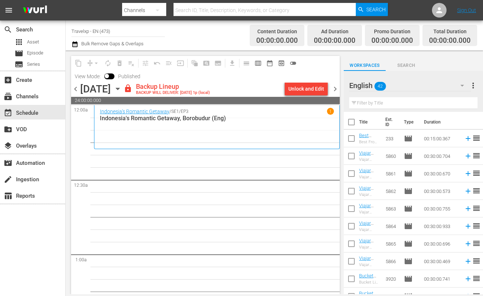
click at [313, 88] on div "Unlock and Edit" at bounding box center [307, 88] width 36 height 13
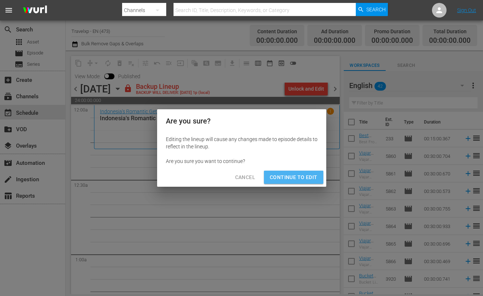
click at [296, 179] on span "Continue to Edit" at bounding box center [293, 177] width 47 height 9
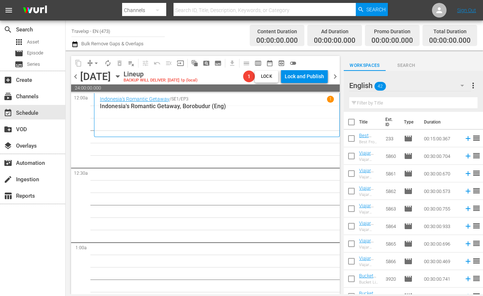
click at [394, 102] on input "text" at bounding box center [414, 103] width 128 height 12
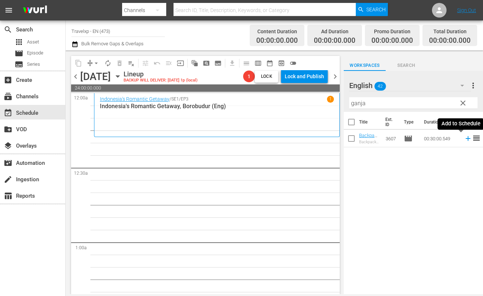
click at [464, 139] on icon at bounding box center [468, 138] width 8 height 8
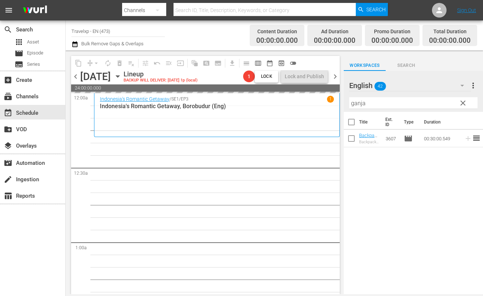
click at [356, 101] on input "ganja" at bounding box center [414, 103] width 128 height 12
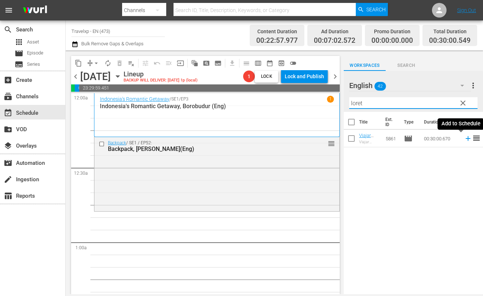
click at [466, 138] on icon at bounding box center [468, 138] width 5 height 5
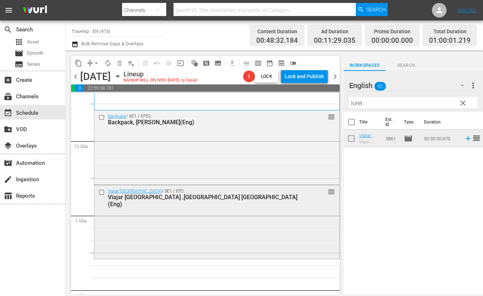
scroll to position [45, 0]
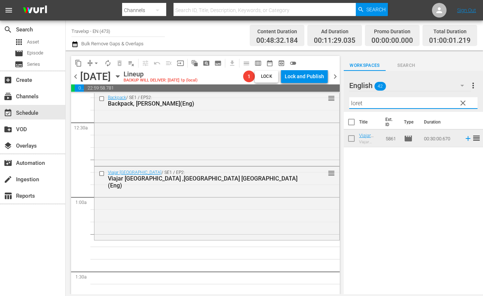
drag, startPoint x: 368, startPoint y: 102, endPoint x: 337, endPoint y: 101, distance: 30.7
click at [337, 101] on div "content_copy compress arrow_drop_down autorenew_outlined delete_forever_outline…" at bounding box center [275, 171] width 418 height 243
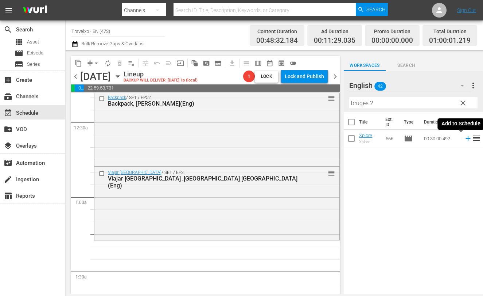
click at [466, 138] on icon at bounding box center [468, 138] width 5 height 5
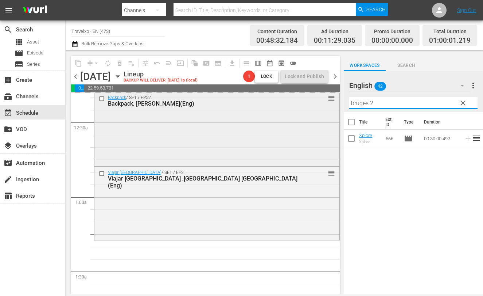
drag, startPoint x: 378, startPoint y: 103, endPoint x: 291, endPoint y: 96, distance: 87.1
click at [291, 96] on div "content_copy compress arrow_drop_down autorenew_outlined delete_forever_outline…" at bounding box center [275, 171] width 418 height 243
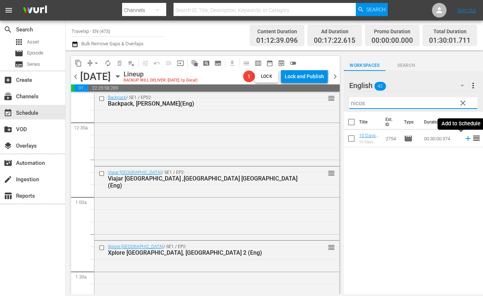
click at [466, 138] on icon at bounding box center [468, 138] width 5 height 5
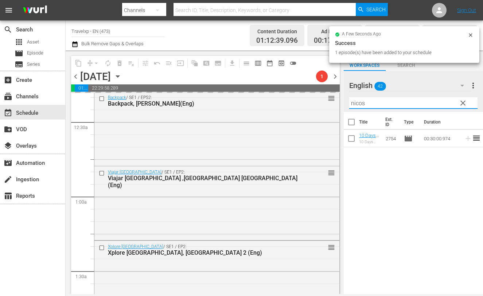
drag, startPoint x: 371, startPoint y: 101, endPoint x: 341, endPoint y: 99, distance: 29.6
click at [341, 99] on div "content_copy compress arrow_drop_down autorenew_outlined delete_forever_outline…" at bounding box center [275, 171] width 418 height 243
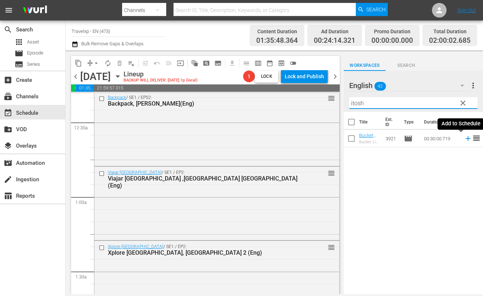
click at [464, 139] on icon at bounding box center [468, 138] width 8 height 8
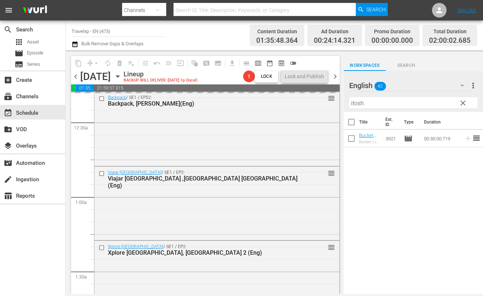
click at [355, 102] on input "itosh" at bounding box center [414, 103] width 128 height 12
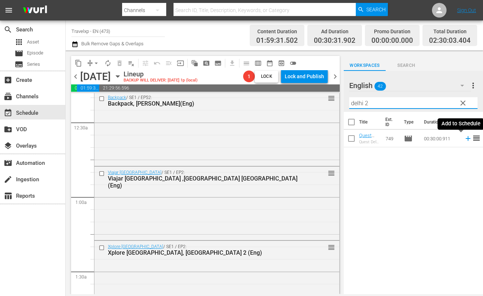
click at [466, 138] on icon at bounding box center [468, 138] width 5 height 5
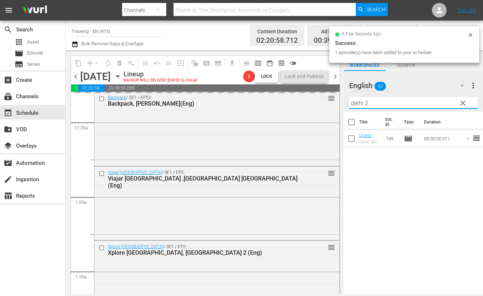
drag, startPoint x: 377, startPoint y: 100, endPoint x: 342, endPoint y: 100, distance: 34.7
click at [342, 100] on div "content_copy compress arrow_drop_down autorenew_outlined delete_forever_outline…" at bounding box center [275, 171] width 418 height 243
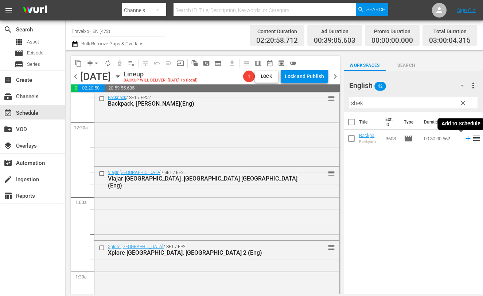
click at [464, 139] on icon at bounding box center [468, 138] width 8 height 8
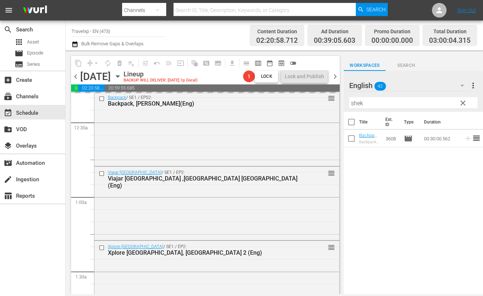
click at [358, 106] on input "shek" at bounding box center [414, 103] width 128 height 12
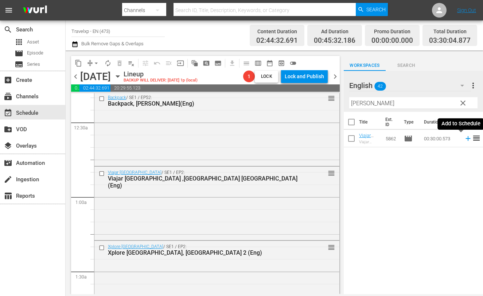
click at [464, 138] on icon at bounding box center [468, 138] width 8 height 8
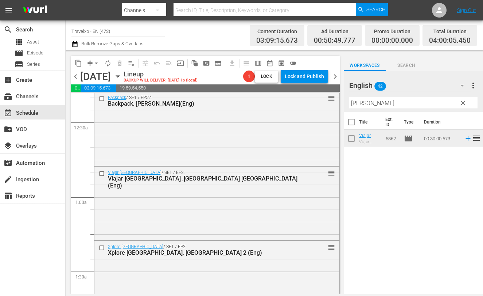
click at [363, 104] on input "[PERSON_NAME]" at bounding box center [414, 103] width 128 height 12
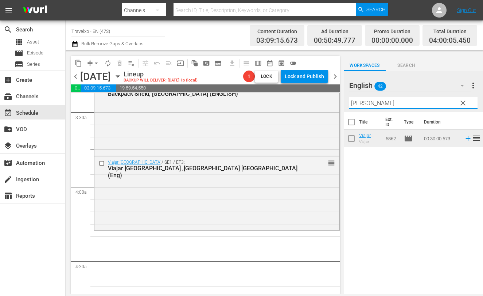
scroll to position [547, 0]
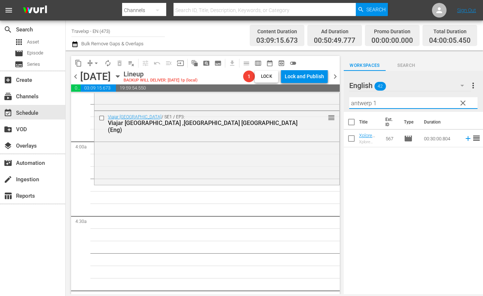
drag, startPoint x: 347, startPoint y: 102, endPoint x: 343, endPoint y: 102, distance: 4.0
click at [343, 102] on div "content_copy compress arrow_drop_down autorenew_outlined delete_forever_outline…" at bounding box center [275, 171] width 418 height 243
click at [464, 138] on icon at bounding box center [468, 138] width 8 height 8
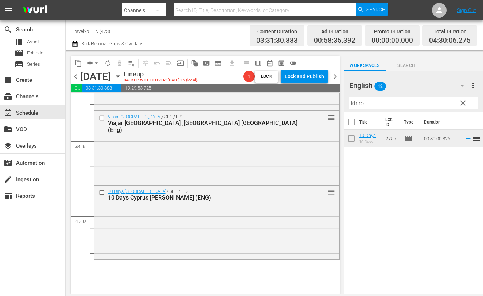
click at [358, 103] on input "khiro" at bounding box center [414, 103] width 128 height 12
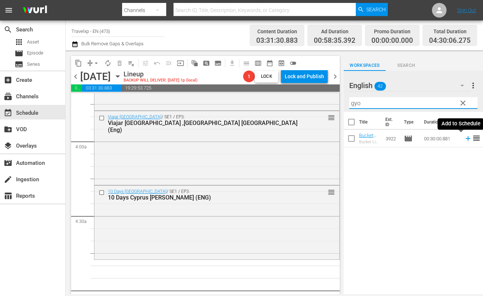
click at [466, 138] on icon at bounding box center [468, 138] width 5 height 5
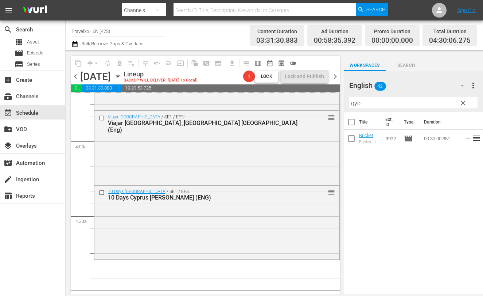
click at [352, 103] on input "gyo" at bounding box center [414, 103] width 128 height 12
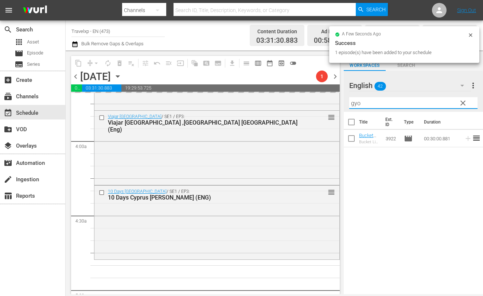
click at [352, 103] on input "gyo" at bounding box center [414, 103] width 128 height 12
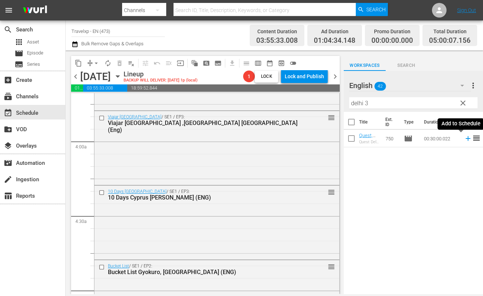
click at [464, 138] on icon at bounding box center [468, 138] width 8 height 8
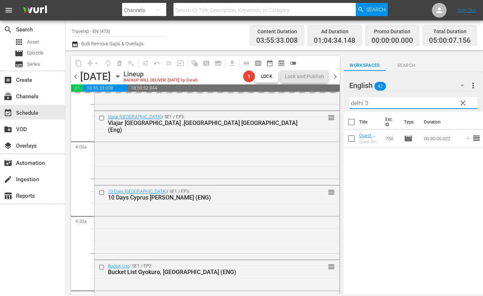
drag, startPoint x: 381, startPoint y: 106, endPoint x: 341, endPoint y: 99, distance: 41.2
click at [341, 99] on div "content_copy compress arrow_drop_down autorenew_outlined delete_forever_outline…" at bounding box center [275, 171] width 418 height 243
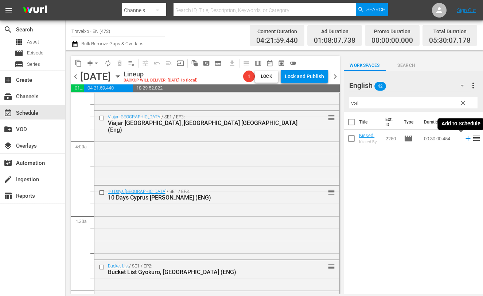
click at [466, 138] on icon at bounding box center [468, 138] width 5 height 5
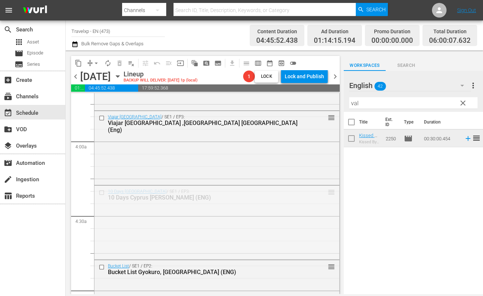
drag, startPoint x: 326, startPoint y: 192, endPoint x: 327, endPoint y: 231, distance: 39.0
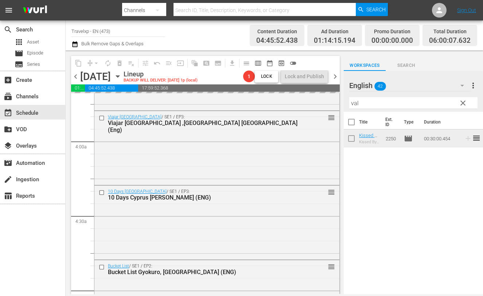
click at [354, 104] on input "val" at bounding box center [414, 103] width 128 height 12
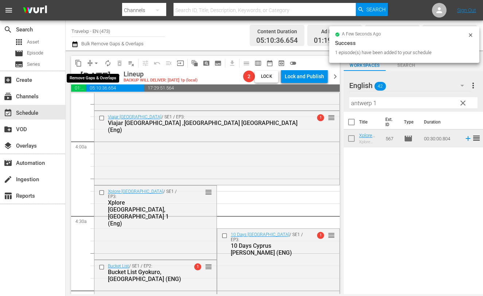
click at [95, 63] on span "arrow_drop_down" at bounding box center [96, 62] width 7 height 7
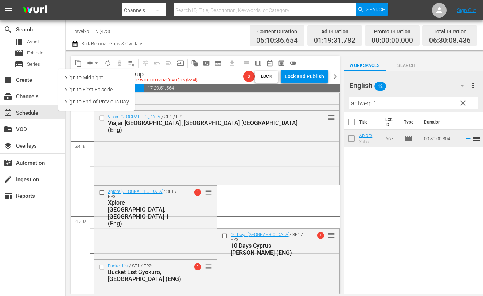
click at [109, 100] on li "Align to End of Previous Day" at bounding box center [96, 102] width 77 height 12
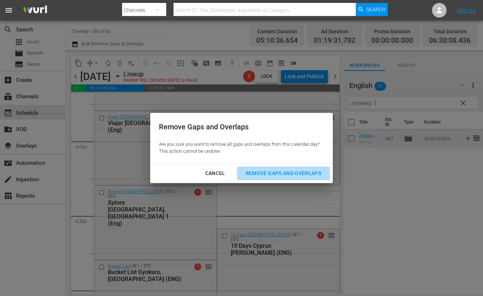
click at [286, 172] on div "Remove Gaps and Overlaps" at bounding box center [283, 173] width 87 height 9
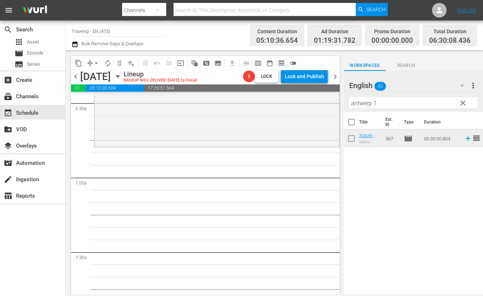
scroll to position [912, 0]
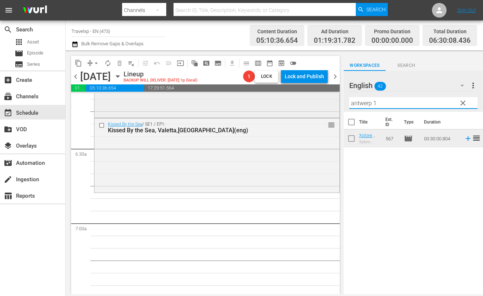
drag, startPoint x: 313, startPoint y: 99, endPoint x: 308, endPoint y: 98, distance: 5.2
click at [308, 98] on div "content_copy compress arrow_drop_down autorenew_outlined delete_forever_outline…" at bounding box center [275, 171] width 418 height 243
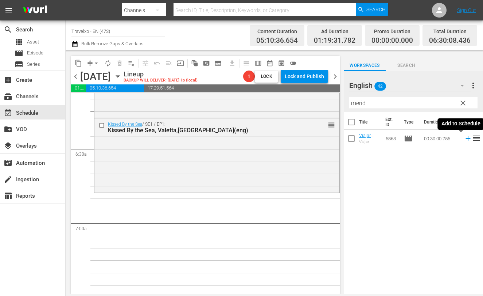
click at [464, 139] on icon at bounding box center [468, 138] width 8 height 8
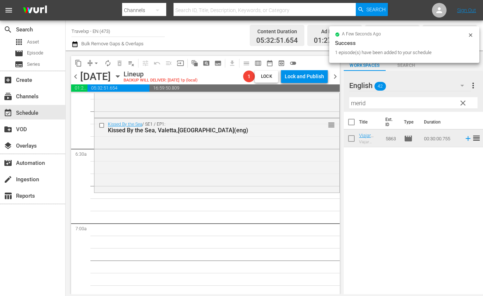
scroll to position [899, 0]
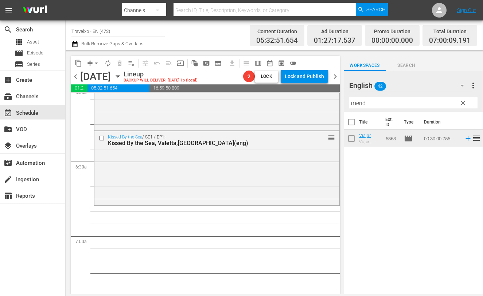
click at [359, 102] on input "merid" at bounding box center [414, 103] width 128 height 12
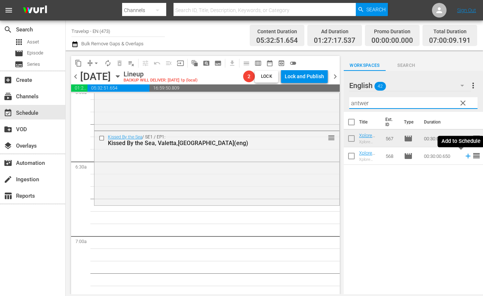
click at [466, 156] on icon at bounding box center [468, 156] width 5 height 5
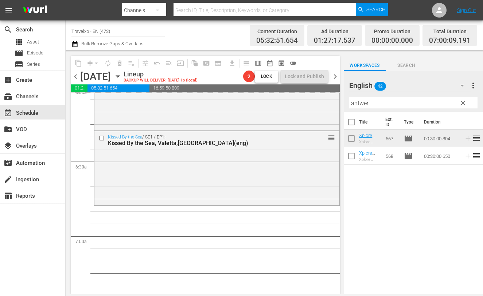
click at [363, 104] on input "antwer" at bounding box center [414, 103] width 128 height 12
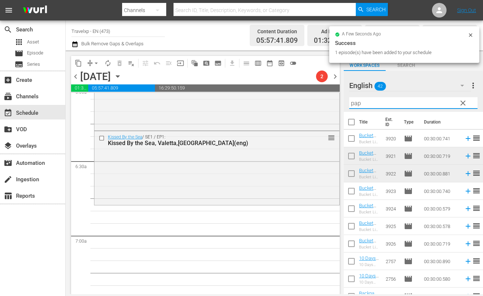
scroll to position [887, 0]
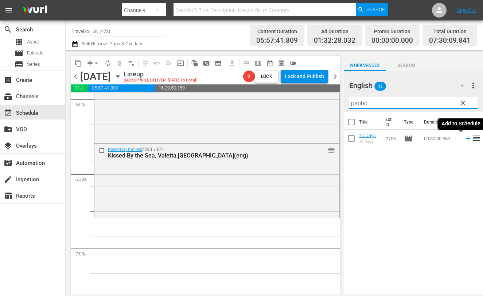
click at [466, 138] on icon at bounding box center [468, 138] width 5 height 5
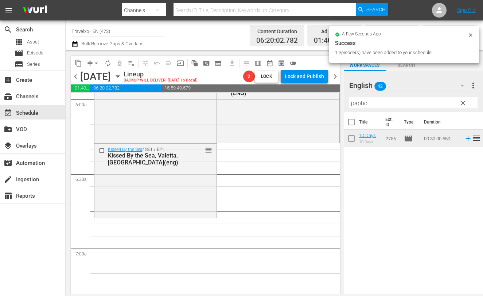
click at [356, 105] on input "papho" at bounding box center [414, 103] width 128 height 12
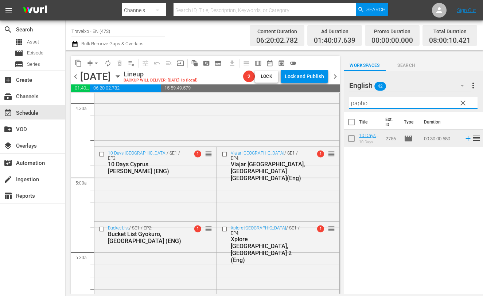
scroll to position [659, 0]
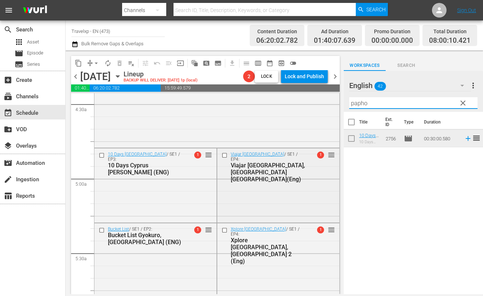
click at [222, 156] on input "checkbox" at bounding box center [226, 155] width 8 height 6
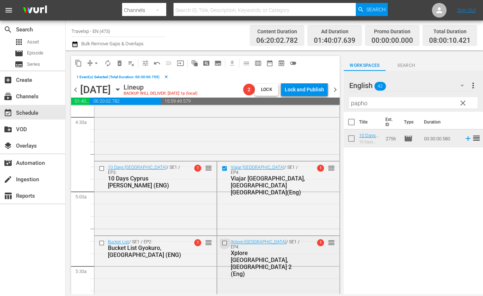
click at [223, 242] on input "checkbox" at bounding box center [226, 243] width 8 height 6
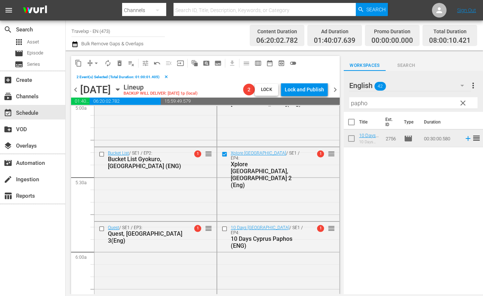
scroll to position [750, 0]
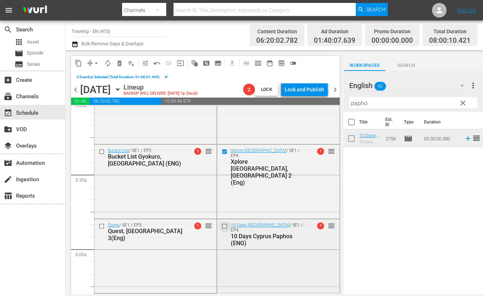
click at [223, 227] on input "checkbox" at bounding box center [226, 226] width 8 height 6
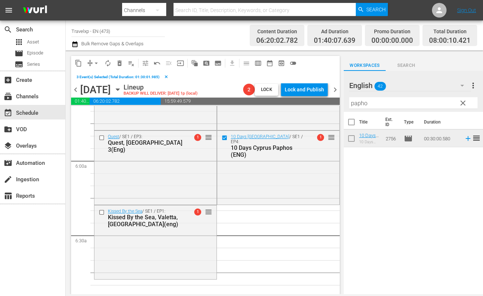
scroll to position [841, 0]
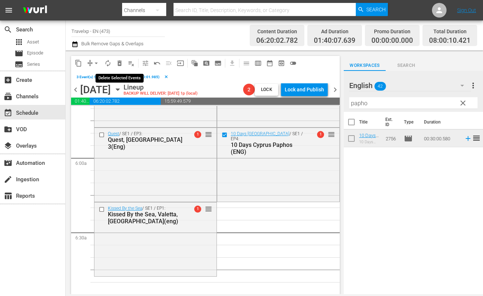
click at [119, 62] on span "delete_forever_outlined" at bounding box center [119, 62] width 7 height 7
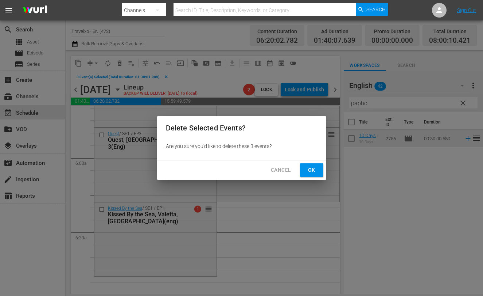
click at [310, 170] on span "Ok" at bounding box center [312, 169] width 12 height 9
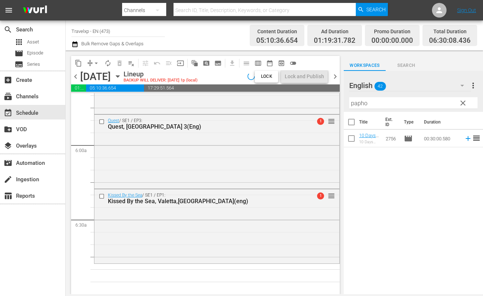
scroll to position [854, 0]
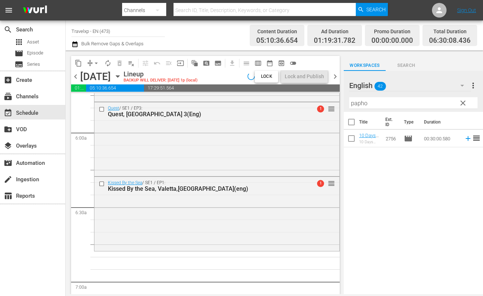
click at [356, 104] on input "papho" at bounding box center [414, 103] width 128 height 12
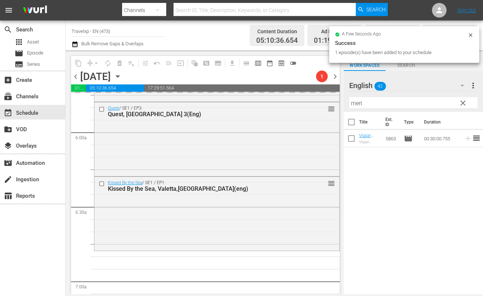
click at [355, 102] on input "meri" at bounding box center [414, 103] width 128 height 12
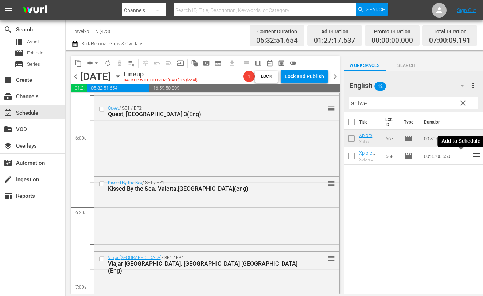
click at [466, 157] on icon at bounding box center [468, 156] width 5 height 5
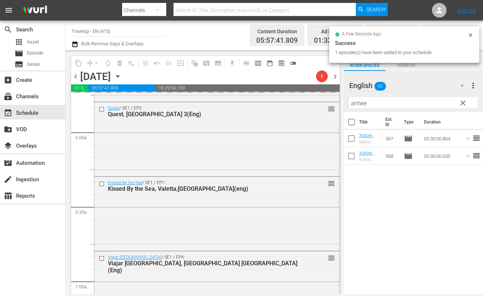
click at [361, 101] on input "antwe" at bounding box center [414, 103] width 128 height 12
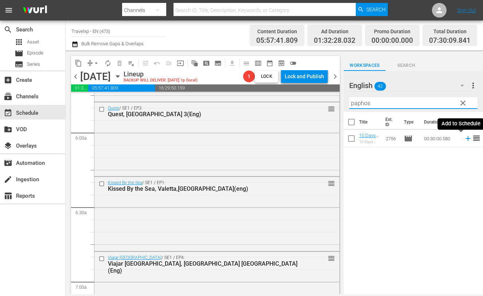
click at [466, 138] on icon at bounding box center [468, 138] width 5 height 5
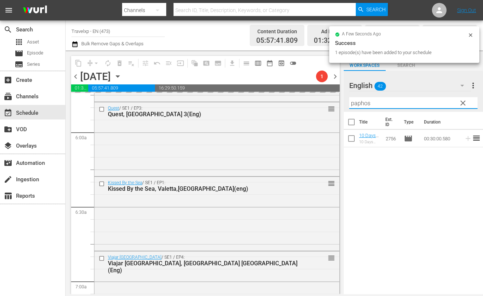
click at [366, 103] on input "paphos" at bounding box center [414, 103] width 128 height 12
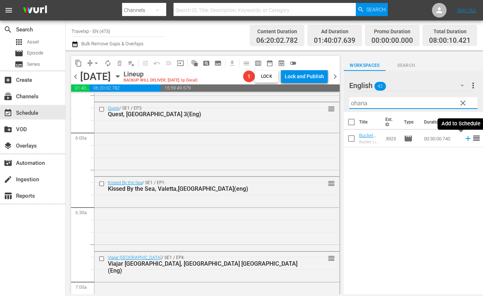
click at [464, 139] on icon at bounding box center [468, 138] width 8 height 8
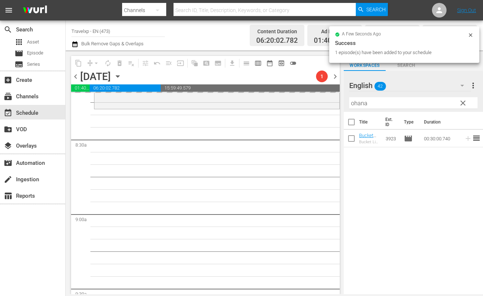
scroll to position [1173, 0]
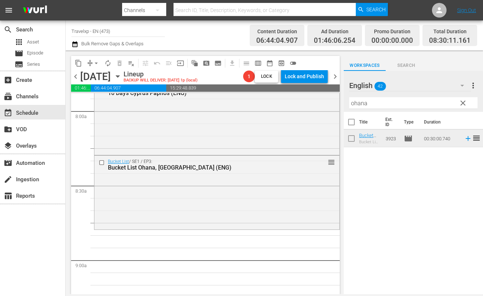
click at [355, 107] on input "ohana" at bounding box center [414, 103] width 128 height 12
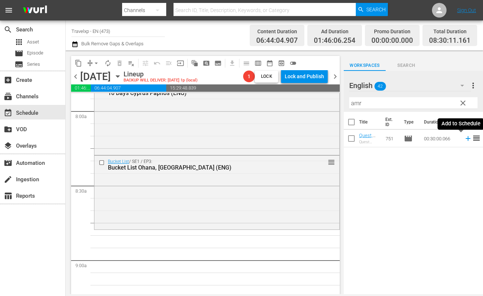
click at [464, 139] on icon at bounding box center [468, 138] width 8 height 8
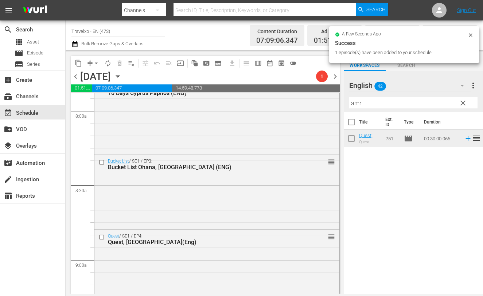
click at [355, 107] on input "amr" at bounding box center [414, 103] width 128 height 12
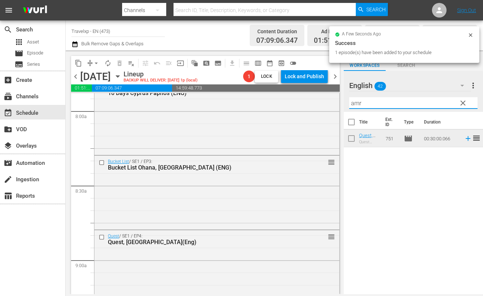
click at [355, 107] on input "amr" at bounding box center [414, 103] width 128 height 12
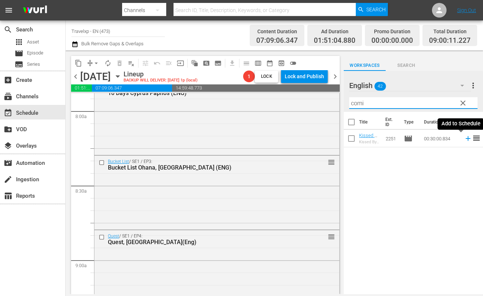
click at [466, 140] on icon at bounding box center [468, 138] width 5 height 5
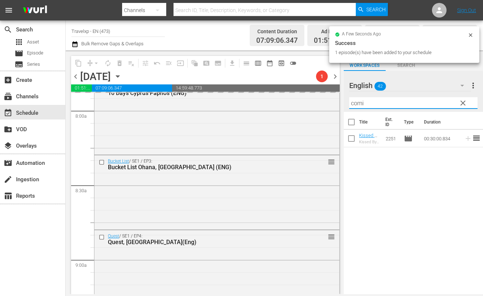
click at [358, 101] on input "comi" at bounding box center [414, 103] width 128 height 12
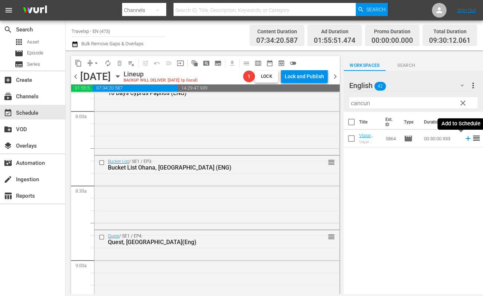
click at [466, 139] on icon at bounding box center [468, 138] width 5 height 5
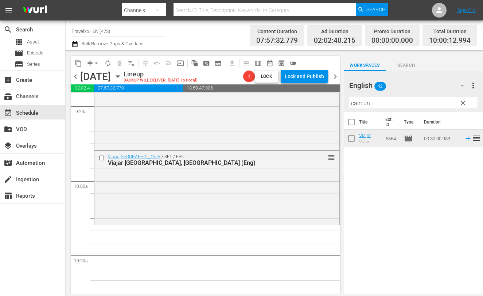
scroll to position [1447, 0]
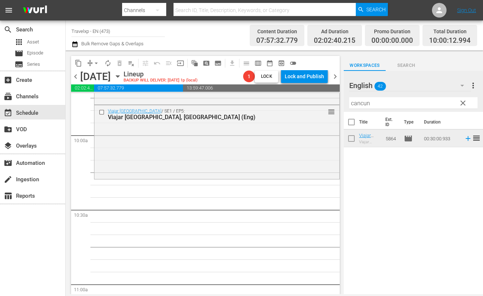
click at [361, 103] on input "cancun" at bounding box center [414, 103] width 128 height 12
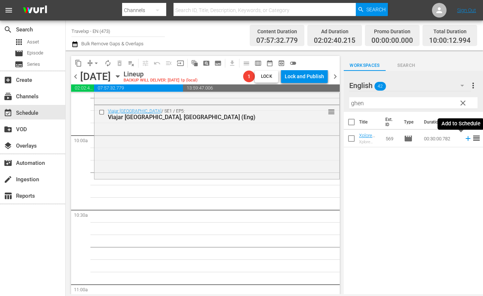
click at [466, 138] on icon at bounding box center [468, 138] width 5 height 5
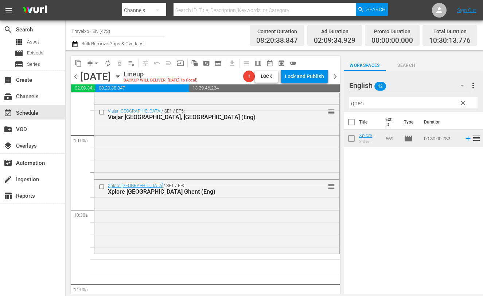
click at [360, 103] on input "ghen" at bounding box center [414, 103] width 128 height 12
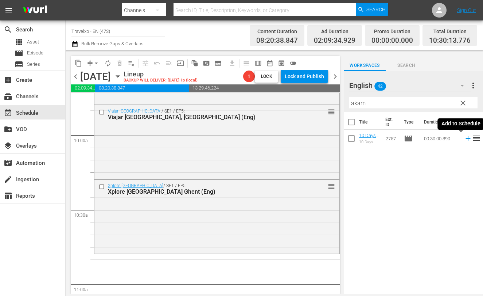
click at [464, 138] on icon at bounding box center [468, 138] width 8 height 8
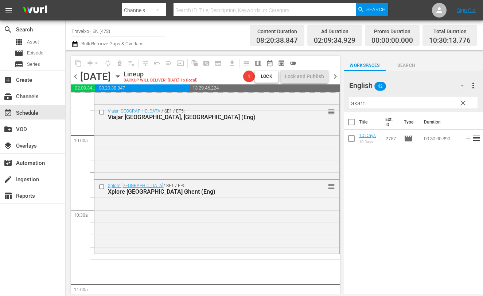
click at [356, 105] on input "akam" at bounding box center [414, 103] width 128 height 12
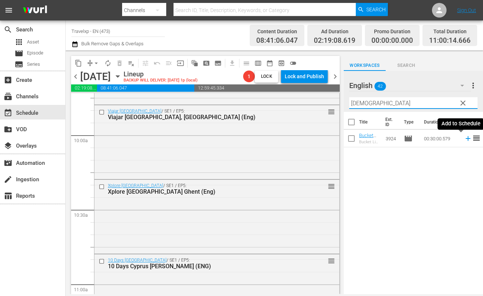
click at [466, 138] on icon at bounding box center [468, 138] width 5 height 5
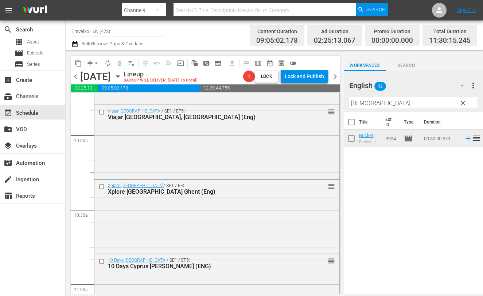
click at [352, 103] on input "[DEMOGRAPHIC_DATA]" at bounding box center [414, 103] width 128 height 12
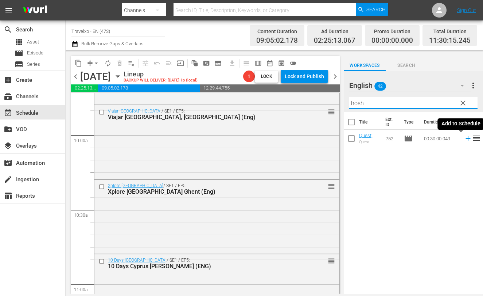
click at [464, 139] on icon at bounding box center [468, 138] width 8 height 8
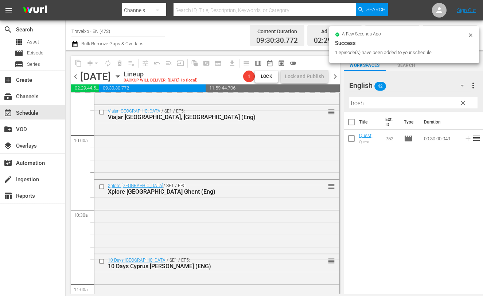
click at [362, 102] on input "hosh" at bounding box center [414, 103] width 128 height 12
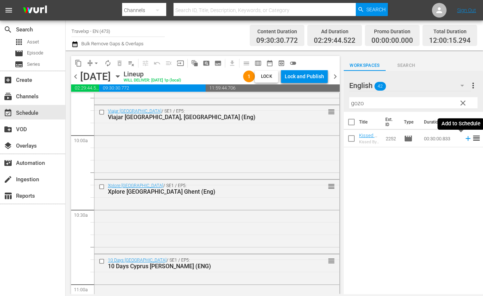
click at [464, 138] on icon at bounding box center [468, 138] width 8 height 8
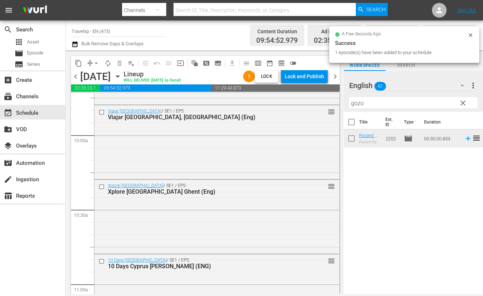
click at [355, 104] on input "gozo" at bounding box center [414, 103] width 128 height 12
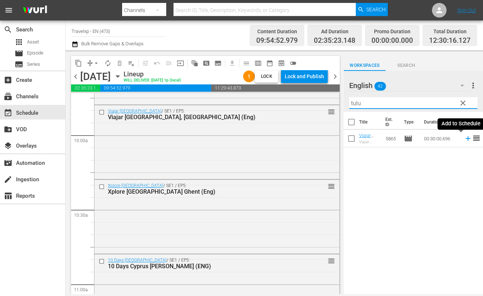
click at [466, 138] on icon at bounding box center [468, 138] width 5 height 5
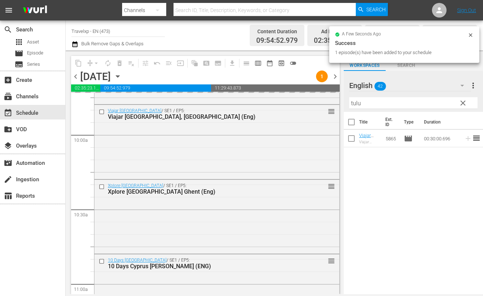
click at [359, 103] on input "tulu" at bounding box center [414, 103] width 128 height 12
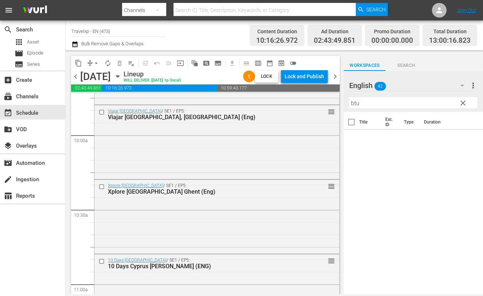
click at [346, 101] on div "English 42 English more_vert clear Filter by Title btu" at bounding box center [413, 91] width 139 height 41
click at [352, 102] on input "btu" at bounding box center [414, 103] width 128 height 12
click at [464, 138] on icon at bounding box center [468, 138] width 8 height 8
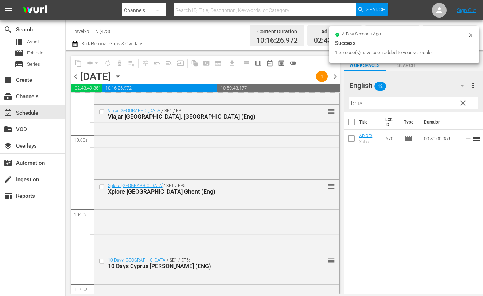
click at [356, 103] on input "brus" at bounding box center [414, 103] width 128 height 12
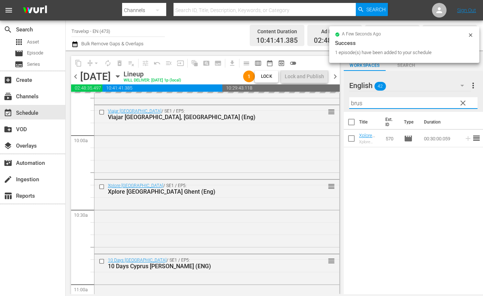
click at [356, 103] on input "brus" at bounding box center [414, 103] width 128 height 12
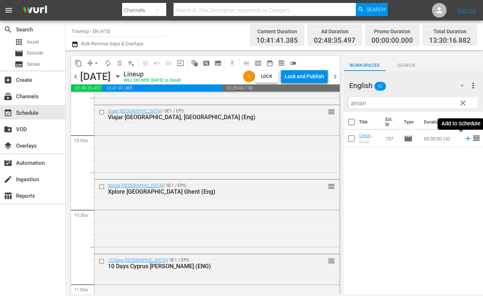
click at [464, 138] on icon at bounding box center [468, 138] width 8 height 8
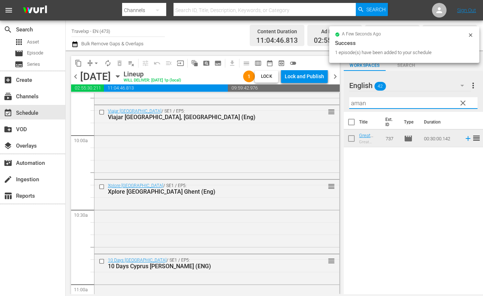
click at [354, 101] on input "aman" at bounding box center [414, 103] width 128 height 12
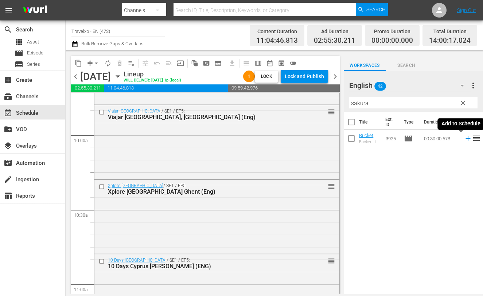
click at [466, 139] on icon at bounding box center [468, 138] width 5 height 5
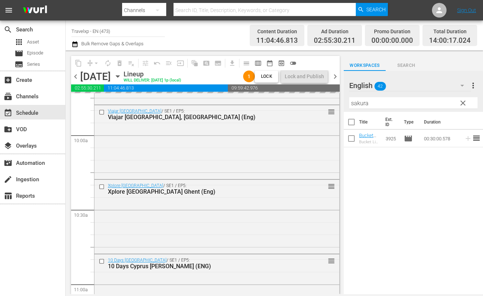
click at [359, 103] on input "sakura" at bounding box center [414, 103] width 128 height 12
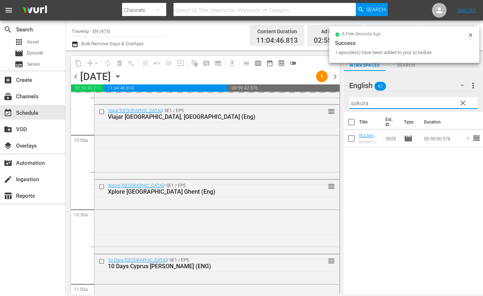
click at [359, 103] on input "sakura" at bounding box center [414, 103] width 128 height 12
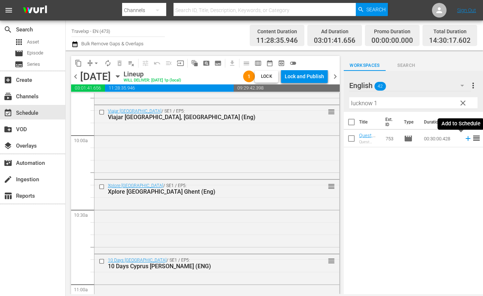
click at [464, 139] on icon at bounding box center [468, 138] width 8 height 8
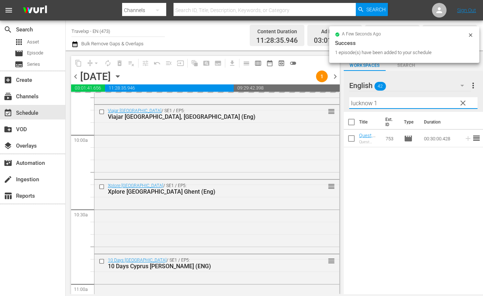
drag, startPoint x: 379, startPoint y: 102, endPoint x: 348, endPoint y: 97, distance: 32.1
click at [348, 97] on div "English 42 English more_vert clear Filter by Title lucknow 1" at bounding box center [413, 91] width 139 height 41
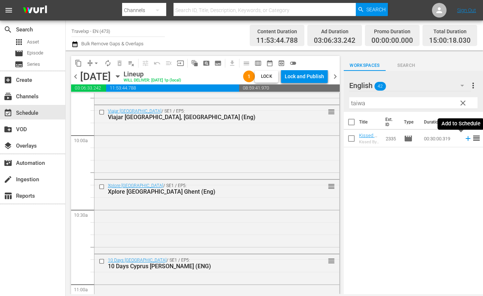
click at [464, 140] on icon at bounding box center [468, 138] width 8 height 8
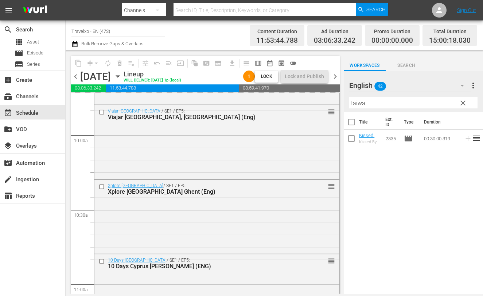
click at [356, 103] on input "taiwa" at bounding box center [414, 103] width 128 height 12
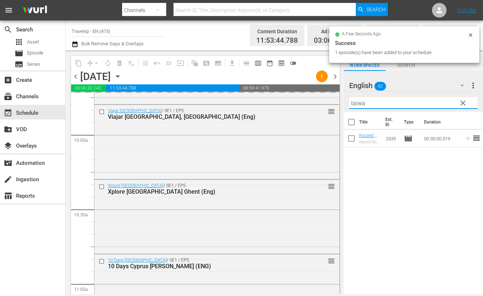
click at [356, 103] on input "taiwa" at bounding box center [414, 103] width 128 height 12
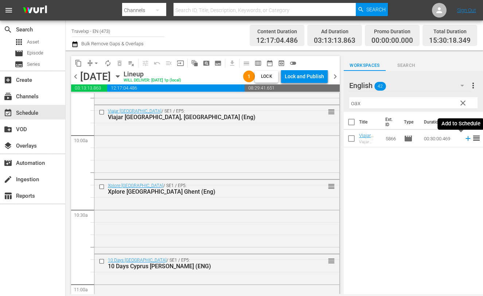
click at [464, 138] on icon at bounding box center [468, 138] width 8 height 8
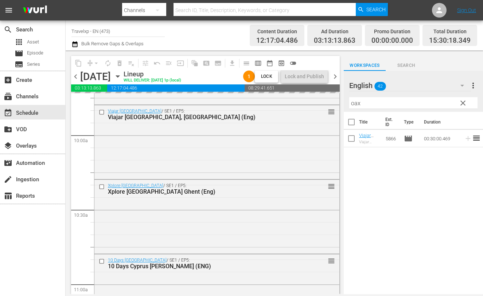
click at [354, 103] on input "oax" at bounding box center [414, 103] width 128 height 12
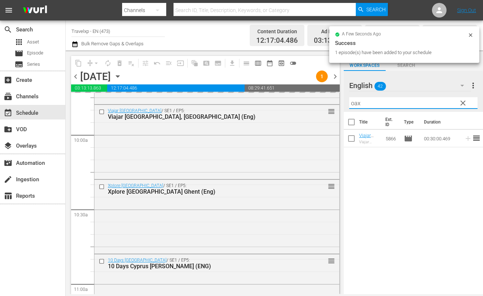
click at [354, 103] on input "oax" at bounding box center [414, 103] width 128 height 12
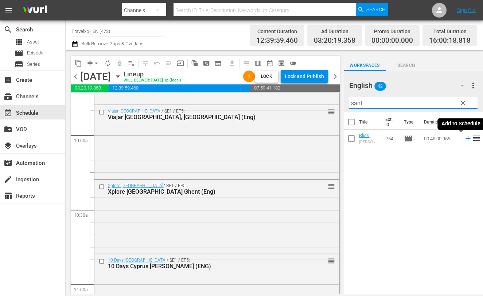
click at [464, 139] on icon at bounding box center [468, 138] width 8 height 8
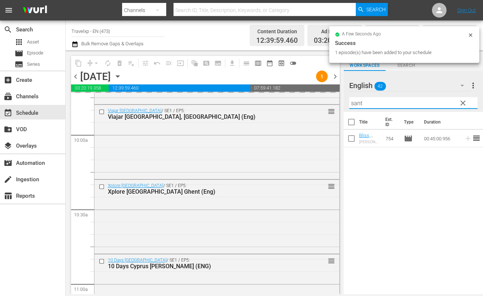
click at [359, 104] on input "sant" at bounding box center [414, 103] width 128 height 12
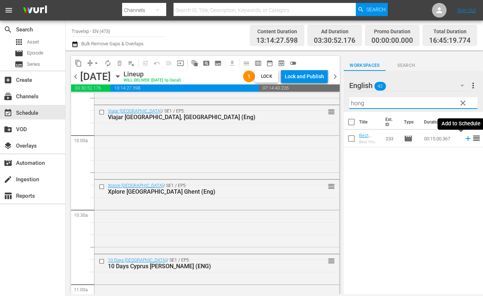
click at [464, 137] on icon at bounding box center [468, 138] width 8 height 8
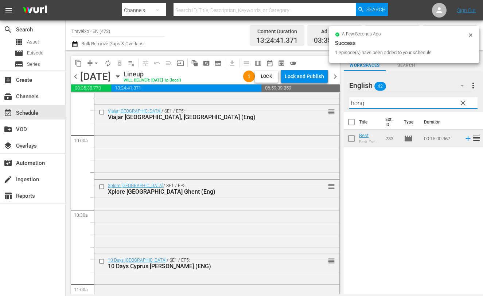
click at [357, 100] on input "hong" at bounding box center [414, 103] width 128 height 12
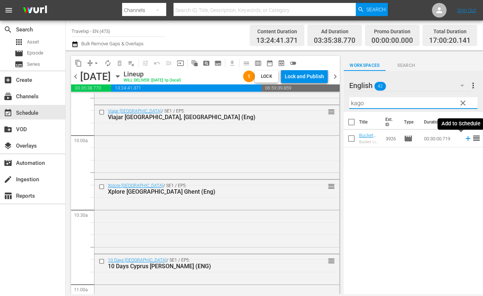
drag, startPoint x: 461, startPoint y: 138, endPoint x: 459, endPoint y: 134, distance: 4.9
click at [466, 138] on icon at bounding box center [468, 138] width 5 height 5
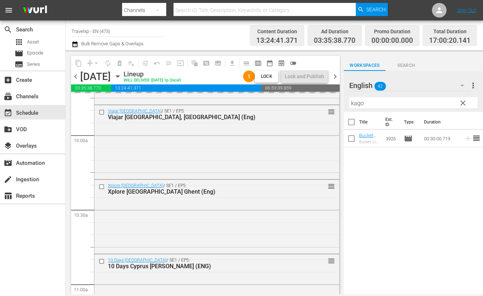
click at [358, 103] on input "kago" at bounding box center [414, 103] width 128 height 12
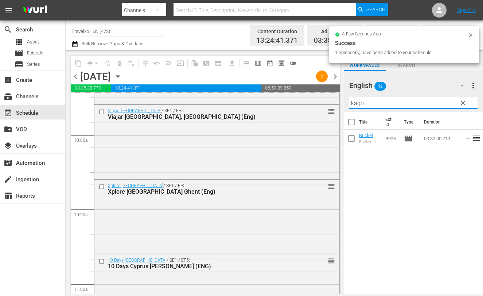
click at [358, 103] on input "kago" at bounding box center [414, 103] width 128 height 12
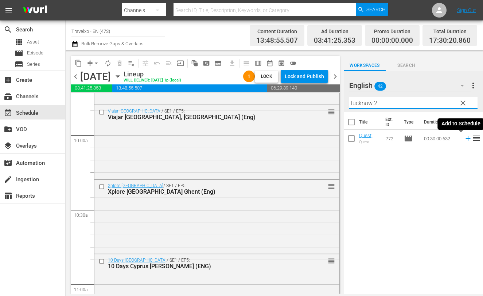
click at [464, 138] on icon at bounding box center [468, 138] width 8 height 8
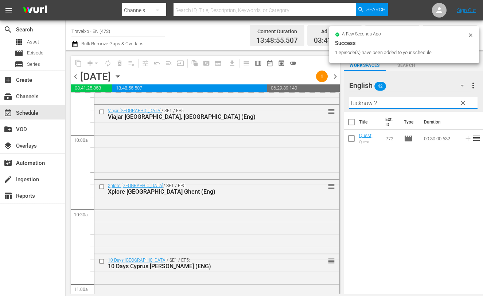
drag, startPoint x: 390, startPoint y: 104, endPoint x: 339, endPoint y: 104, distance: 51.1
click at [339, 104] on div "content_copy compress arrow_drop_down autorenew_outlined delete_forever_outline…" at bounding box center [275, 171] width 418 height 243
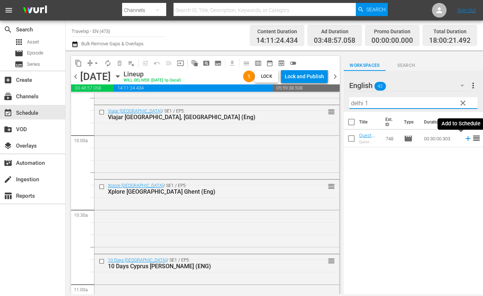
click at [466, 138] on icon at bounding box center [468, 138] width 5 height 5
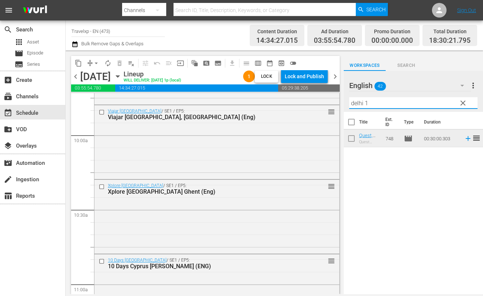
drag, startPoint x: 374, startPoint y: 103, endPoint x: 338, endPoint y: 101, distance: 36.1
click at [338, 101] on div "content_copy compress arrow_drop_down autorenew_outlined delete_forever_outline…" at bounding box center [275, 171] width 418 height 243
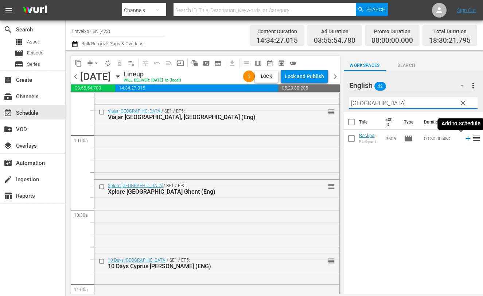
click at [466, 140] on icon at bounding box center [468, 138] width 5 height 5
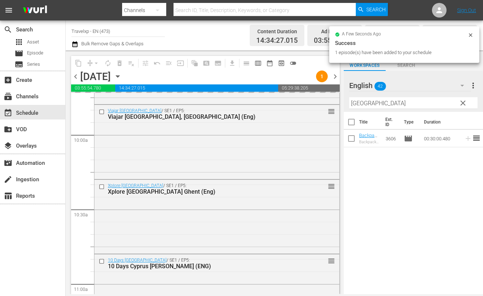
click at [358, 102] on input "[GEOGRAPHIC_DATA]" at bounding box center [414, 103] width 128 height 12
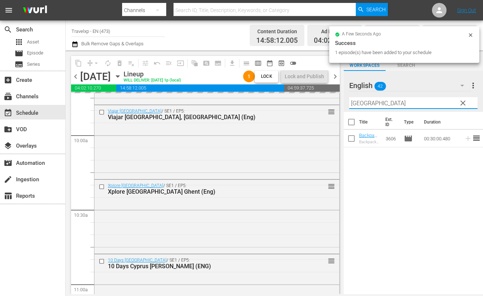
click at [358, 102] on input "[GEOGRAPHIC_DATA]" at bounding box center [414, 103] width 128 height 12
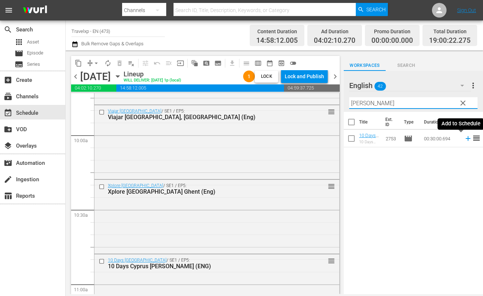
click at [466, 137] on icon at bounding box center [468, 138] width 5 height 5
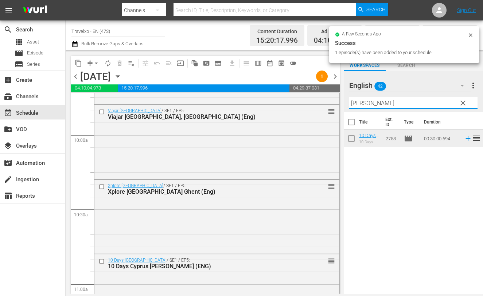
click at [355, 106] on input "[PERSON_NAME]" at bounding box center [414, 103] width 128 height 12
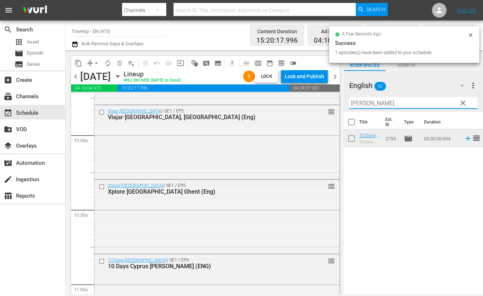
click at [355, 106] on input "[PERSON_NAME]" at bounding box center [414, 103] width 128 height 12
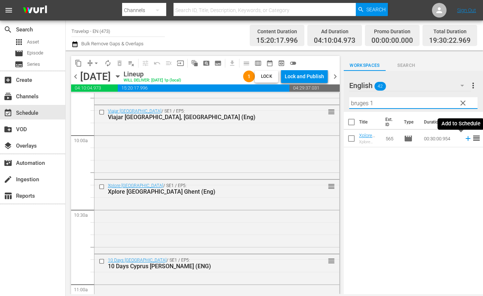
click at [466, 138] on icon at bounding box center [468, 138] width 5 height 5
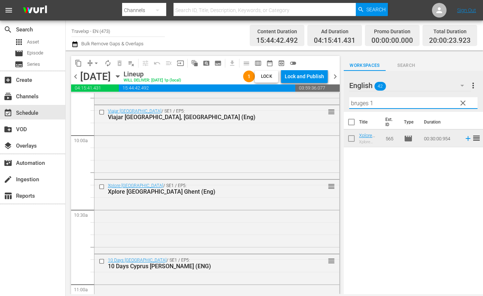
drag, startPoint x: 376, startPoint y: 101, endPoint x: 308, endPoint y: 99, distance: 67.5
click at [308, 99] on div "content_copy compress arrow_drop_down autorenew_outlined delete_forever_outline…" at bounding box center [275, 171] width 418 height 243
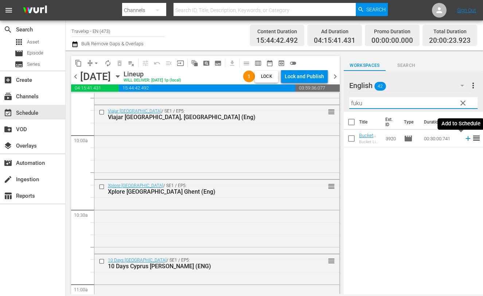
click at [466, 138] on icon at bounding box center [468, 138] width 5 height 5
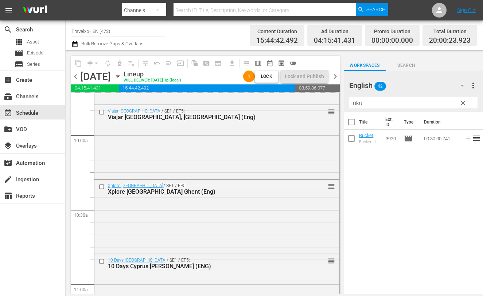
click at [357, 101] on input "fuku" at bounding box center [414, 103] width 128 height 12
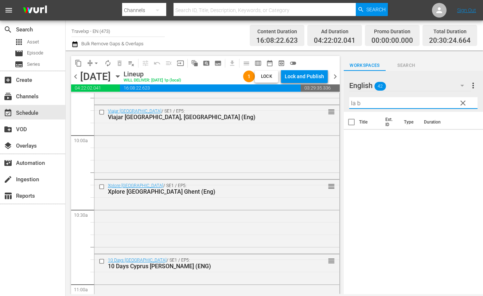
click at [378, 103] on input "la b" at bounding box center [414, 103] width 128 height 12
drag, startPoint x: 383, startPoint y: 102, endPoint x: 321, endPoint y: 100, distance: 62.1
click at [321, 100] on div "content_copy compress arrow_drop_down autorenew_outlined delete_forever_outline…" at bounding box center [275, 171] width 418 height 243
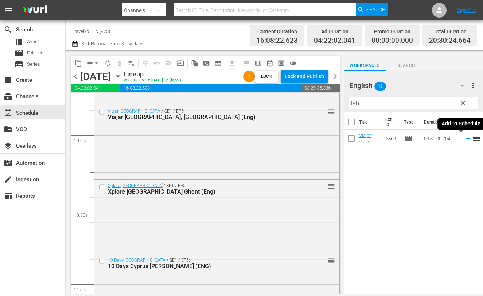
click at [466, 140] on icon at bounding box center [468, 138] width 5 height 5
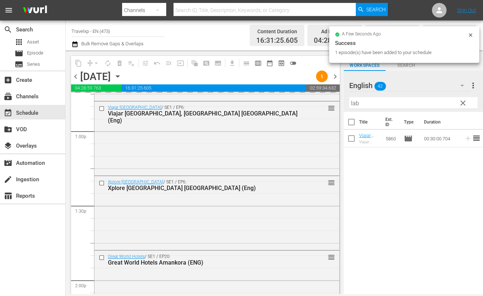
scroll to position [1948, 0]
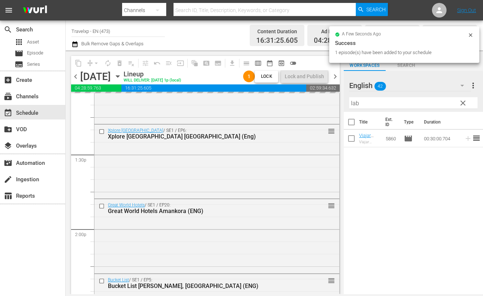
click at [354, 100] on input "lab" at bounding box center [414, 103] width 128 height 12
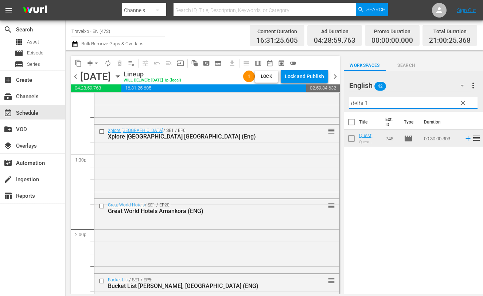
drag, startPoint x: 377, startPoint y: 102, endPoint x: 348, endPoint y: 103, distance: 28.8
click at [348, 103] on div "English 42 English more_vert clear Filter by Title delhi 1" at bounding box center [413, 91] width 139 height 41
click at [464, 137] on icon at bounding box center [468, 138] width 8 height 8
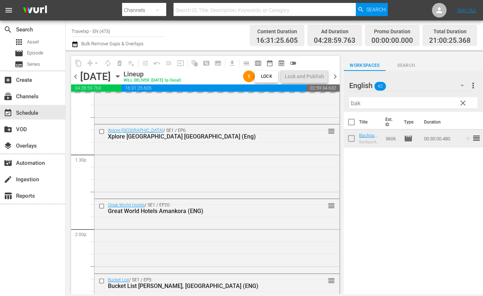
click at [355, 103] on input "bak" at bounding box center [414, 103] width 128 height 12
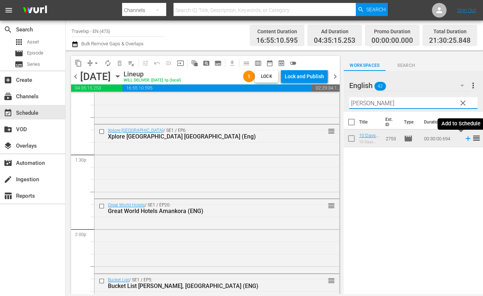
click at [466, 138] on icon at bounding box center [468, 138] width 5 height 5
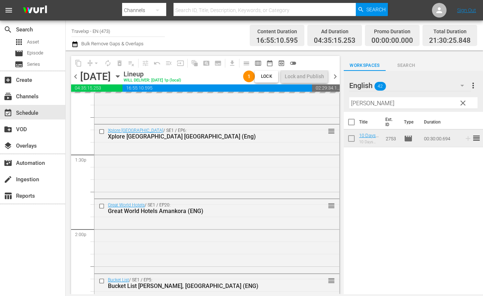
click at [359, 103] on input "[PERSON_NAME]" at bounding box center [414, 103] width 128 height 12
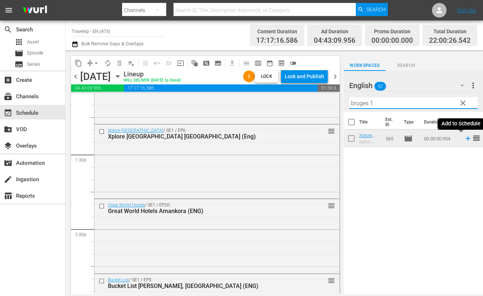
drag, startPoint x: 461, startPoint y: 139, endPoint x: 447, endPoint y: 126, distance: 20.1
click at [466, 139] on icon at bounding box center [468, 138] width 5 height 5
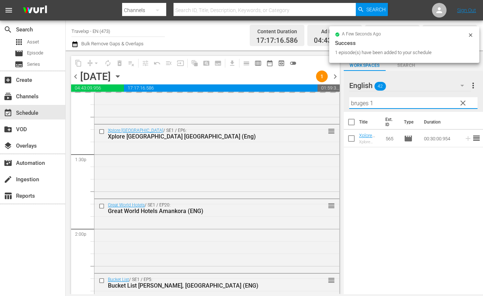
drag, startPoint x: 380, startPoint y: 103, endPoint x: 342, endPoint y: 103, distance: 37.9
click at [342, 103] on div "content_copy compress arrow_drop_down autorenew_outlined delete_forever_outline…" at bounding box center [275, 171] width 418 height 243
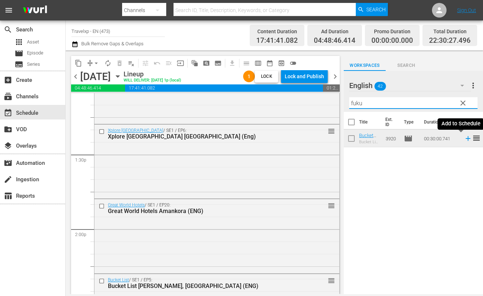
click at [466, 139] on icon at bounding box center [468, 138] width 5 height 5
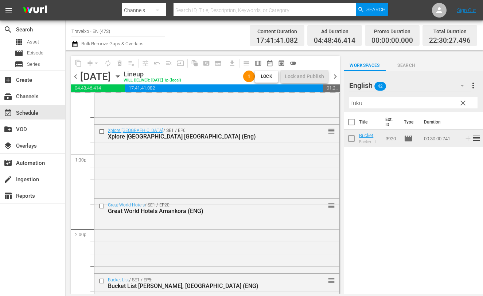
click at [355, 103] on input "fuku" at bounding box center [414, 103] width 128 height 12
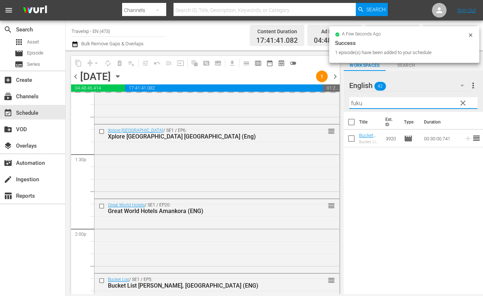
click at [355, 103] on input "fuku" at bounding box center [414, 103] width 128 height 12
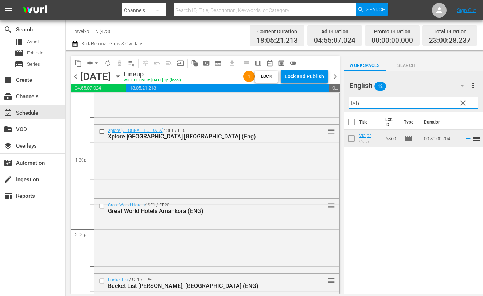
click at [466, 138] on icon at bounding box center [468, 138] width 5 height 5
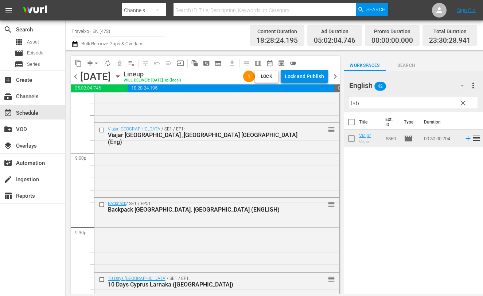
scroll to position [3098, 0]
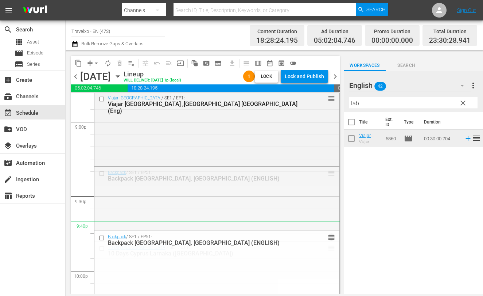
drag, startPoint x: 325, startPoint y: 172, endPoint x: 325, endPoint y: 220, distance: 48.2
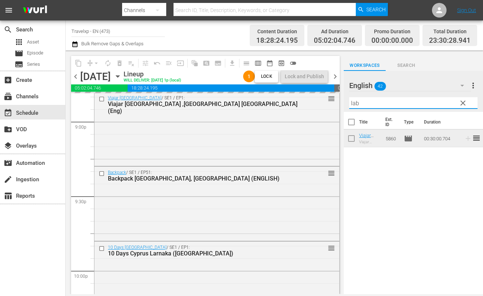
click at [352, 100] on input "lab" at bounding box center [414, 103] width 128 height 12
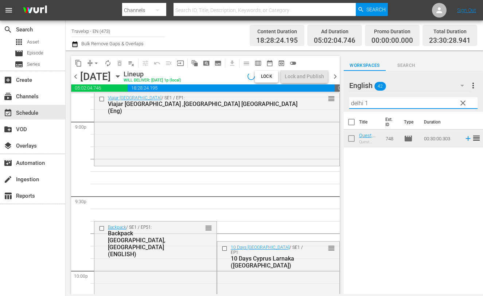
type input "delhi 1"
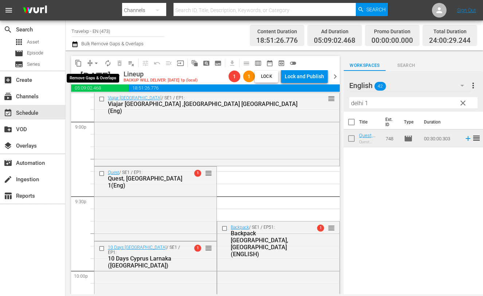
click at [94, 61] on span "arrow_drop_down" at bounding box center [96, 62] width 7 height 7
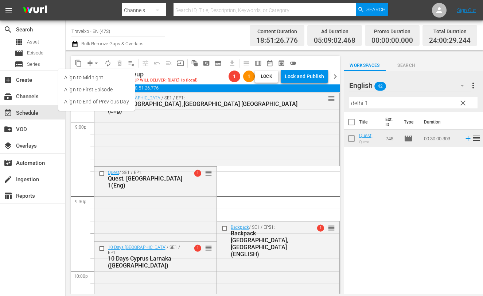
click at [106, 105] on li "Align to End of Previous Day" at bounding box center [96, 102] width 77 height 12
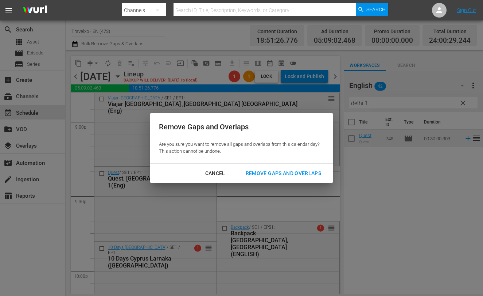
click at [281, 171] on div "Remove Gaps and Overlaps" at bounding box center [283, 173] width 87 height 9
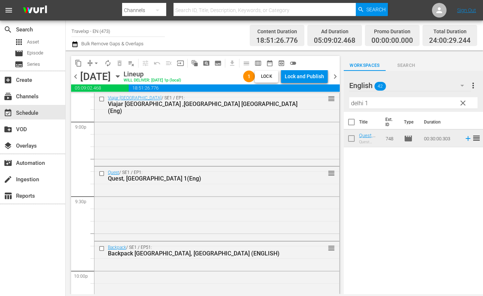
scroll to position [3417, 0]
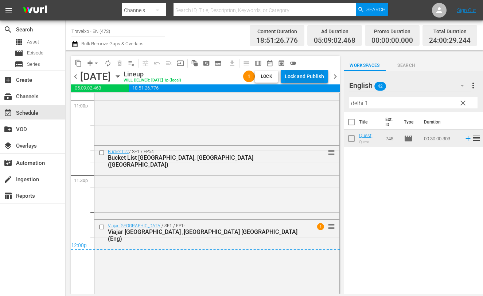
click at [310, 75] on div "Lock and Publish" at bounding box center [304, 76] width 39 height 13
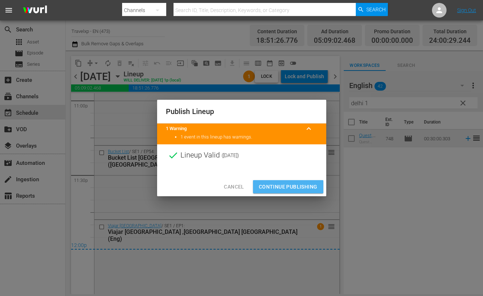
click at [275, 187] on span "Continue Publishing" at bounding box center [288, 186] width 59 height 9
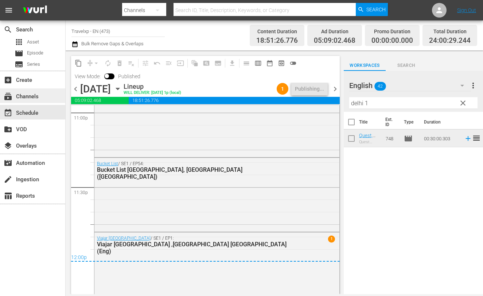
click at [22, 101] on div "subscriptions Channels" at bounding box center [32, 95] width 65 height 15
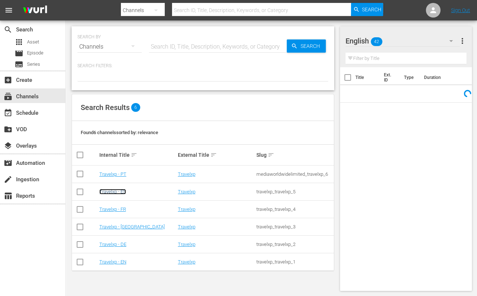
click at [119, 193] on link "Travelxp - ES" at bounding box center [112, 191] width 27 height 5
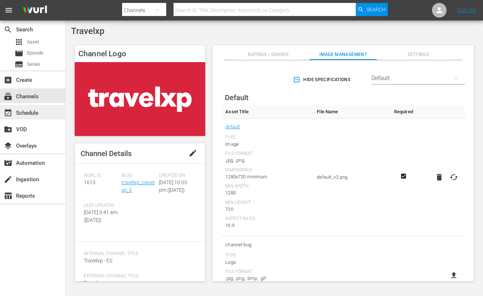
click at [38, 111] on div "event_available Schedule" at bounding box center [20, 111] width 41 height 7
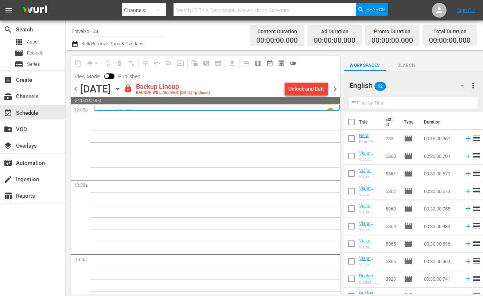
click at [305, 90] on div "Unlock and Edit" at bounding box center [307, 88] width 36 height 13
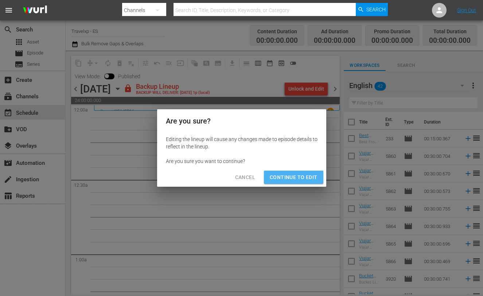
click at [302, 177] on span "Continue to Edit" at bounding box center [293, 177] width 47 height 9
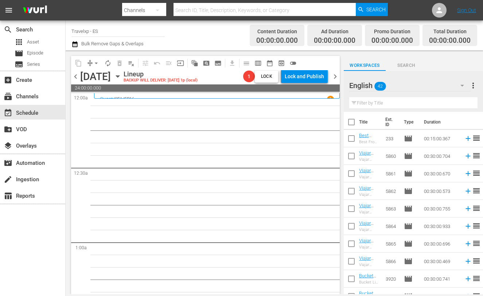
click at [460, 84] on icon "button" at bounding box center [462, 85] width 9 height 9
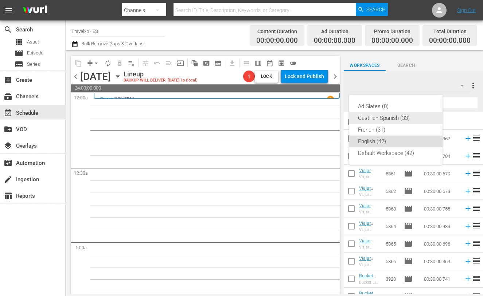
click at [387, 117] on div "Castilian Spanish (33)" at bounding box center [396, 118] width 76 height 12
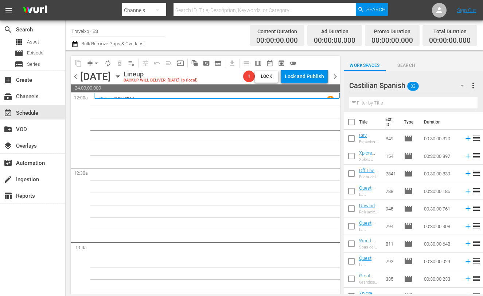
click at [353, 125] on input "checkbox" at bounding box center [351, 123] width 15 height 15
checkbox input "true"
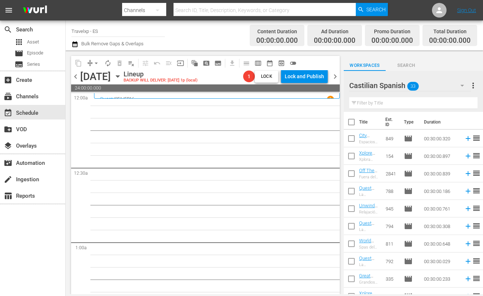
checkbox input "true"
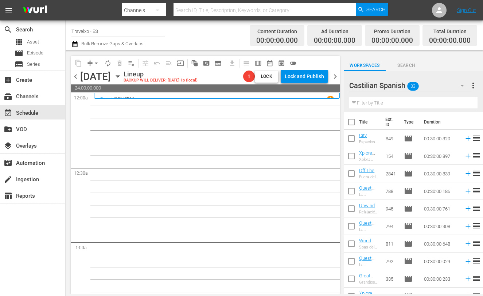
checkbox input "true"
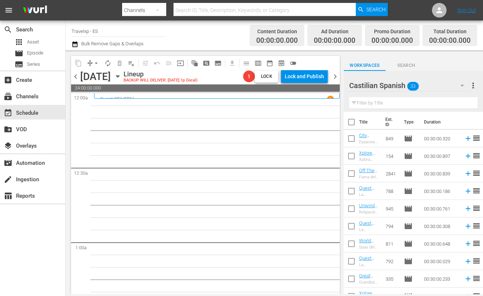
checkbox input "true"
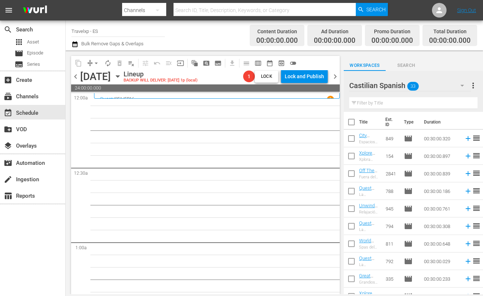
checkbox input "true"
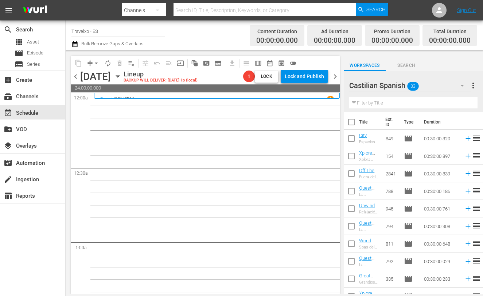
checkbox input "true"
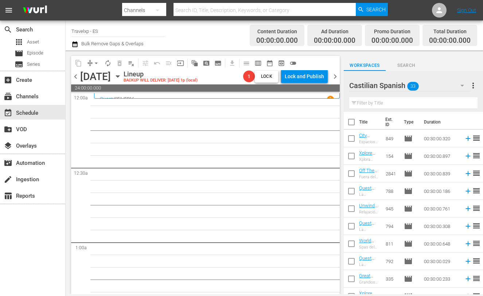
checkbox input "true"
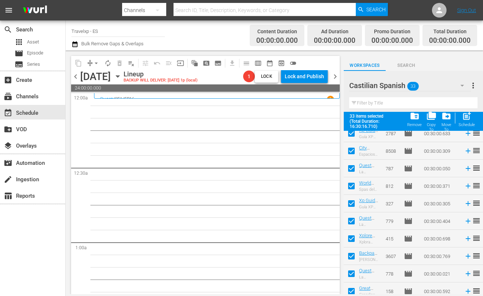
scroll to position [431, 0]
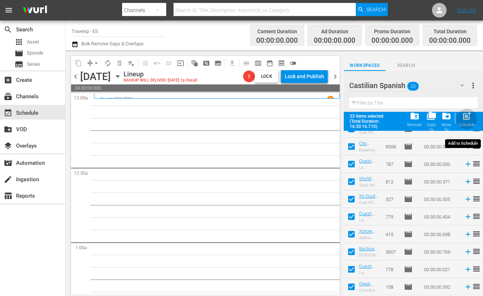
click at [469, 116] on span "post_add" at bounding box center [467, 116] width 10 height 10
checkbox input "false"
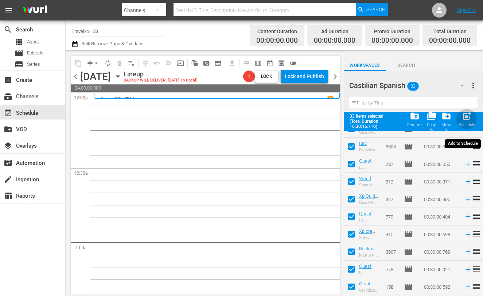
checkbox input "false"
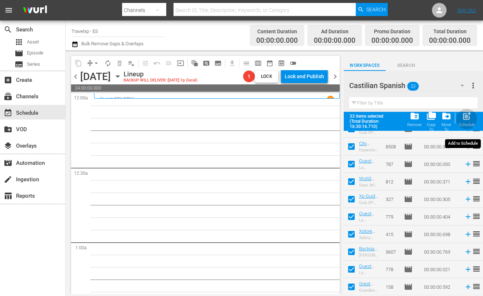
checkbox input "false"
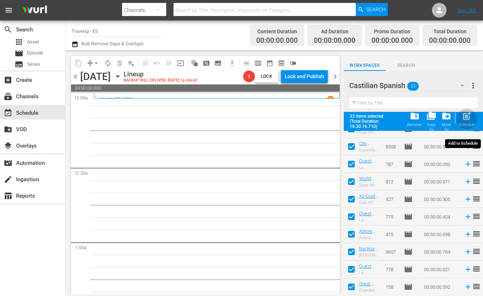
checkbox input "false"
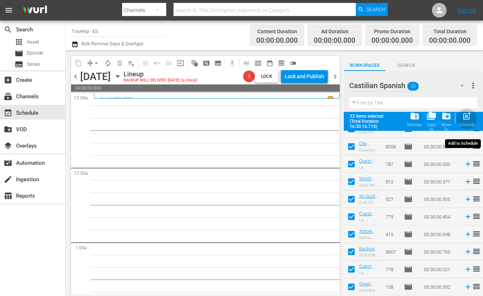
checkbox input "false"
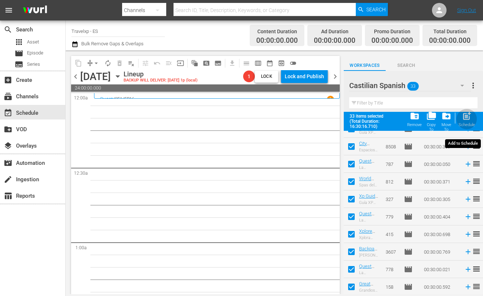
checkbox input "false"
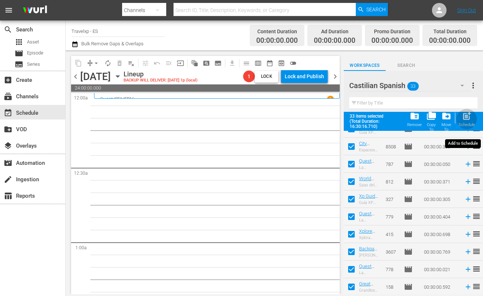
checkbox input "false"
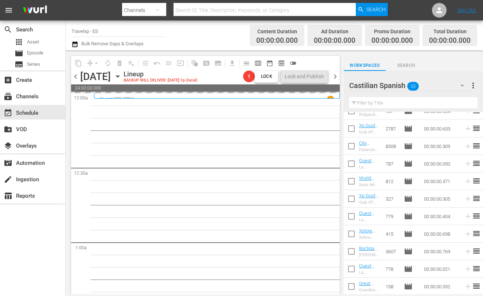
scroll to position [412, 0]
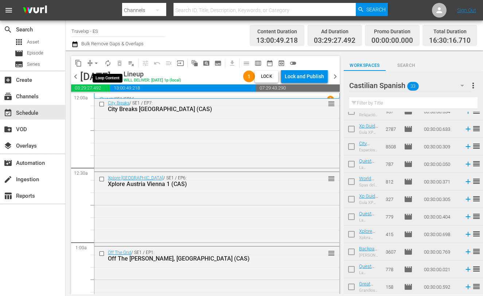
click at [110, 63] on span "autorenew_outlined" at bounding box center [107, 62] width 7 height 7
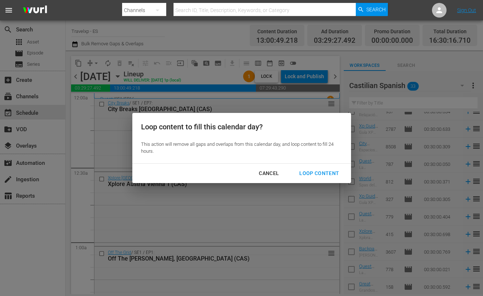
click at [333, 174] on div "Loop Content" at bounding box center [319, 173] width 51 height 9
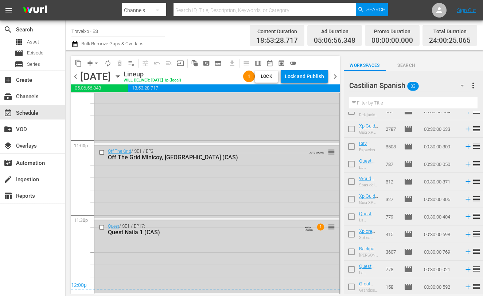
scroll to position [0, 0]
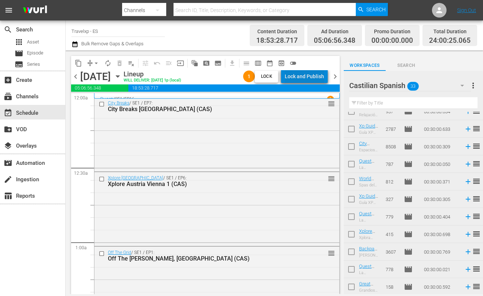
click at [319, 76] on div "Lock and Publish" at bounding box center [304, 76] width 39 height 13
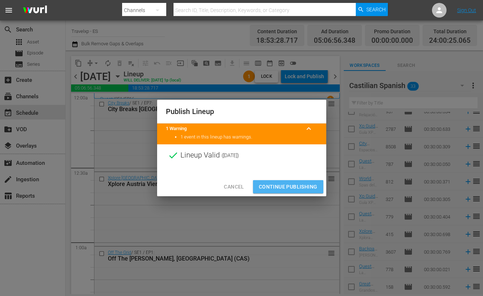
click at [289, 183] on span "Continue Publishing" at bounding box center [288, 186] width 59 height 9
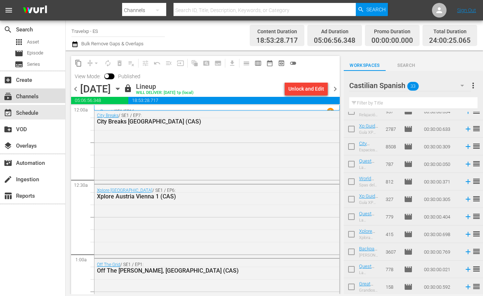
click at [46, 96] on div "subscriptions Channels" at bounding box center [32, 95] width 65 height 15
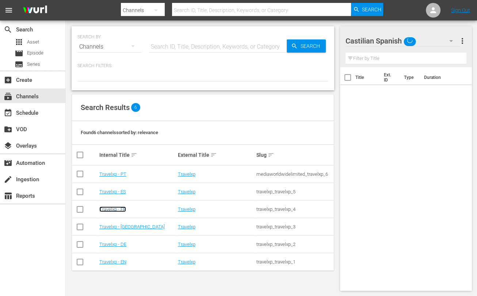
click at [124, 211] on link "Travelxp - FR" at bounding box center [112, 208] width 27 height 5
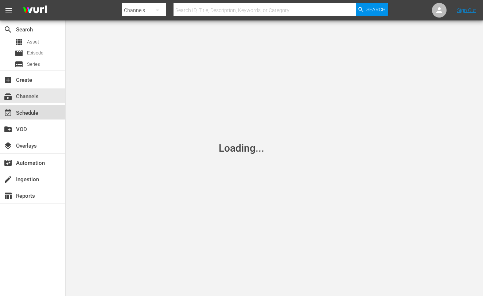
click at [36, 117] on div "event_available Schedule" at bounding box center [32, 112] width 65 height 15
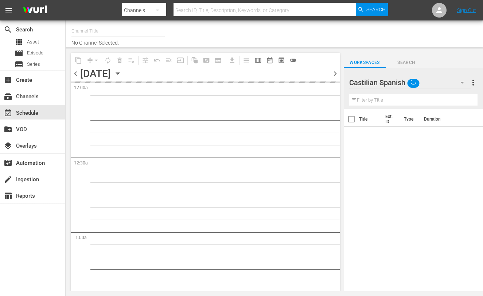
type input "Travelxp - FR (1157)"
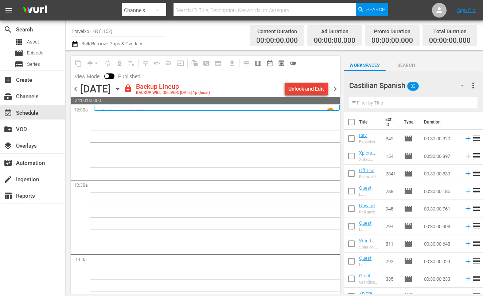
click at [309, 88] on div "Unlock and Edit" at bounding box center [307, 88] width 36 height 13
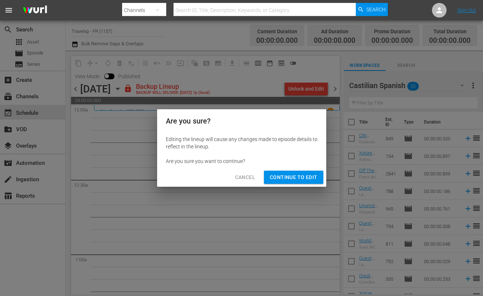
click at [303, 178] on span "Continue to Edit" at bounding box center [293, 177] width 47 height 9
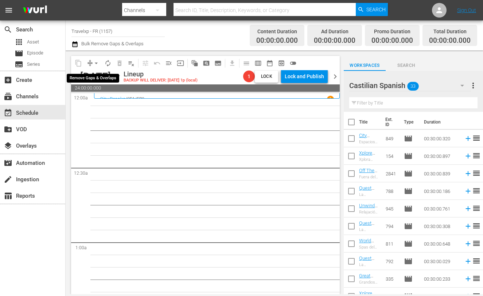
click at [93, 62] on span "arrow_drop_down" at bounding box center [96, 62] width 7 height 7
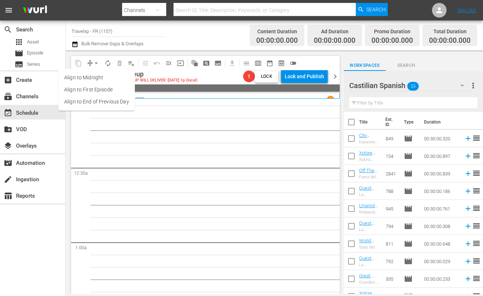
click at [463, 84] on icon "button" at bounding box center [462, 85] width 9 height 9
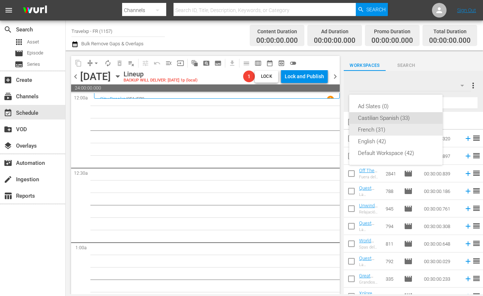
click at [382, 130] on div "French (31)" at bounding box center [396, 130] width 76 height 12
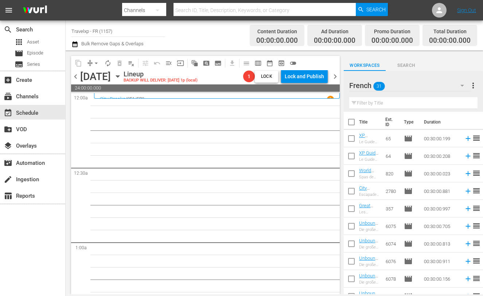
click at [350, 121] on input "checkbox" at bounding box center [351, 123] width 15 height 15
checkbox input "true"
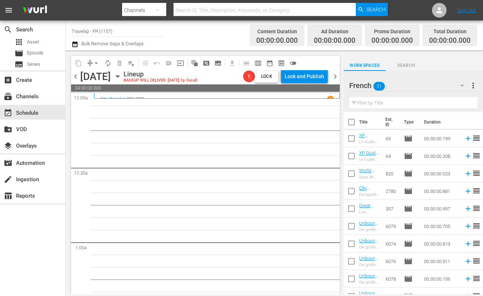
checkbox input "true"
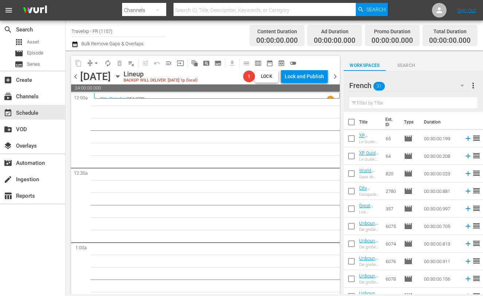
checkbox input "true"
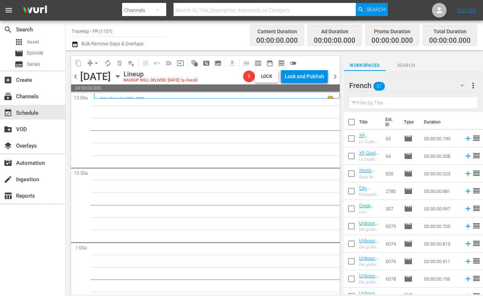
checkbox input "true"
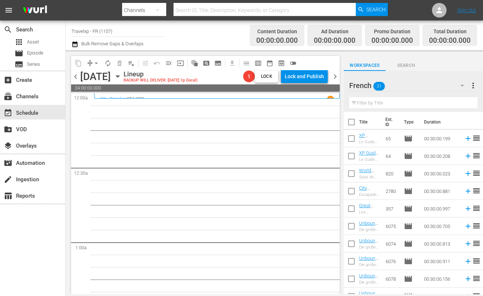
checkbox input "true"
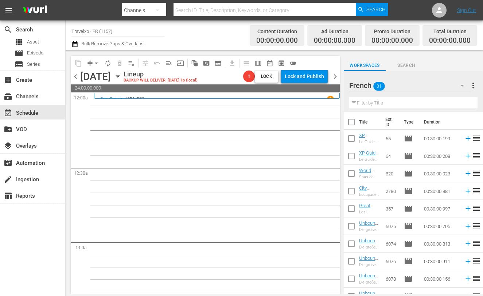
checkbox input "true"
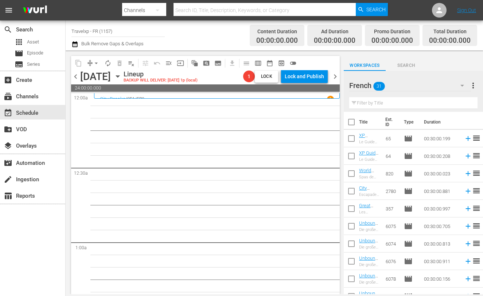
checkbox input "true"
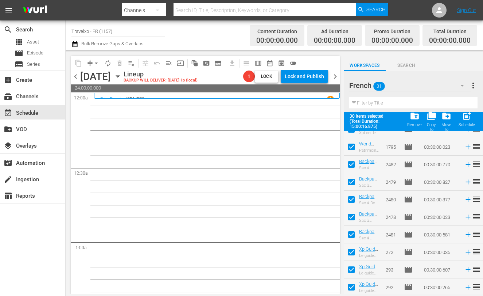
scroll to position [396, 0]
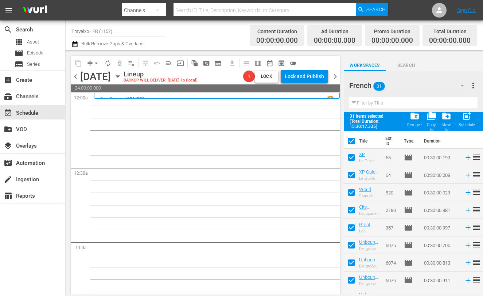
scroll to position [396, 0]
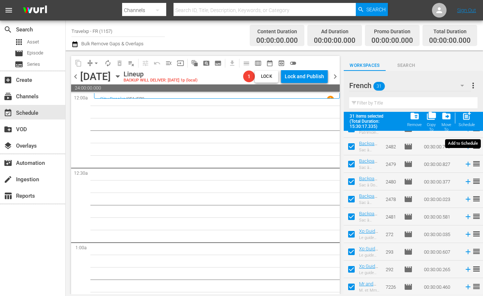
click at [465, 118] on span "post_add" at bounding box center [467, 116] width 10 height 10
checkbox input "false"
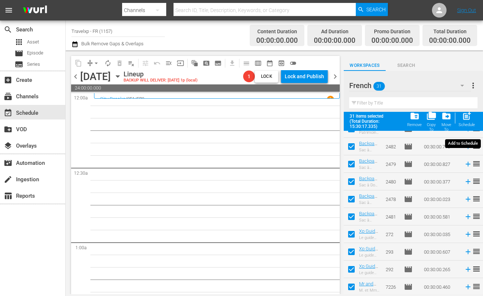
checkbox input "false"
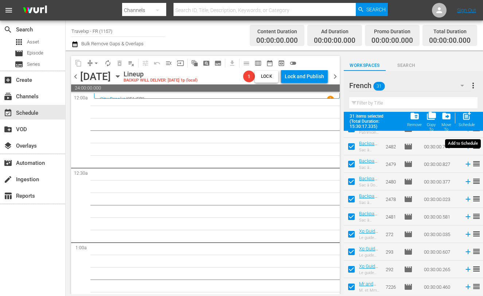
checkbox input "false"
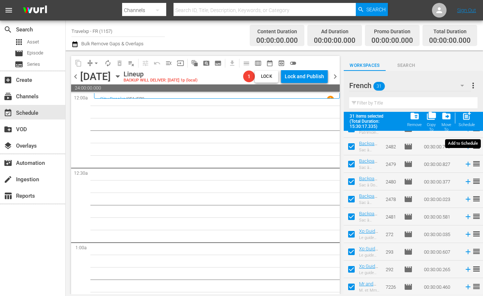
checkbox input "false"
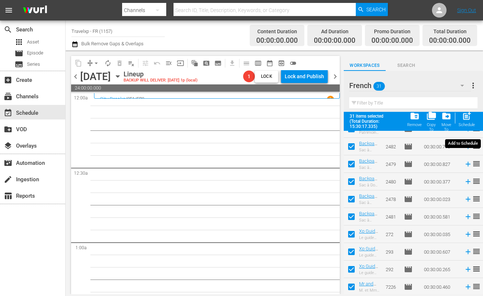
checkbox input "false"
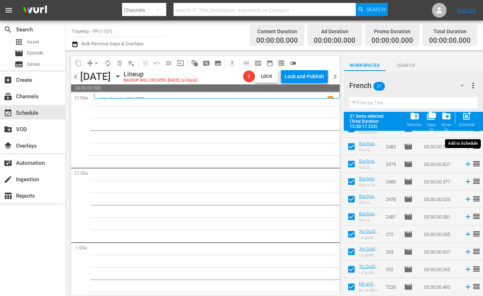
checkbox input "false"
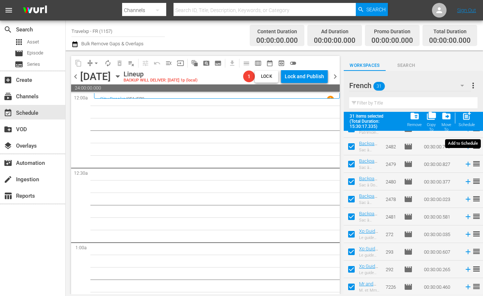
checkbox input "false"
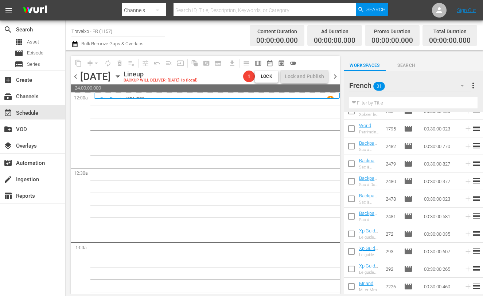
scroll to position [378, 0]
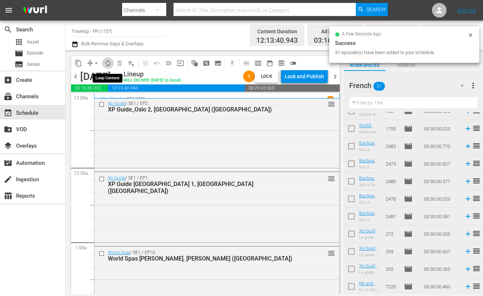
click at [109, 63] on span "autorenew_outlined" at bounding box center [107, 62] width 7 height 7
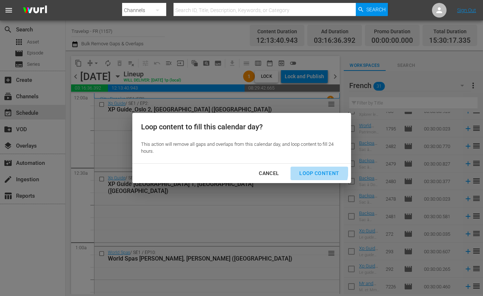
click at [310, 170] on div "Loop Content" at bounding box center [319, 173] width 51 height 9
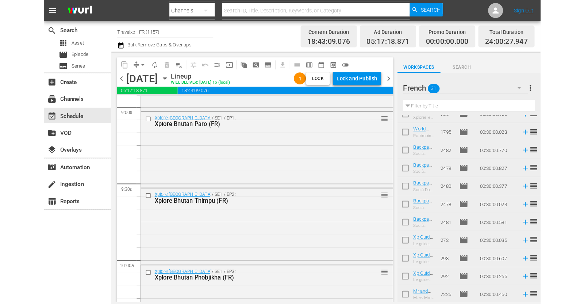
scroll to position [0, 0]
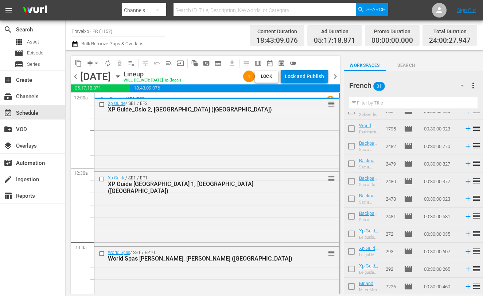
click at [318, 73] on div "Lock and Publish" at bounding box center [304, 76] width 39 height 13
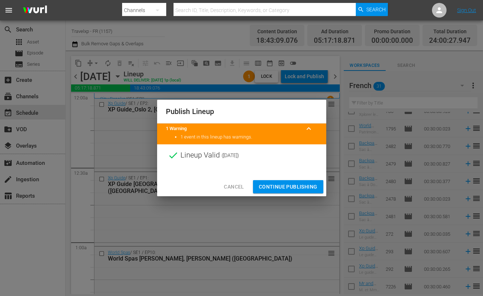
click at [302, 185] on span "Continue Publishing" at bounding box center [288, 186] width 59 height 9
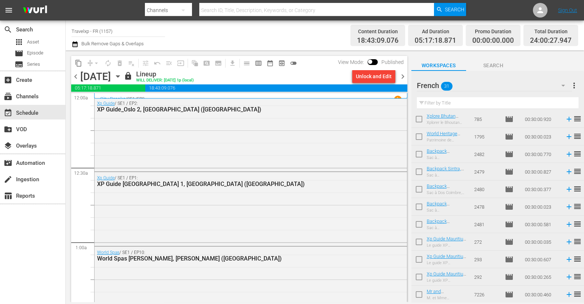
scroll to position [370, 0]
